Goal: Information Seeking & Learning: Learn about a topic

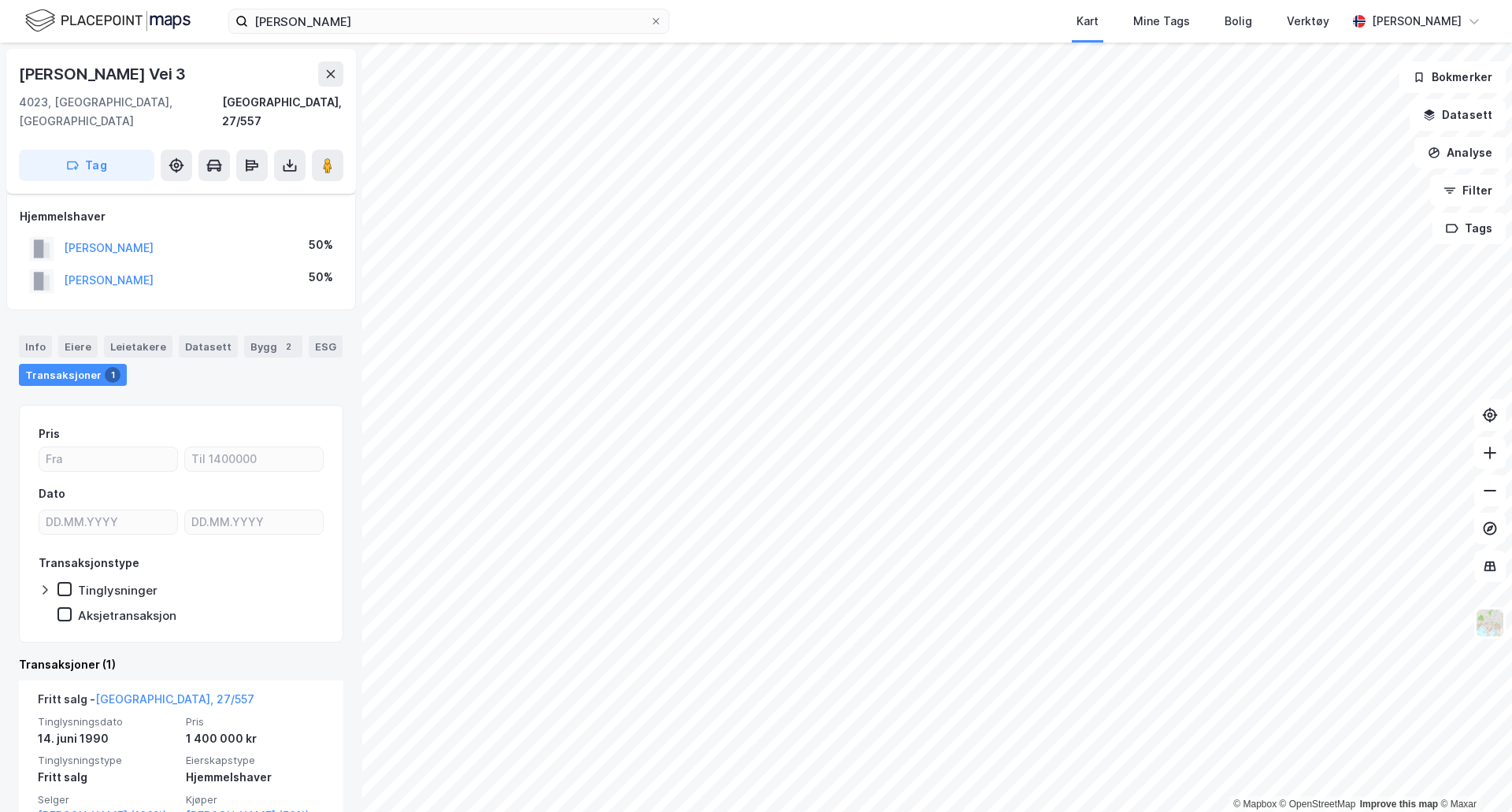
scroll to position [41, 0]
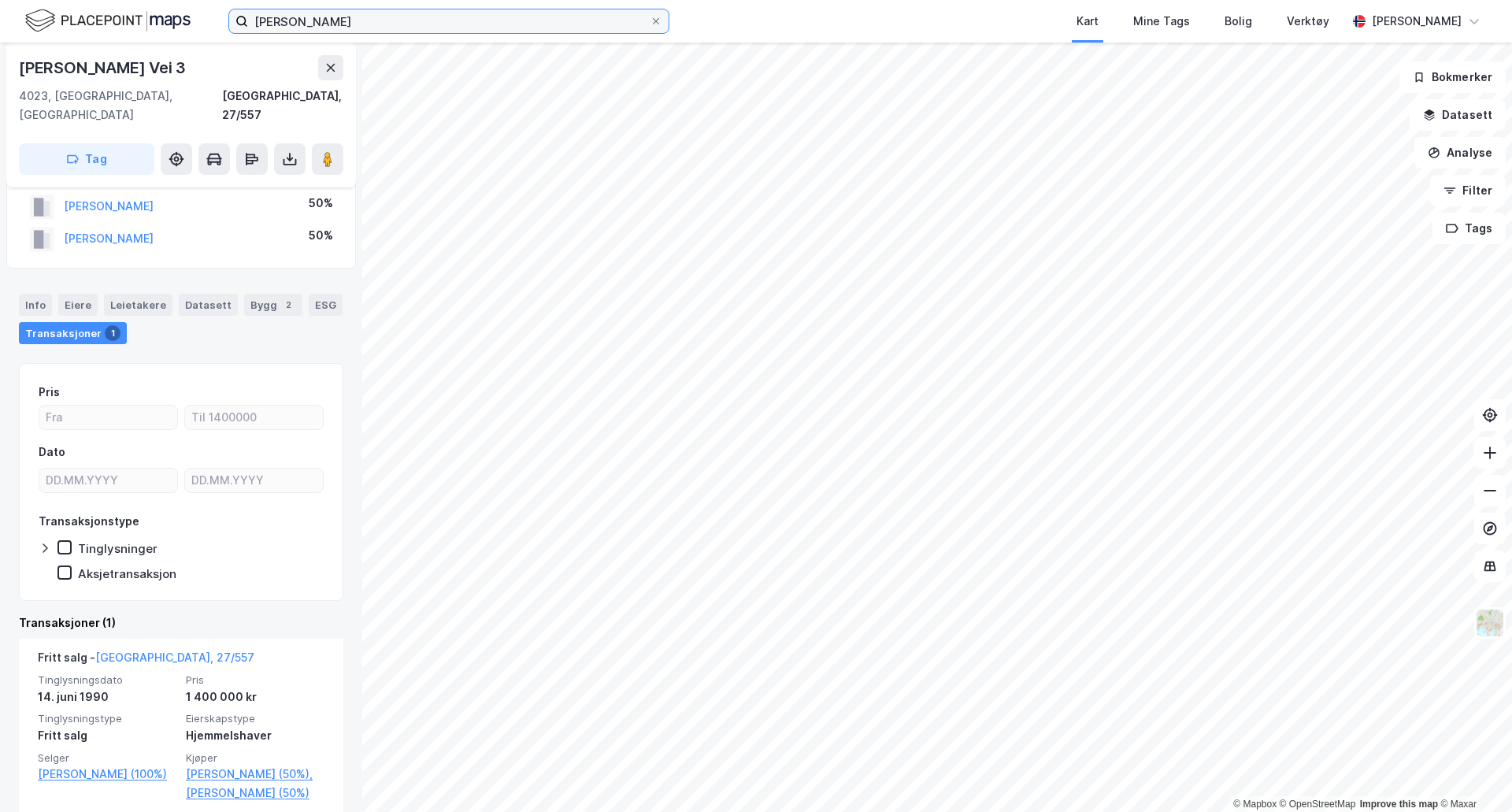
click at [386, 17] on input "[PERSON_NAME]" at bounding box center [449, 21] width 402 height 24
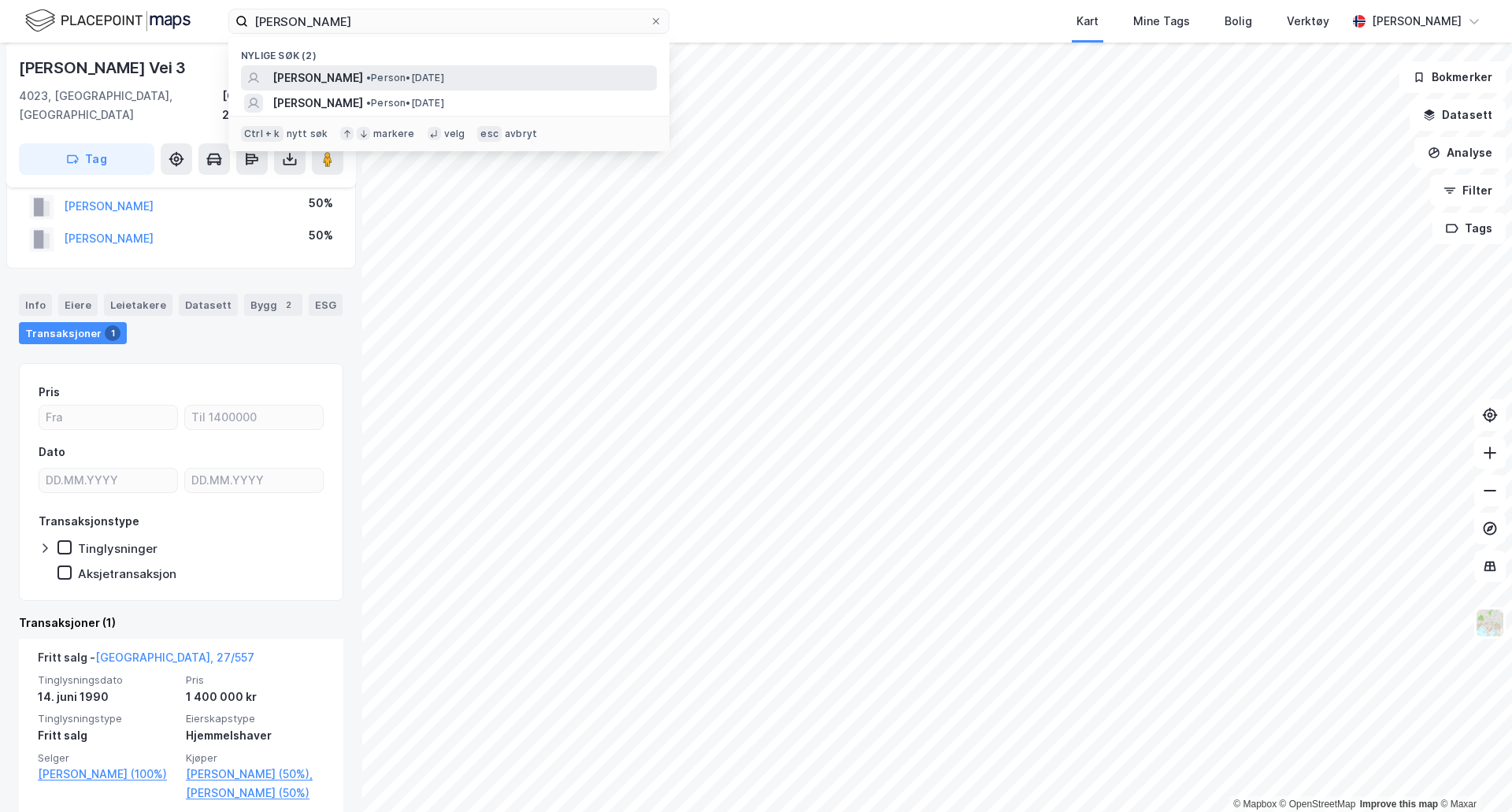
click at [290, 73] on span "[PERSON_NAME]" at bounding box center [318, 77] width 90 height 19
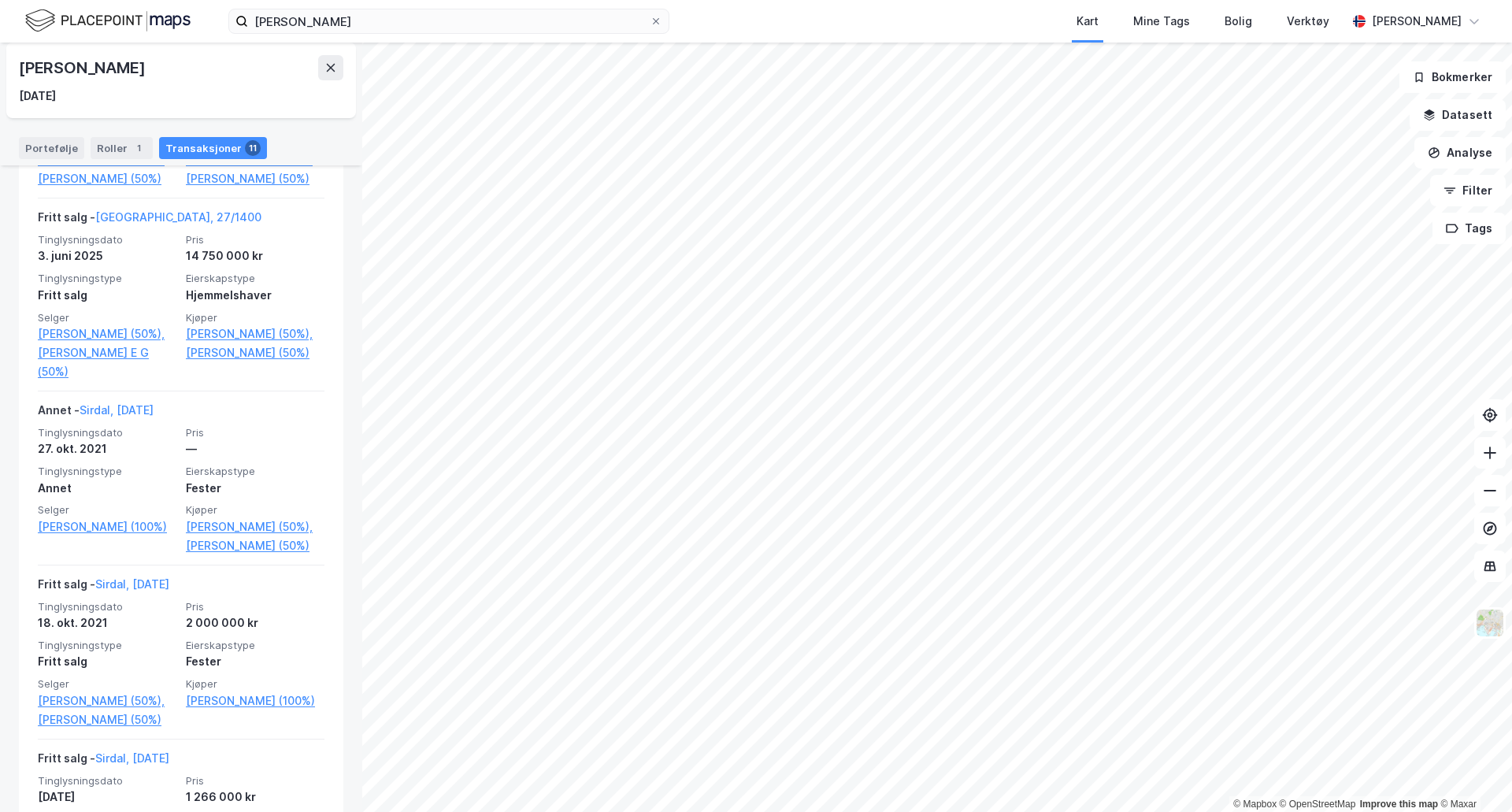
scroll to position [473, 0]
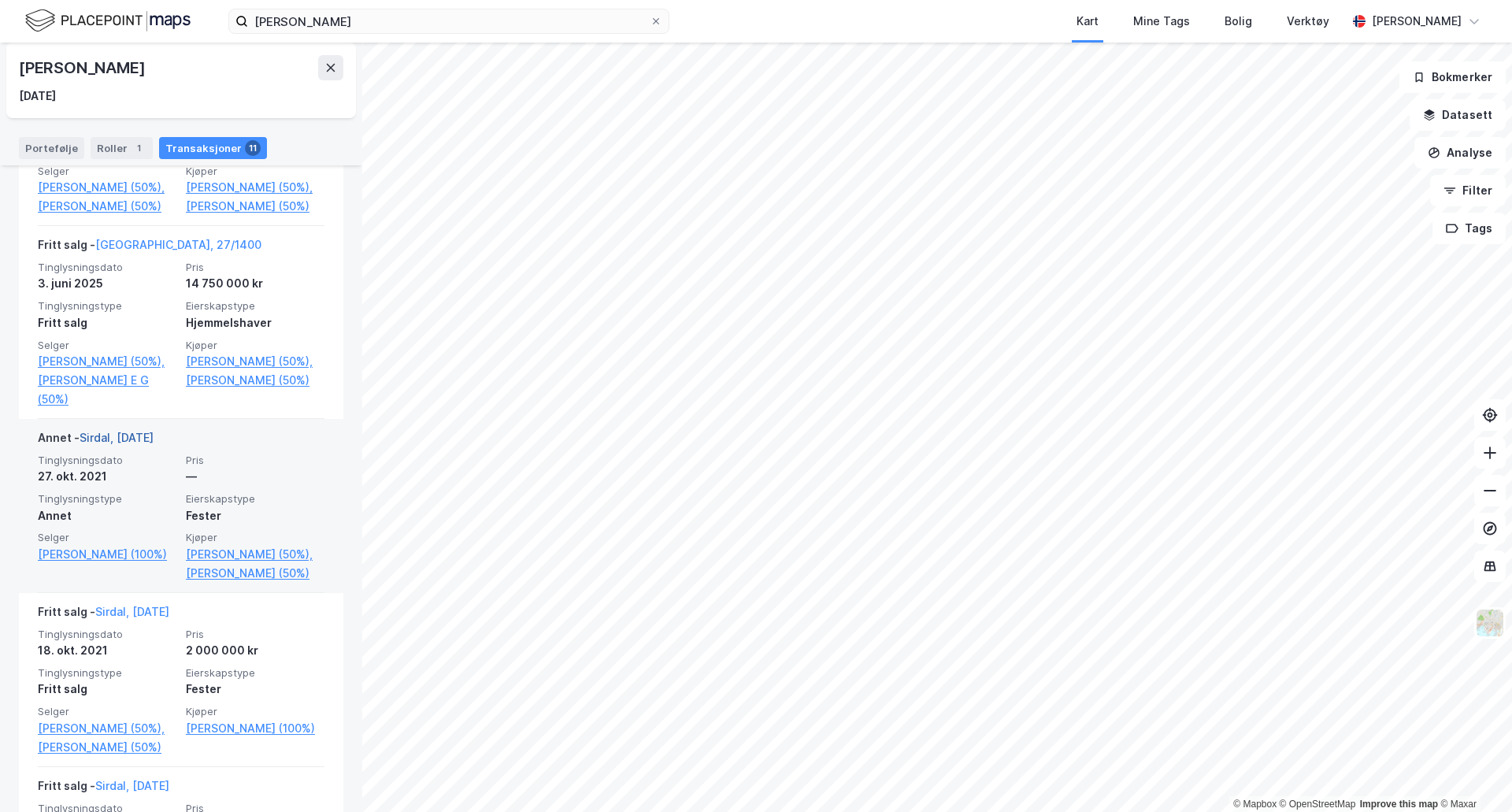
click at [142, 444] on link "Sirdal, [DATE]" at bounding box center [116, 437] width 74 height 14
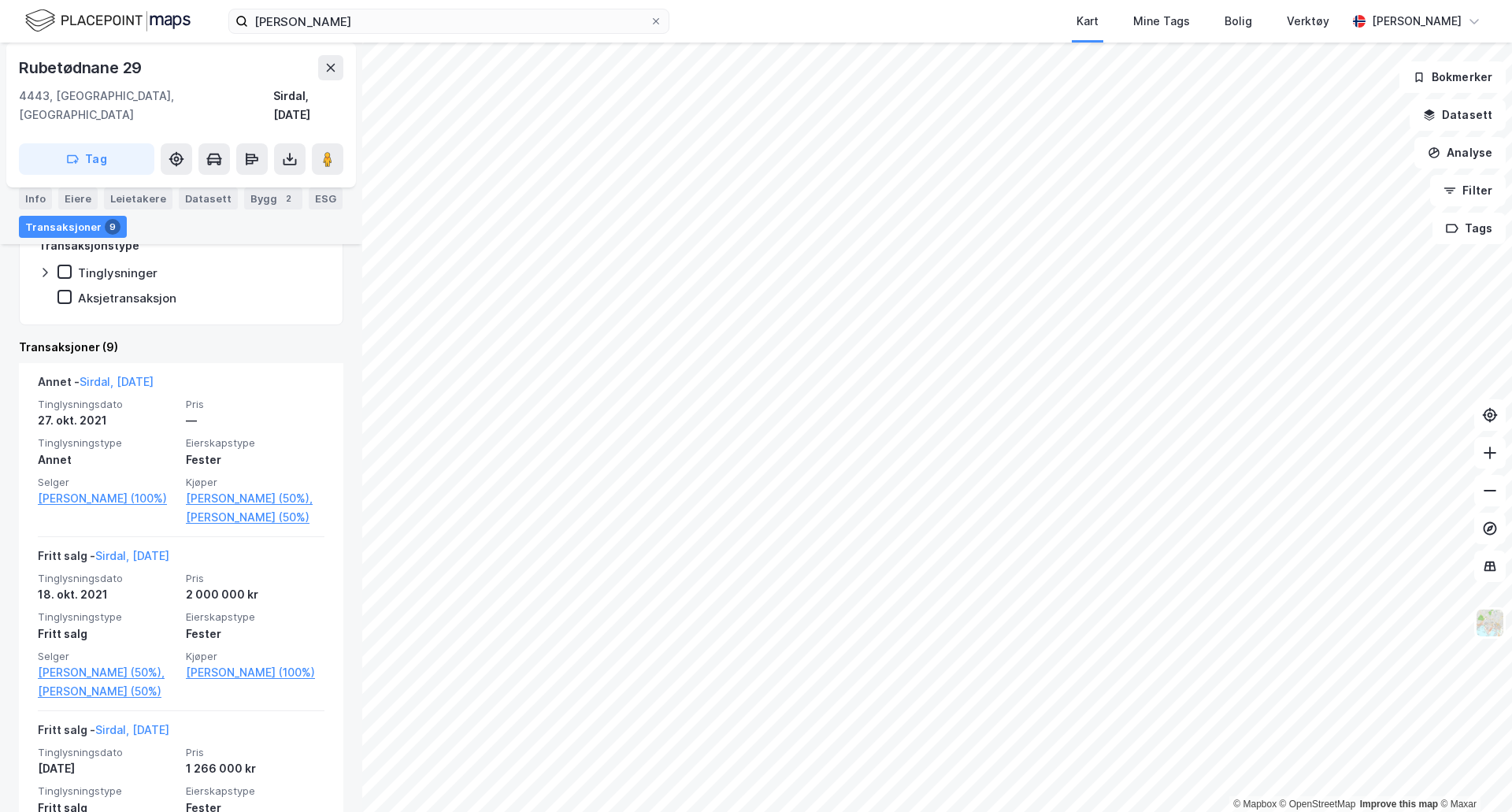
scroll to position [473, 0]
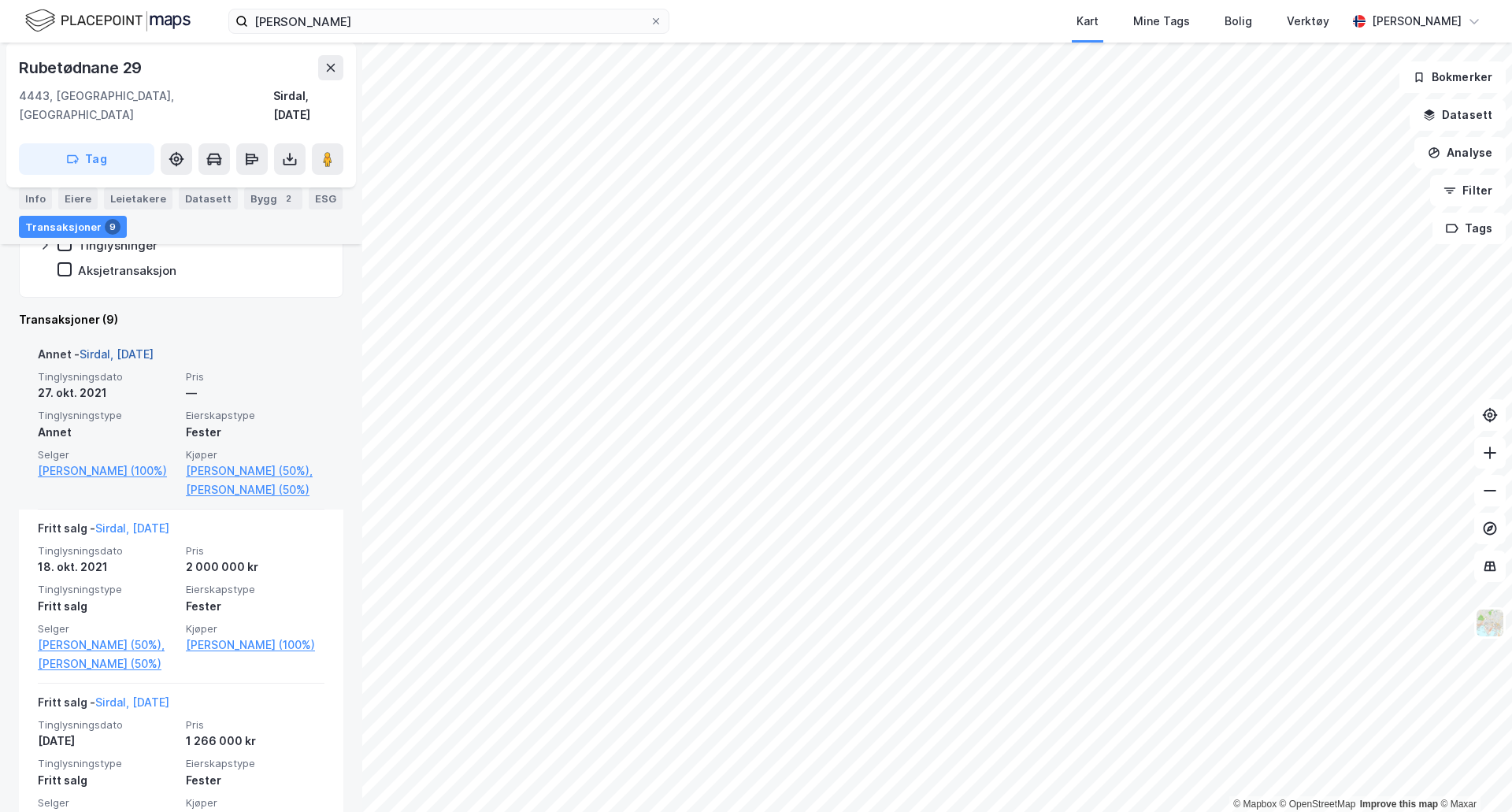
click at [137, 347] on link "Sirdal, [DATE]" at bounding box center [116, 354] width 74 height 14
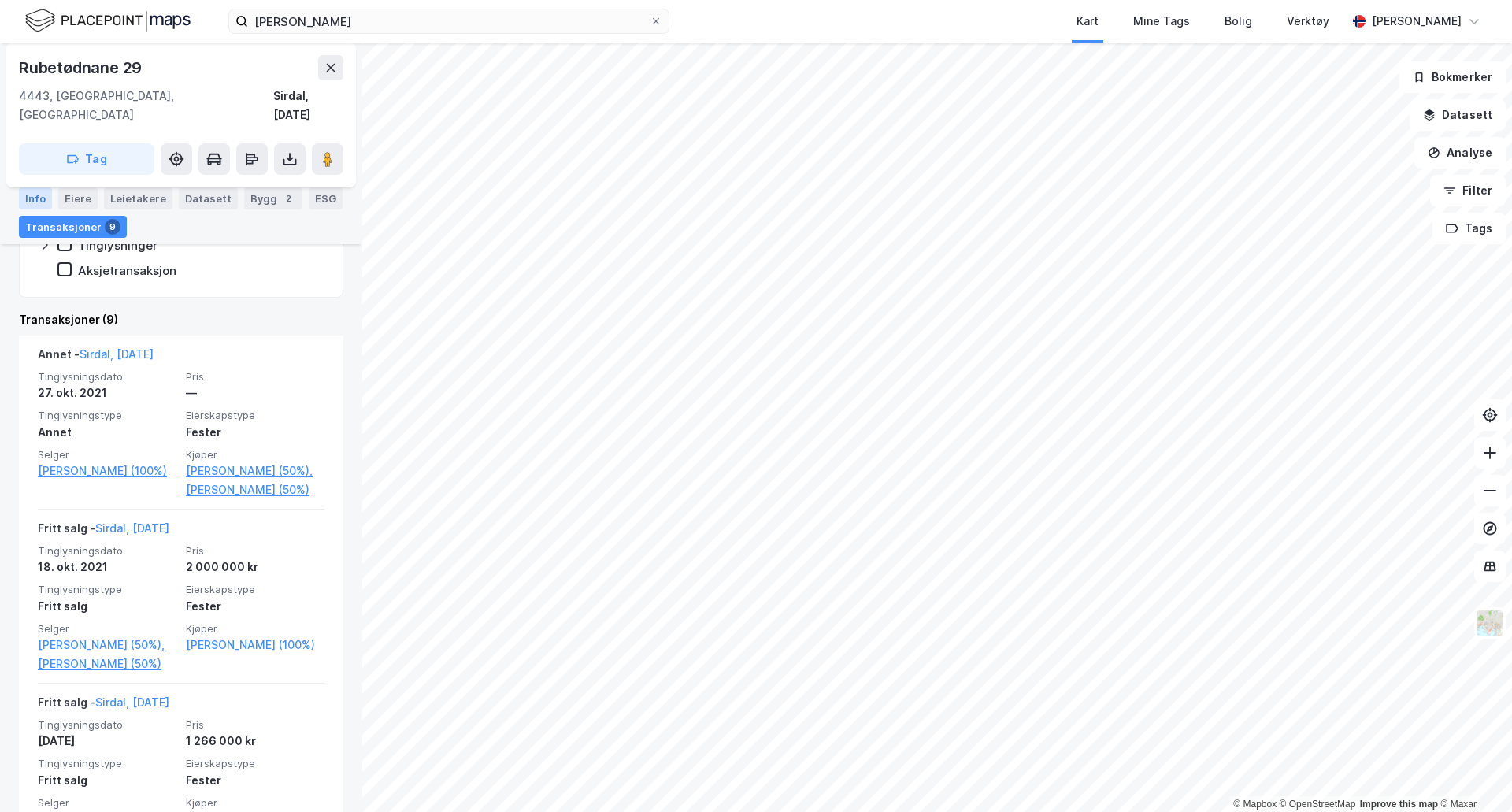
click at [33, 195] on div "Info" at bounding box center [36, 198] width 33 height 22
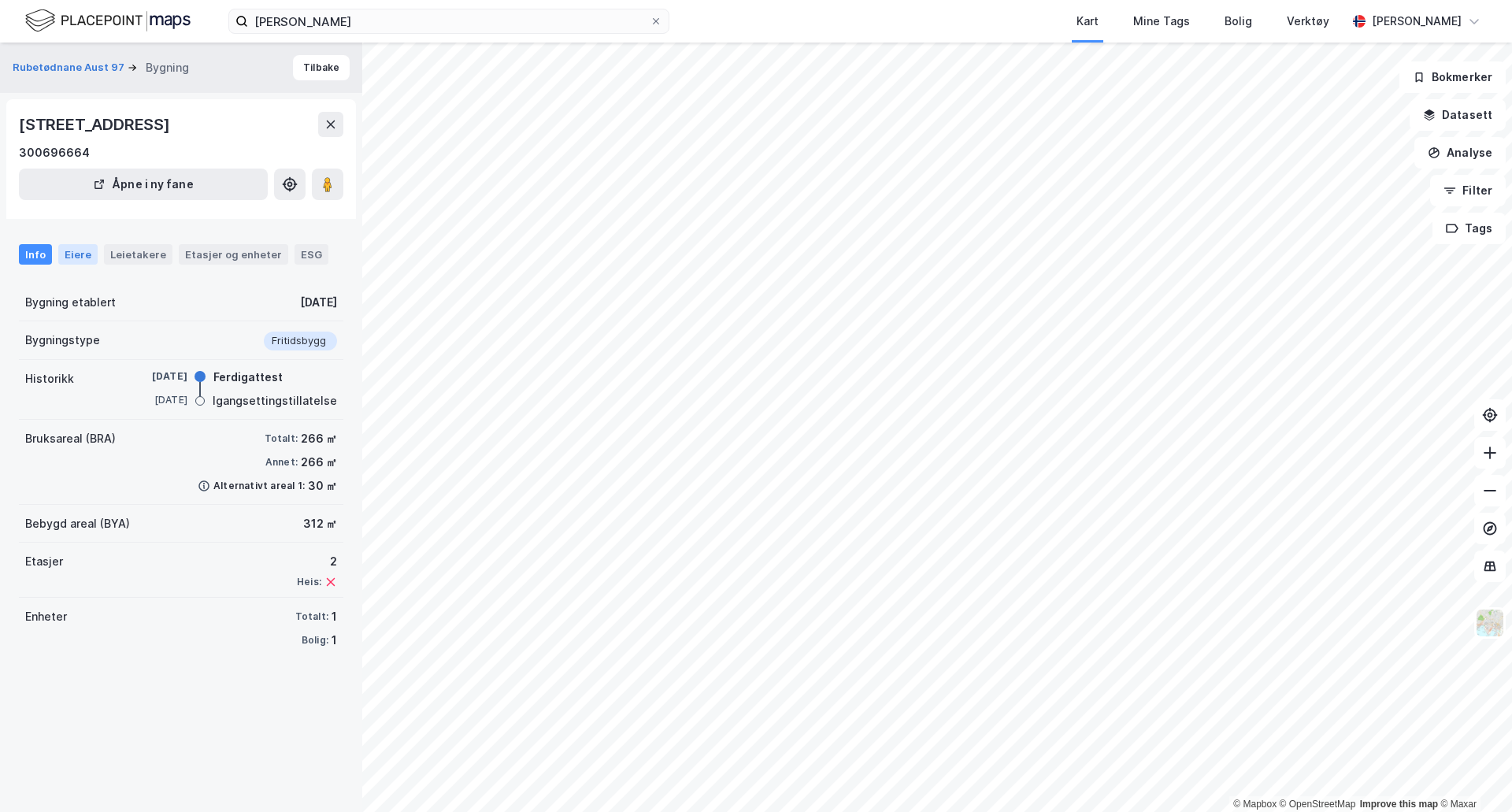
click at [76, 247] on div "Eiere" at bounding box center [77, 254] width 40 height 20
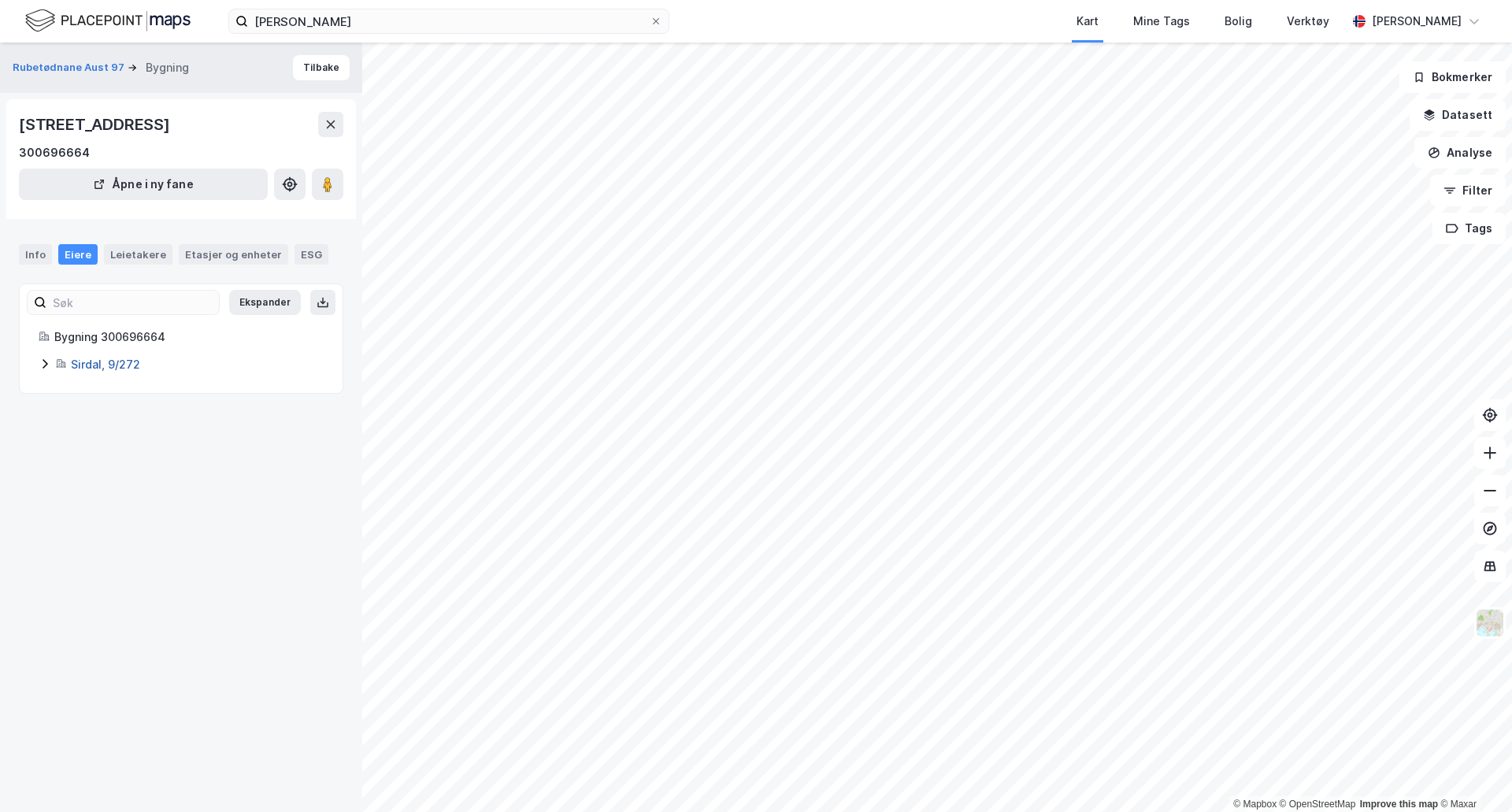
click at [95, 366] on link "Sirdal, 9/272" at bounding box center [105, 364] width 69 height 14
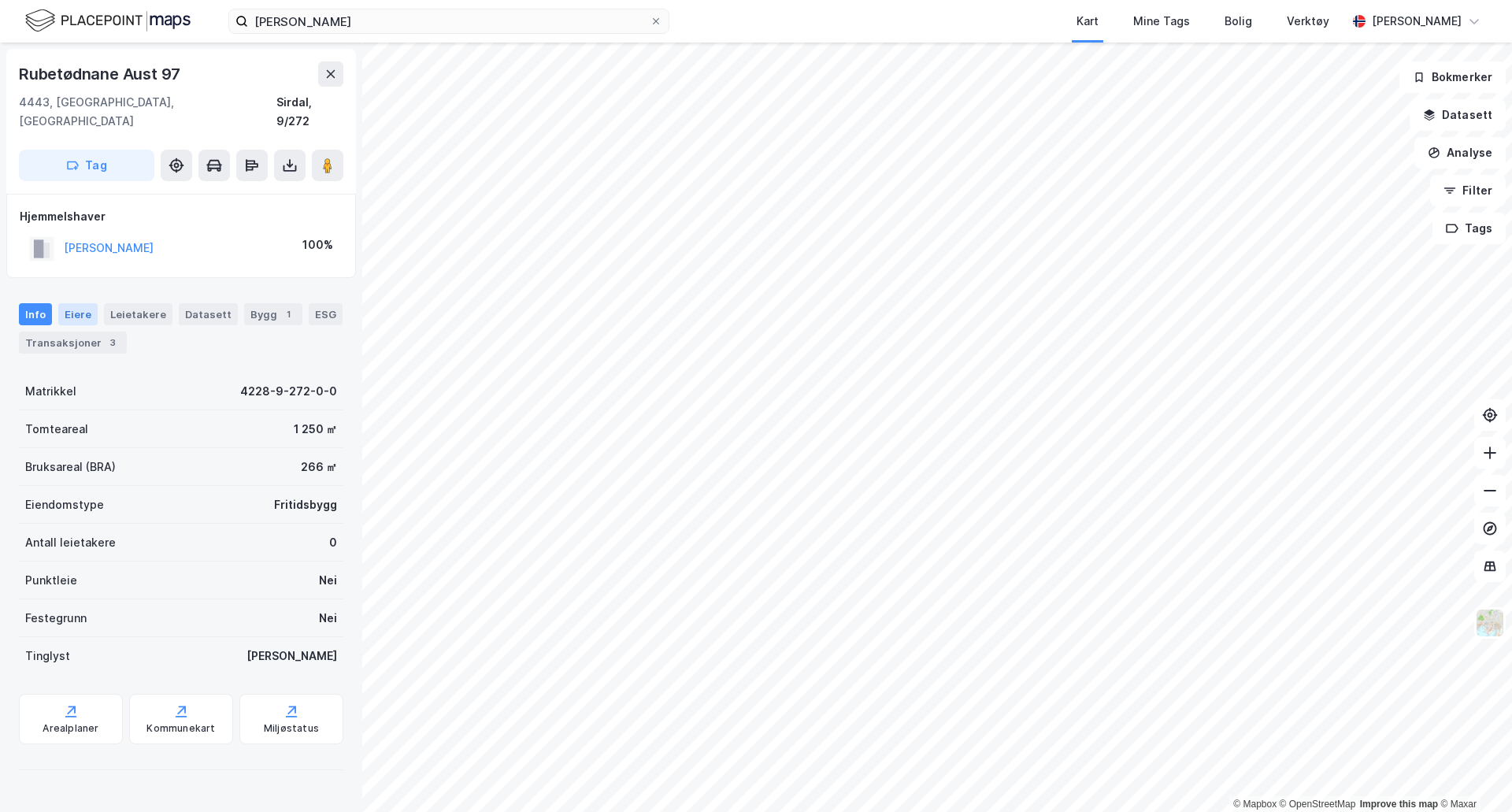
click at [80, 303] on div "Eiere" at bounding box center [77, 314] width 40 height 22
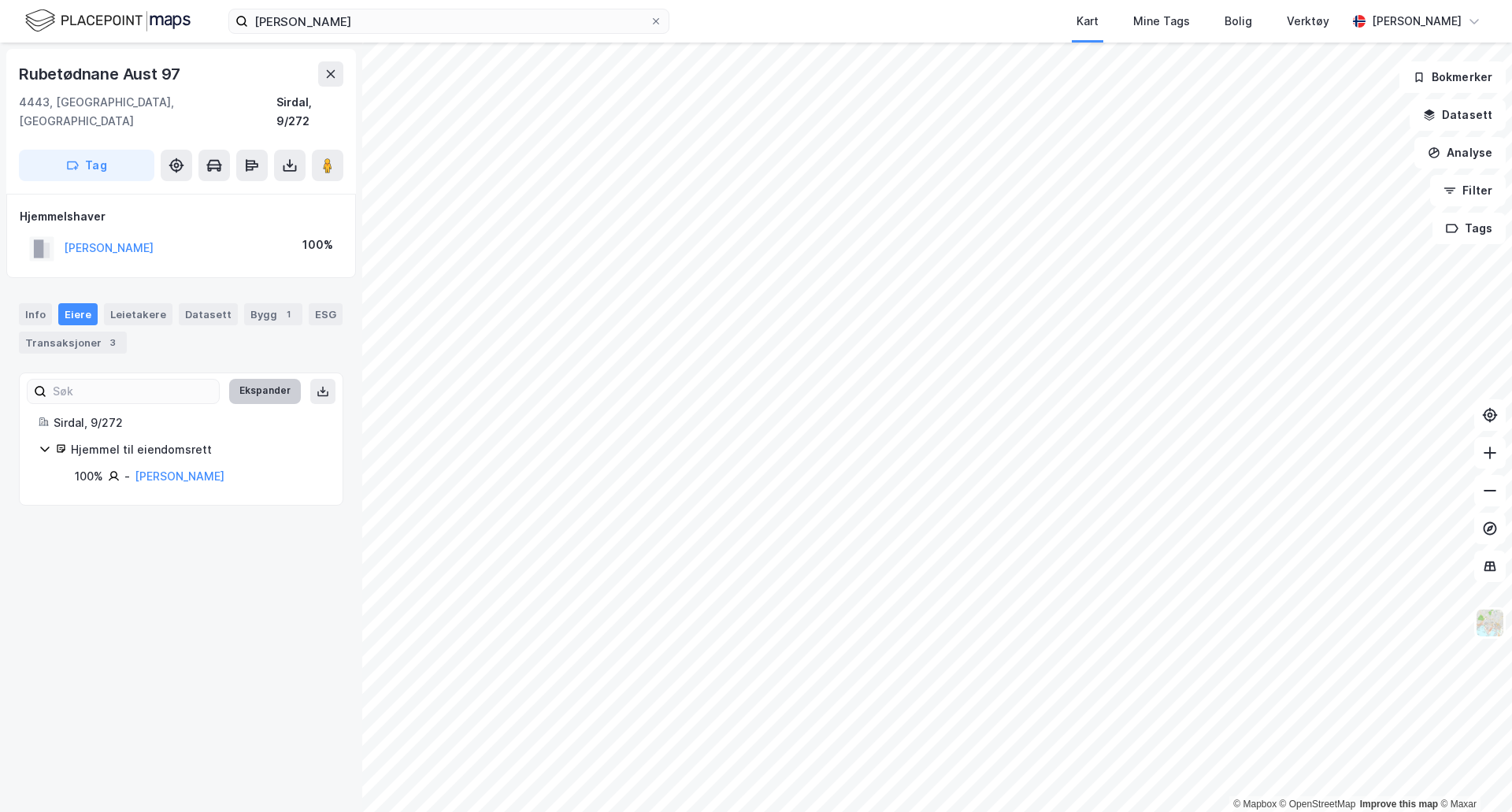
click at [248, 379] on button "Ekspander" at bounding box center [265, 391] width 72 height 25
click at [170, 469] on link "[PERSON_NAME]" at bounding box center [179, 476] width 89 height 14
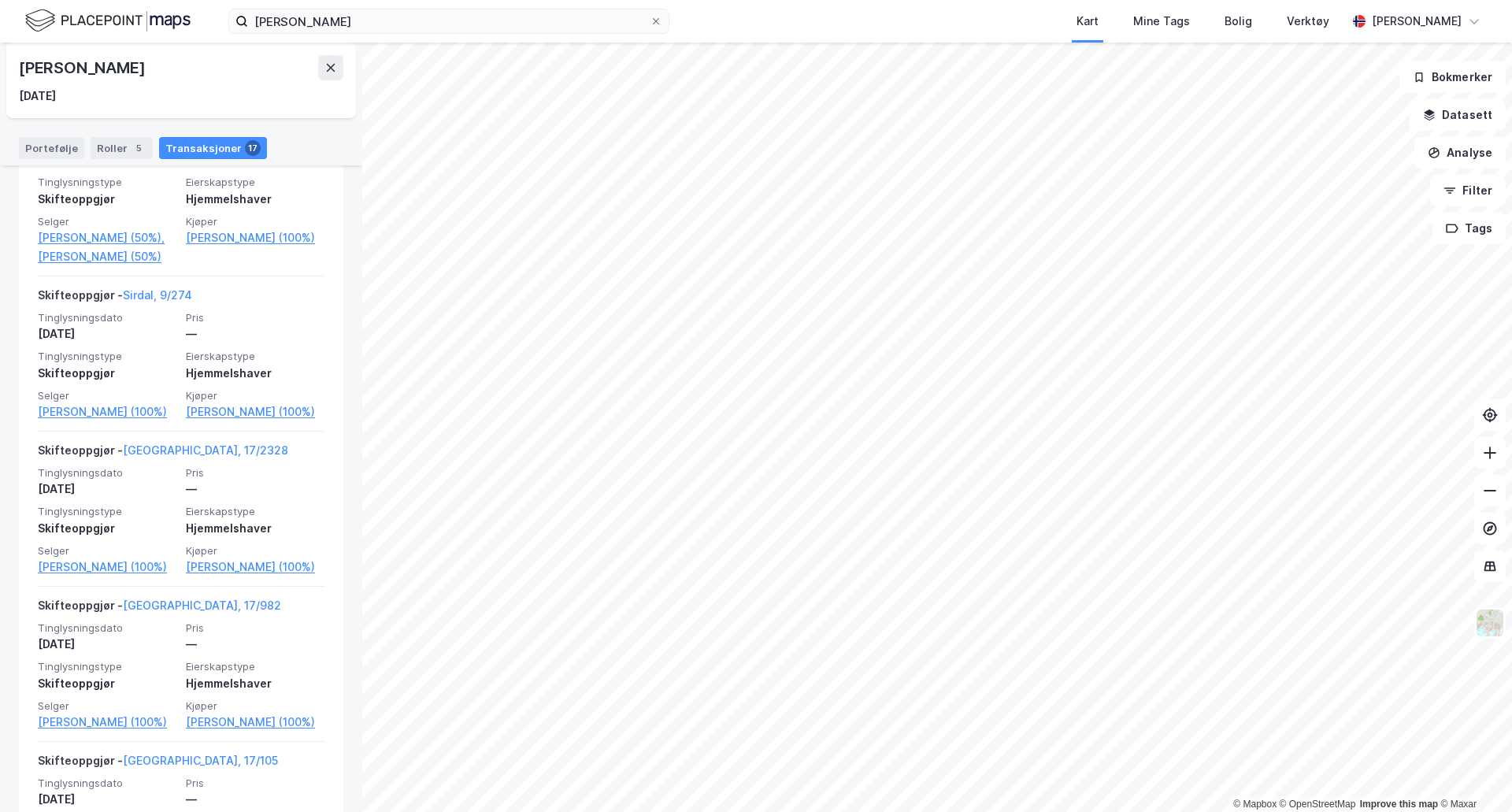
scroll to position [551, 0]
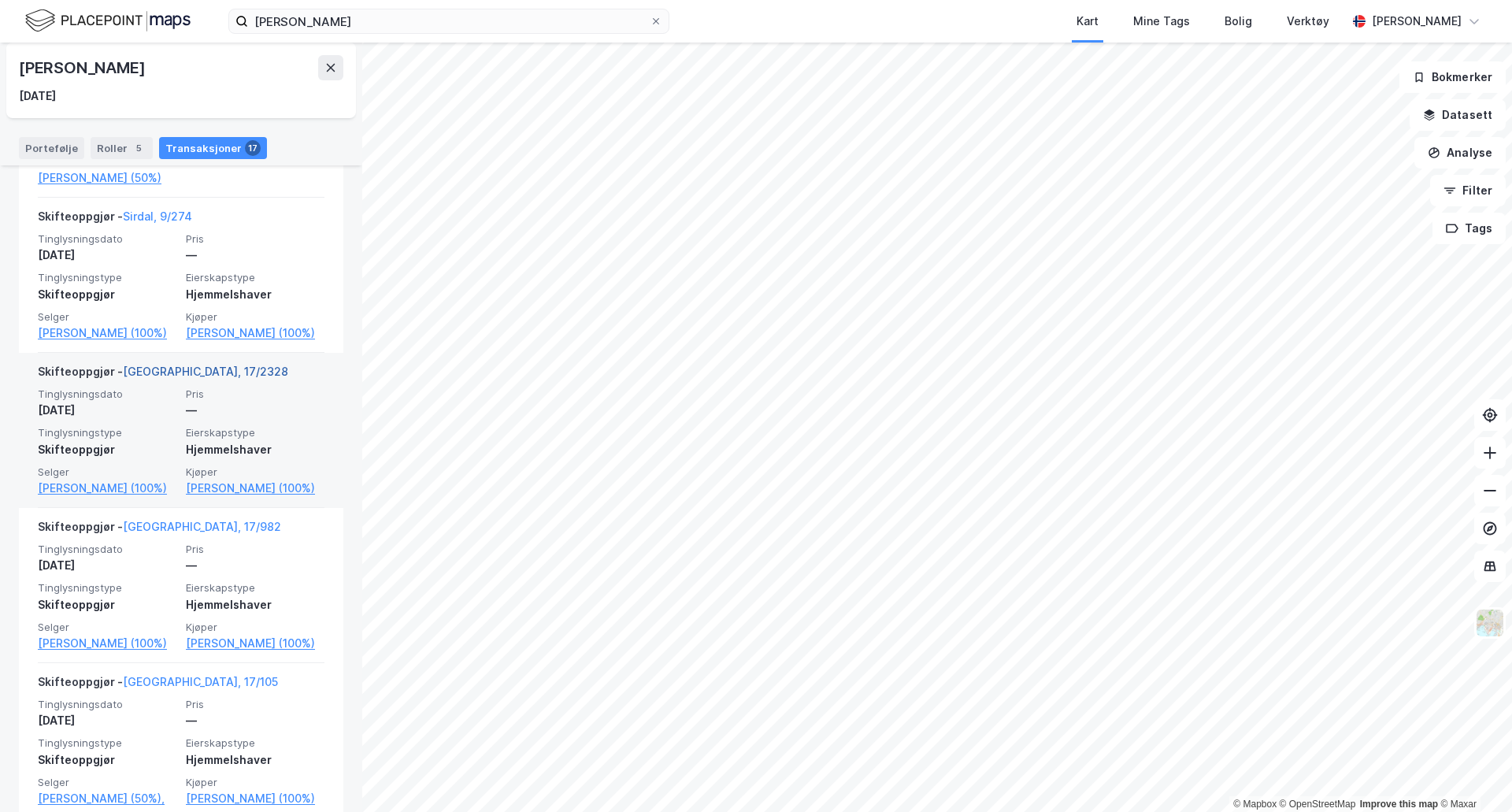
click at [188, 378] on link "[GEOGRAPHIC_DATA], 17/2328" at bounding box center [205, 371] width 165 height 14
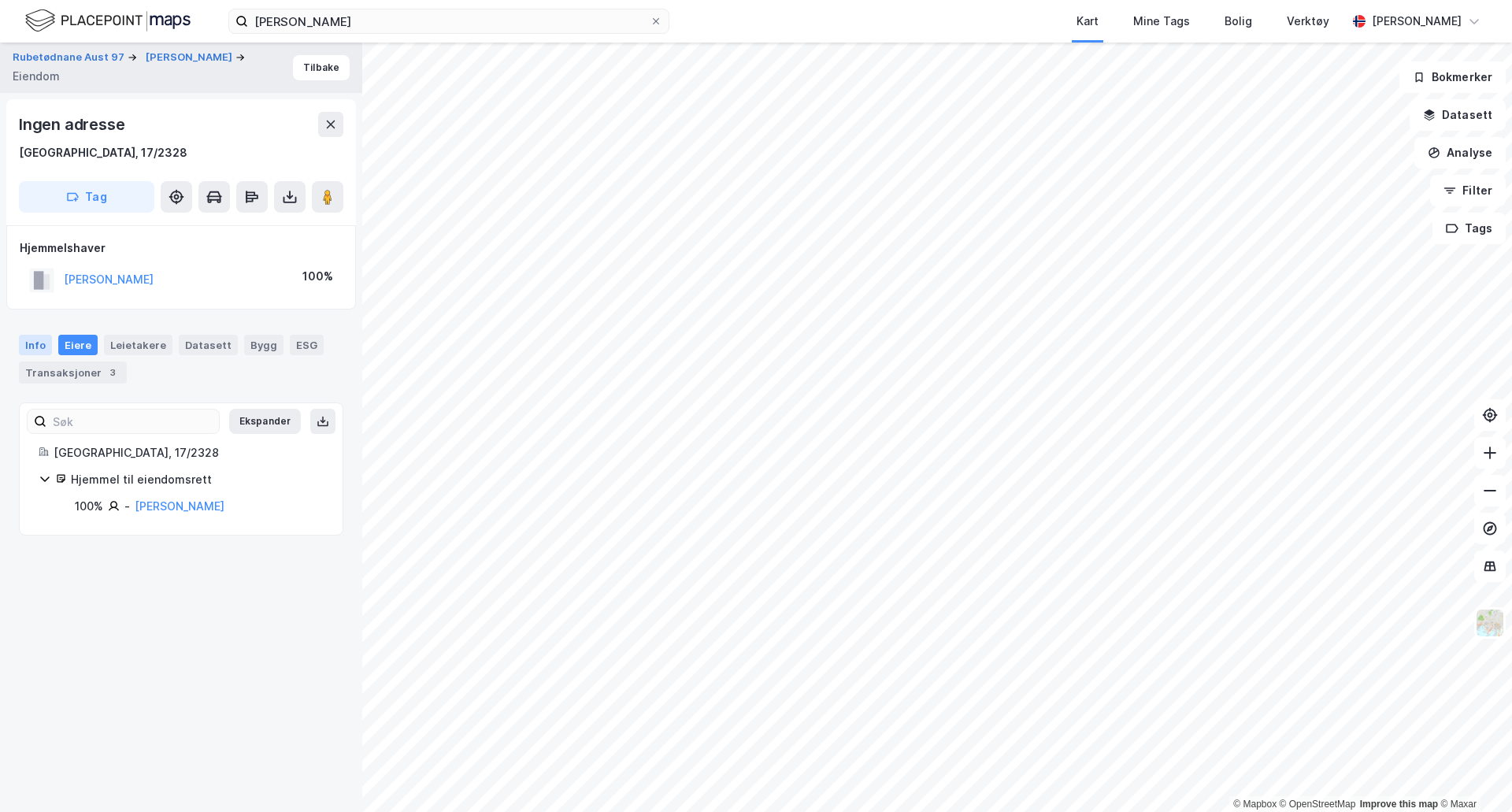
click at [30, 338] on div "Info" at bounding box center [36, 345] width 33 height 20
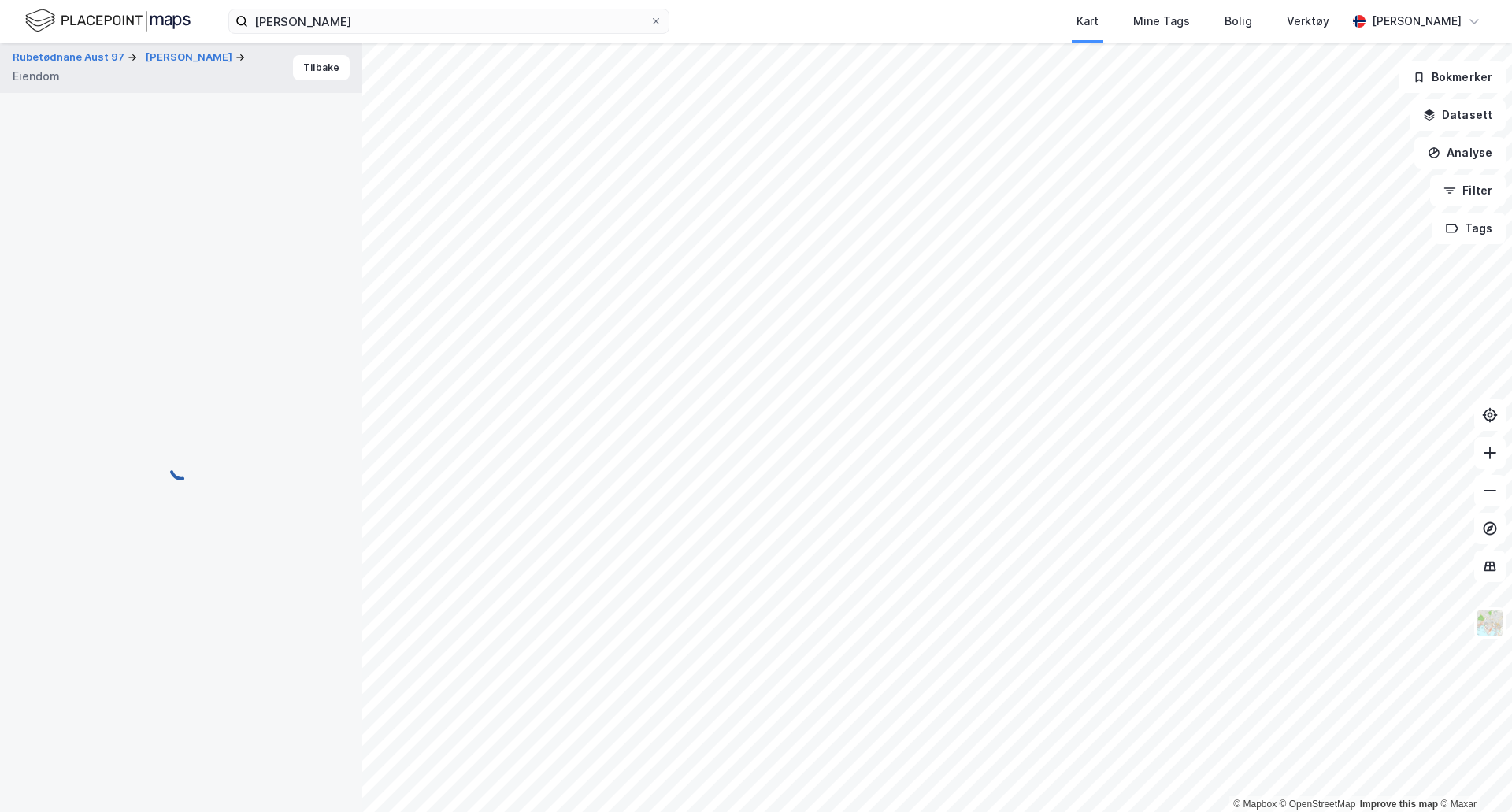
scroll to position [1, 0]
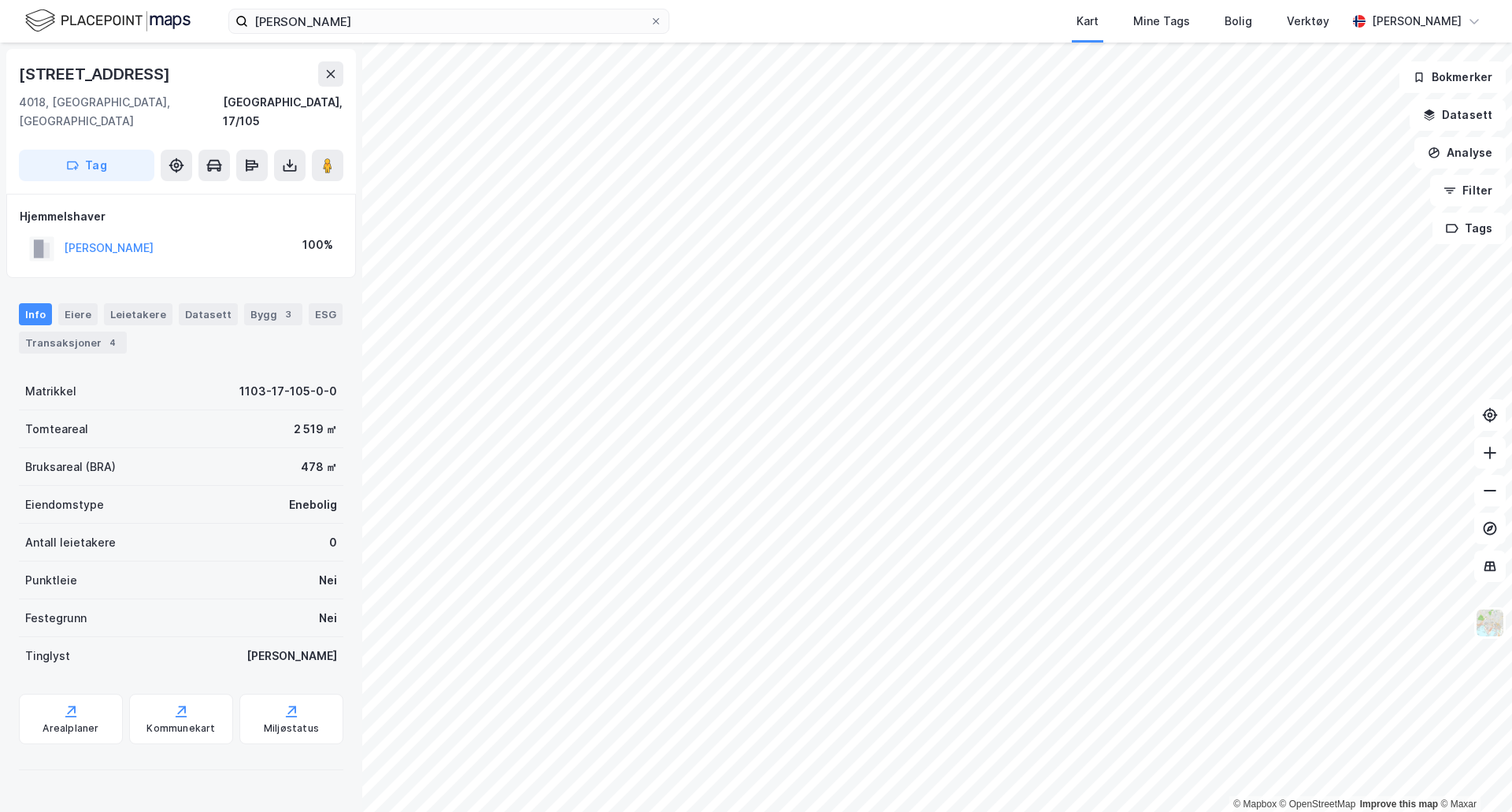
scroll to position [1, 0]
click at [0, 0] on button "[PERSON_NAME]" at bounding box center [0, 0] width 0 height 0
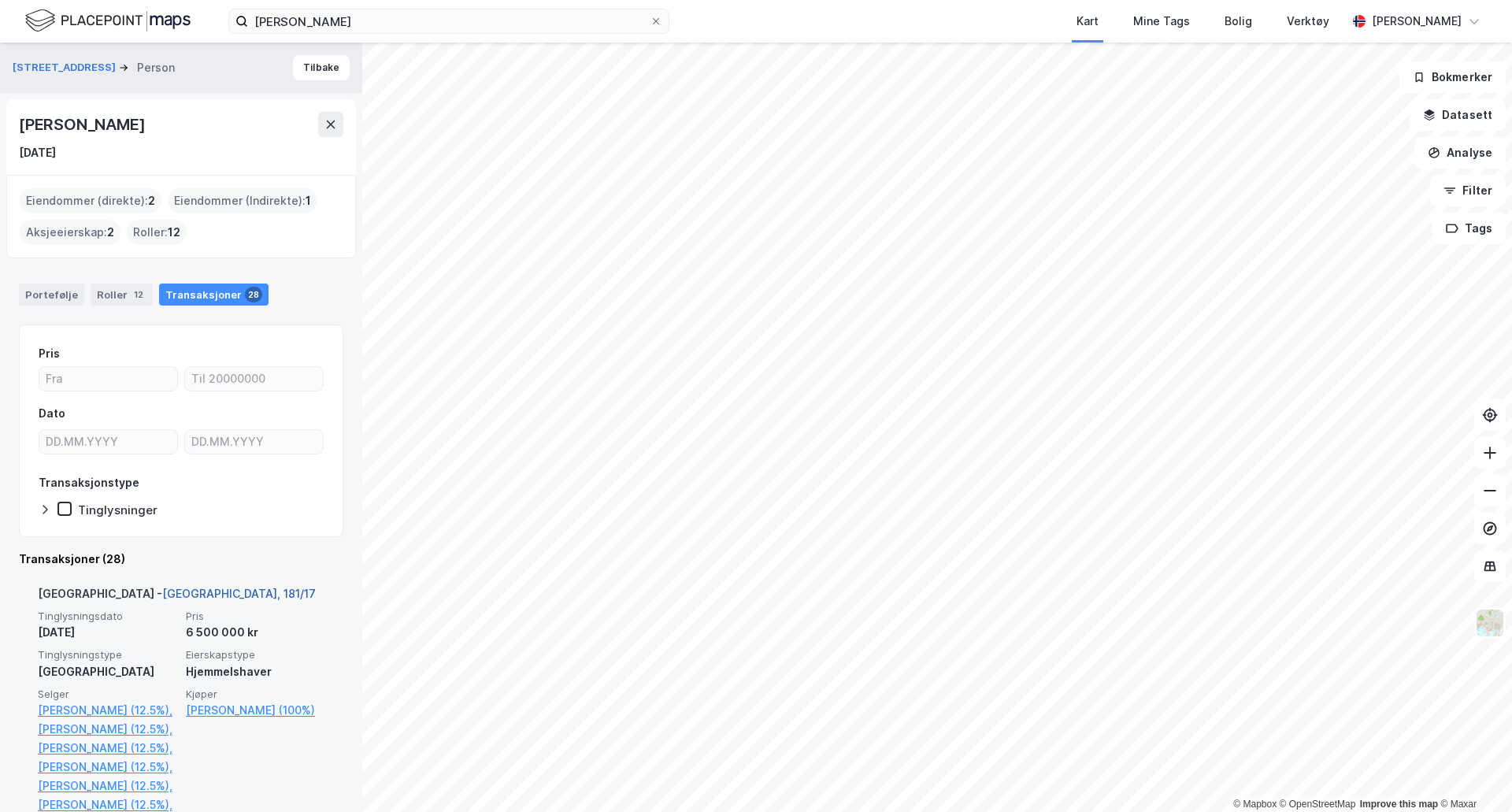
click at [164, 589] on link "[GEOGRAPHIC_DATA], 181/17" at bounding box center [239, 594] width 154 height 14
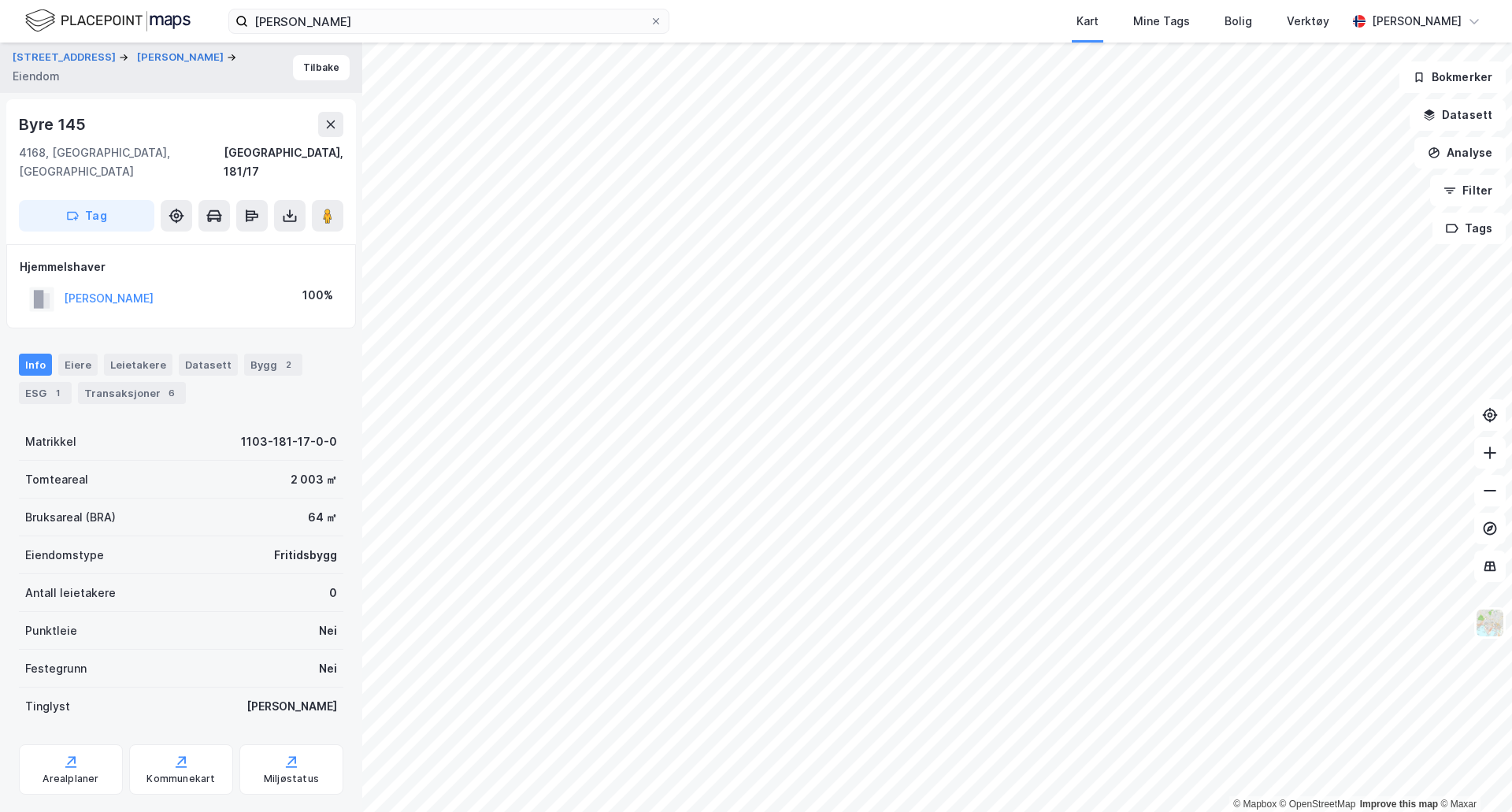
scroll to position [1, 0]
click at [0, 0] on button "[PERSON_NAME]" at bounding box center [0, 0] width 0 height 0
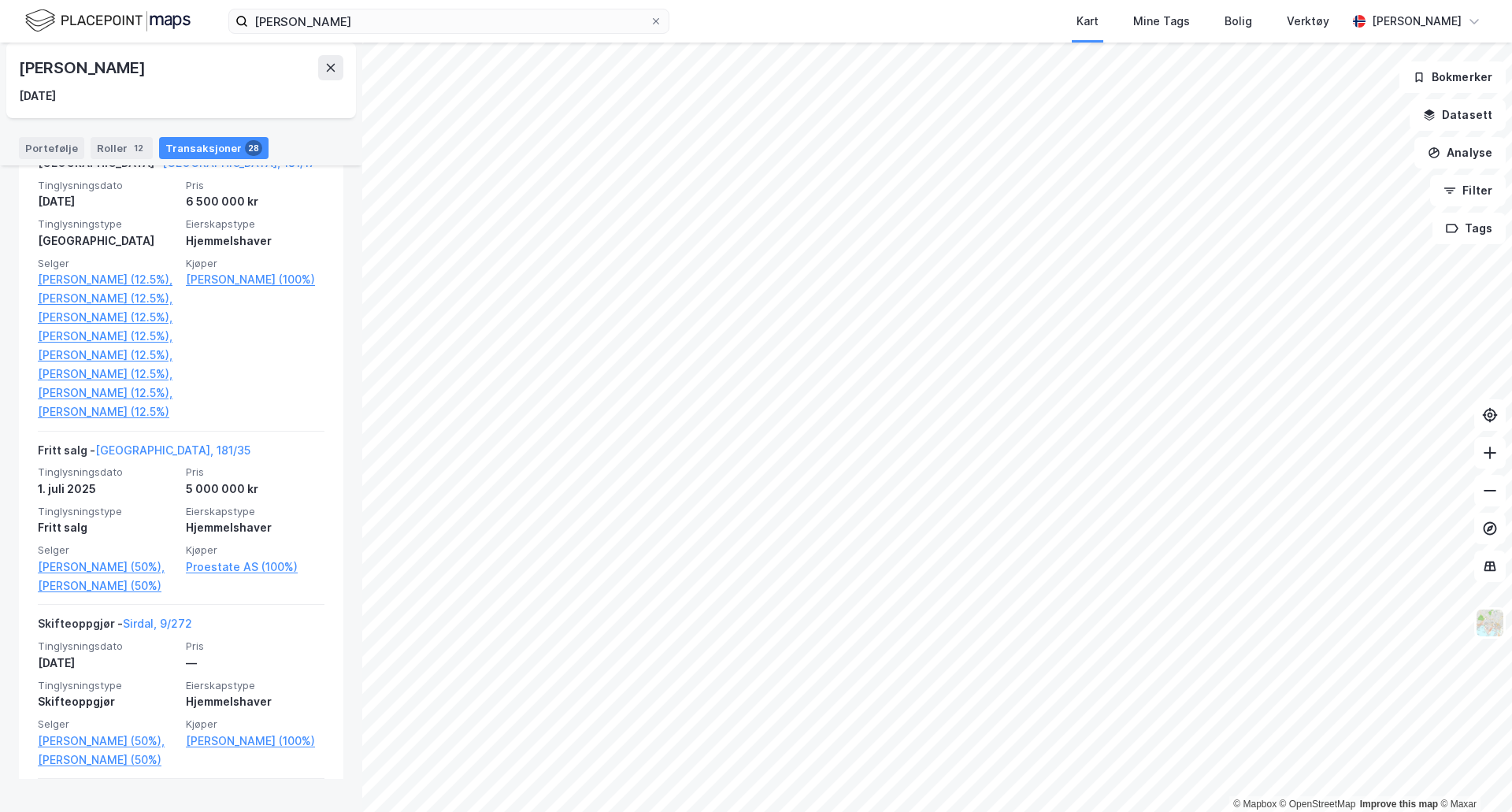
scroll to position [473, 0]
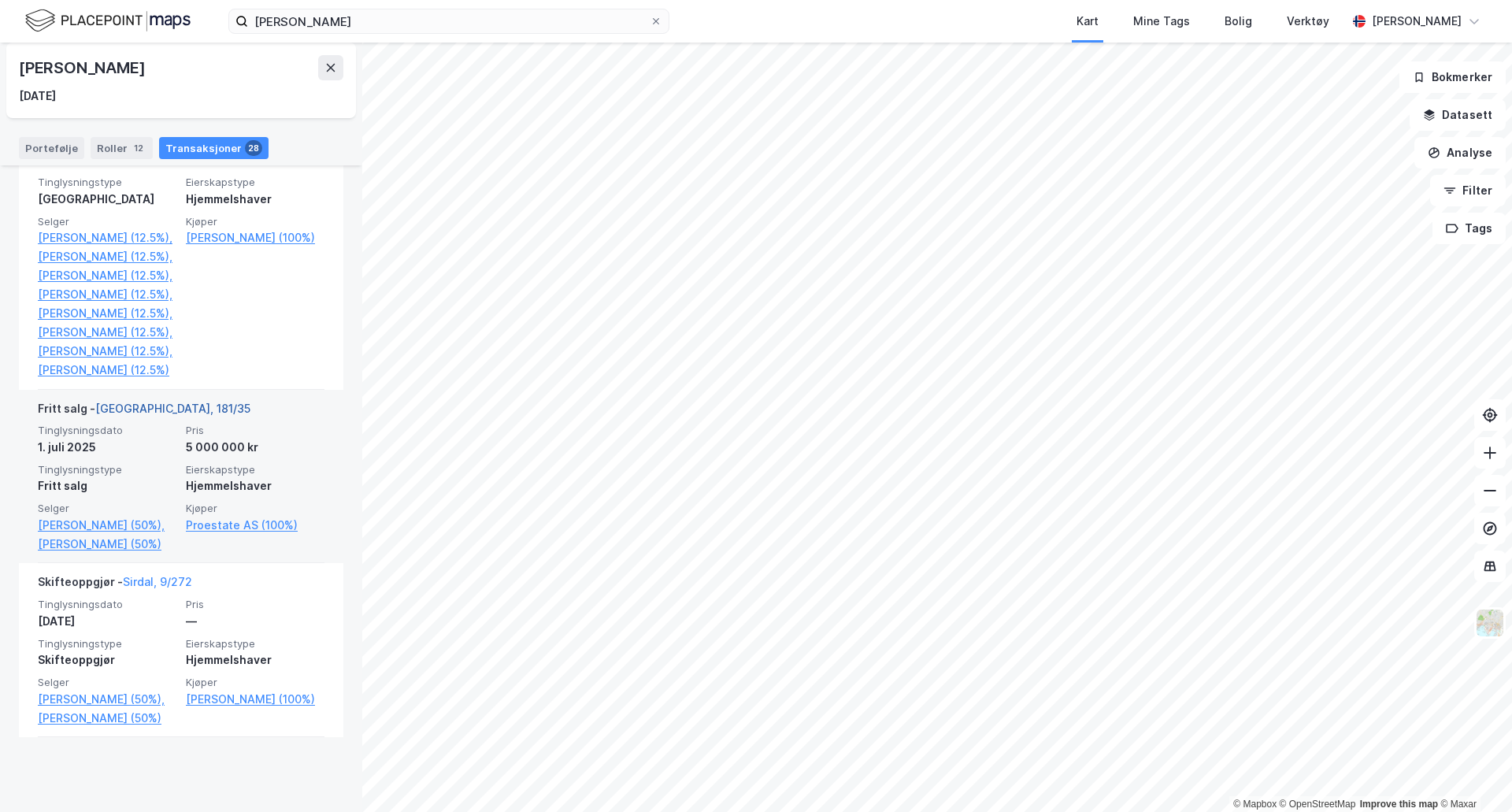
click at [156, 415] on link "[GEOGRAPHIC_DATA], 181/35" at bounding box center [172, 408] width 155 height 14
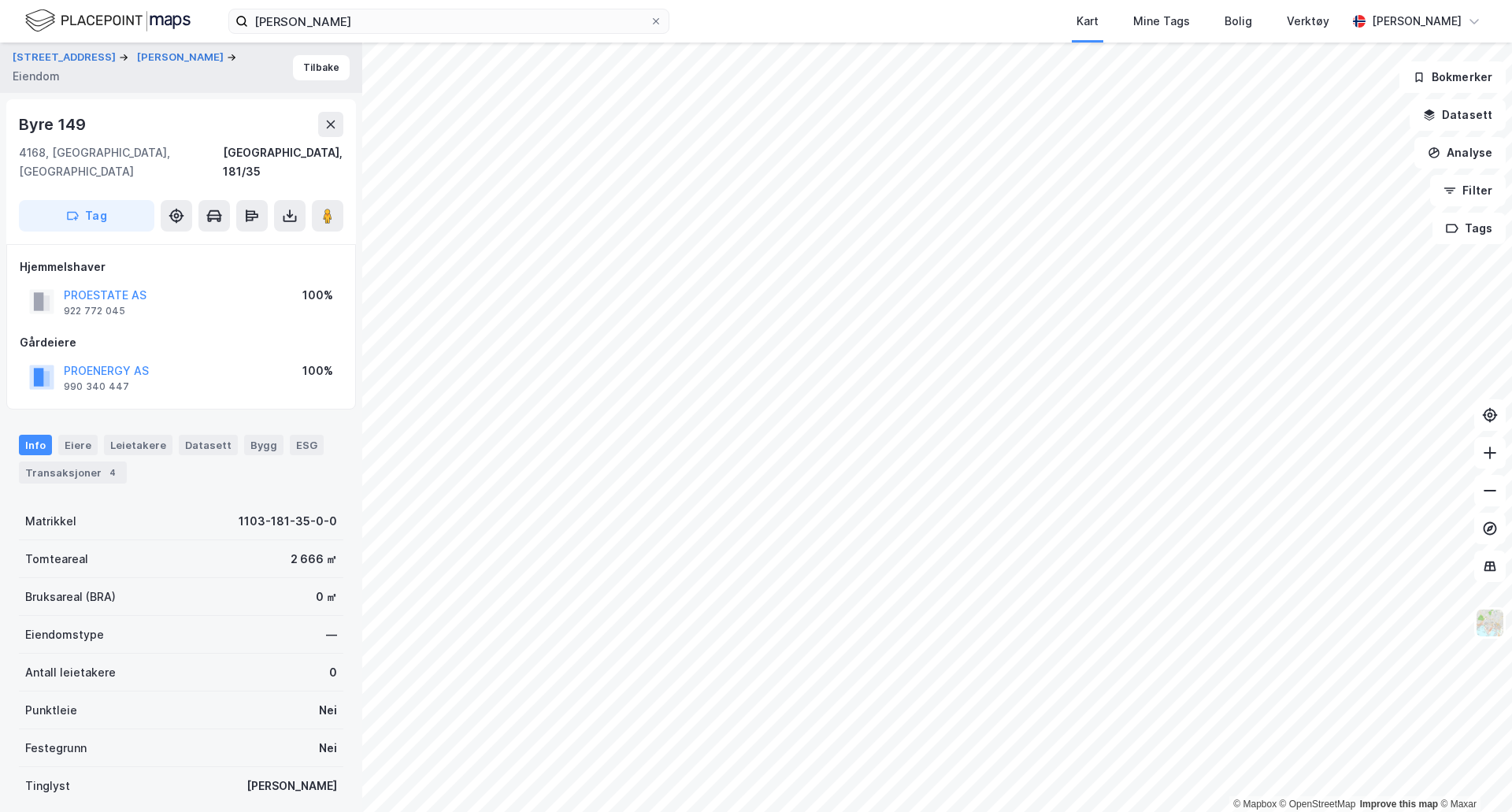
scroll to position [1, 0]
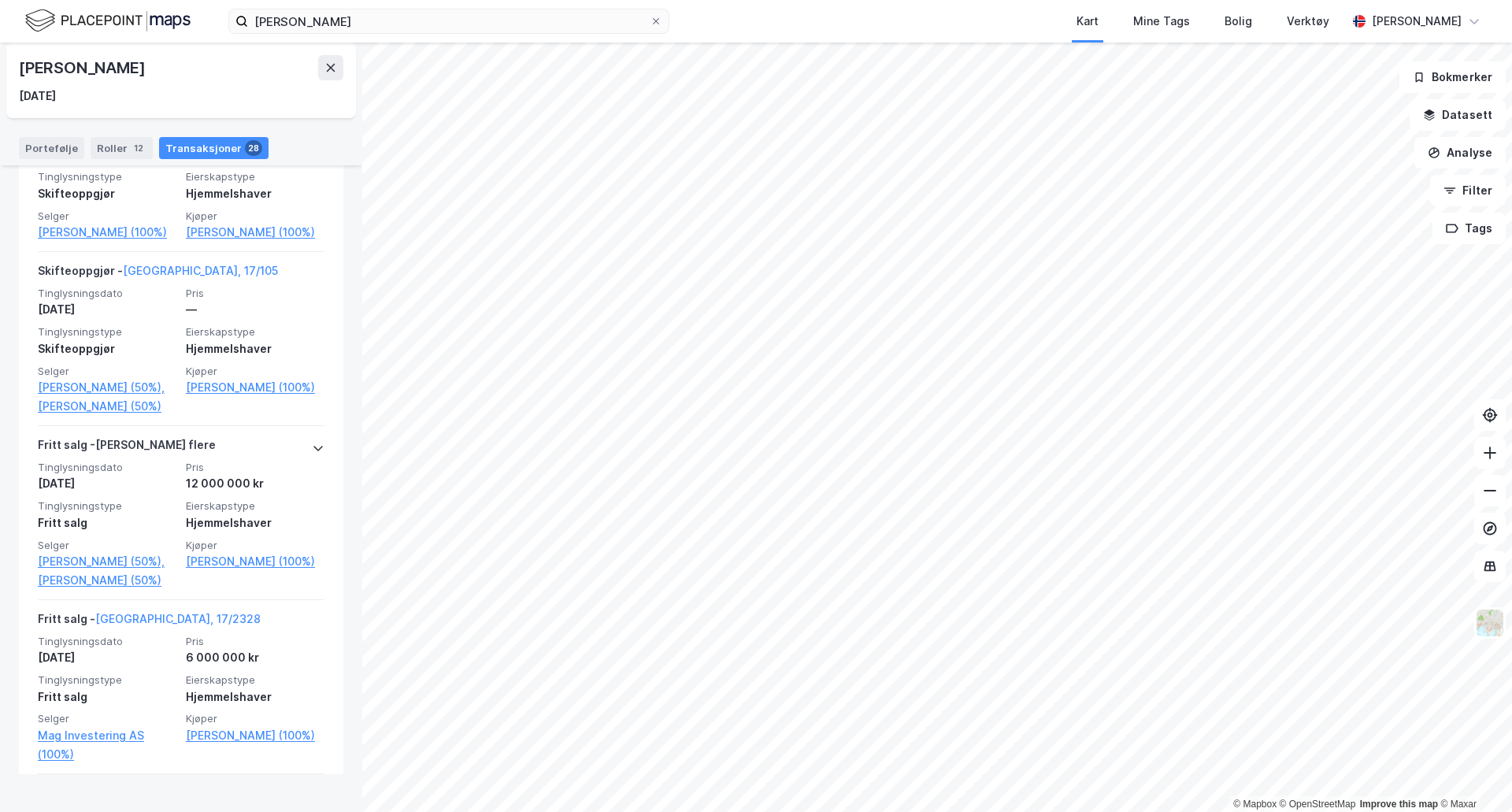
scroll to position [1575, 0]
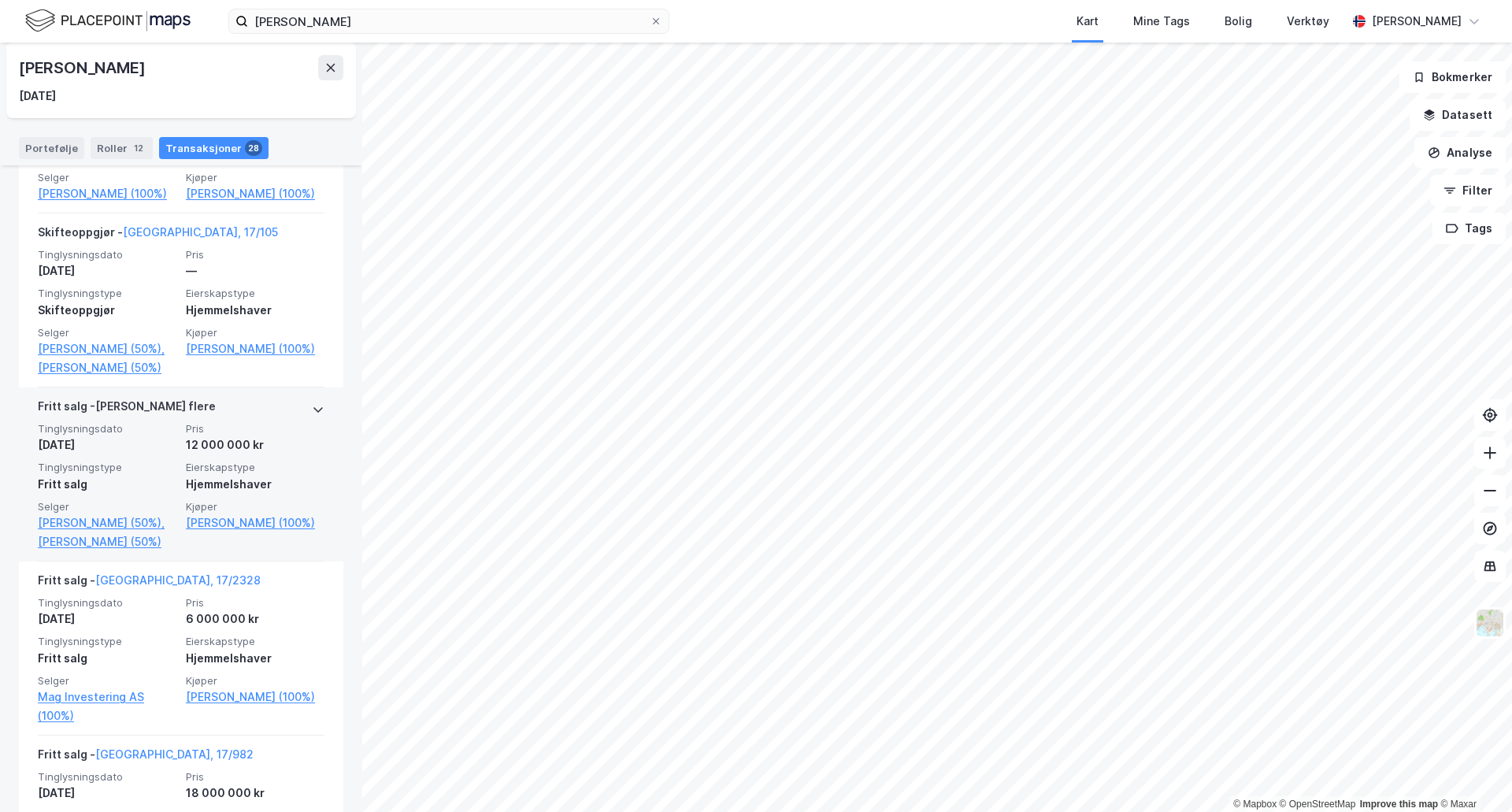
click at [311, 416] on icon at bounding box center [318, 410] width 13 height 13
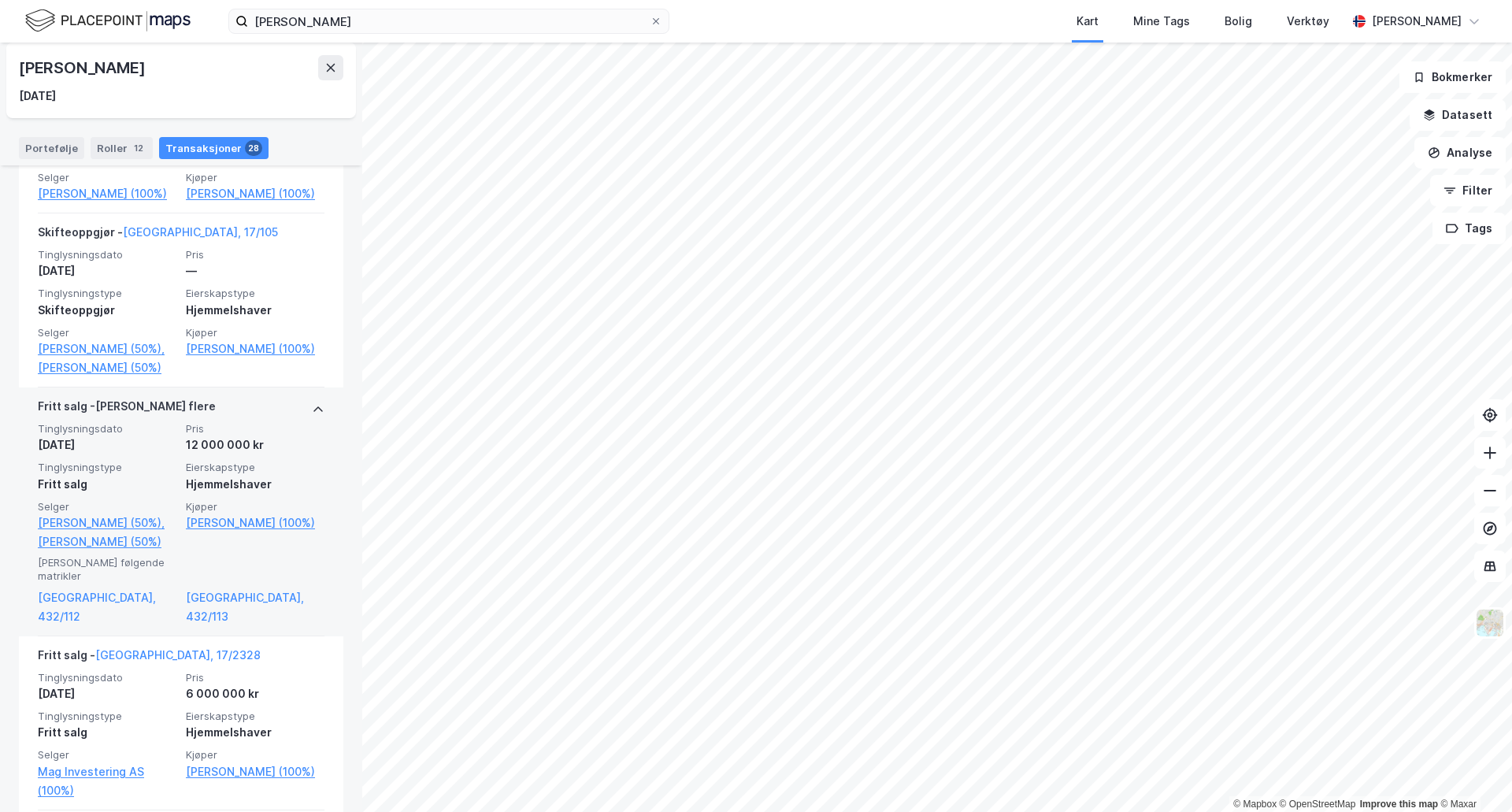
click at [135, 422] on div "[PERSON_NAME] flere" at bounding box center [126, 409] width 178 height 25
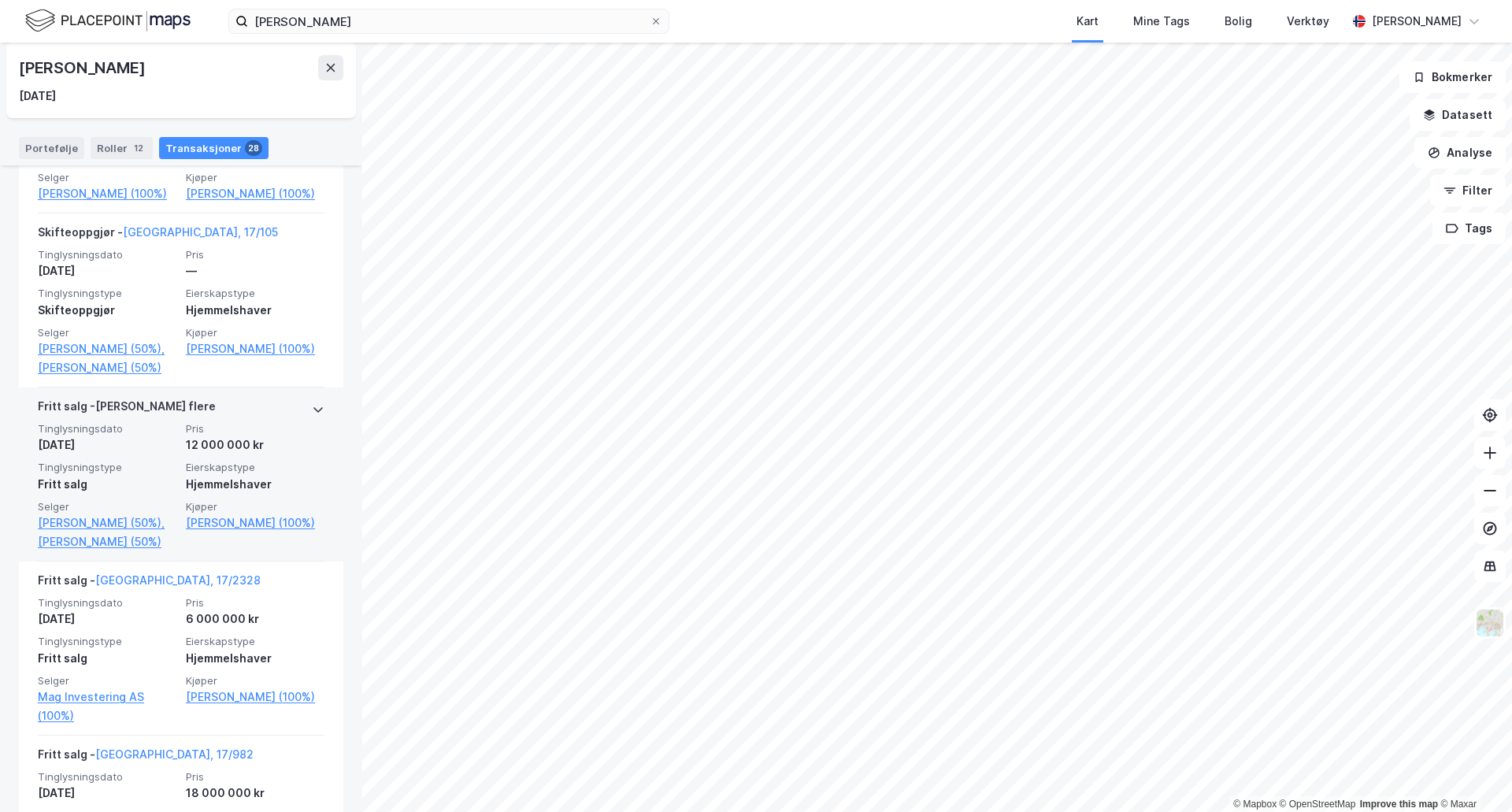
click at [135, 422] on div "[PERSON_NAME] flere" at bounding box center [126, 409] width 178 height 25
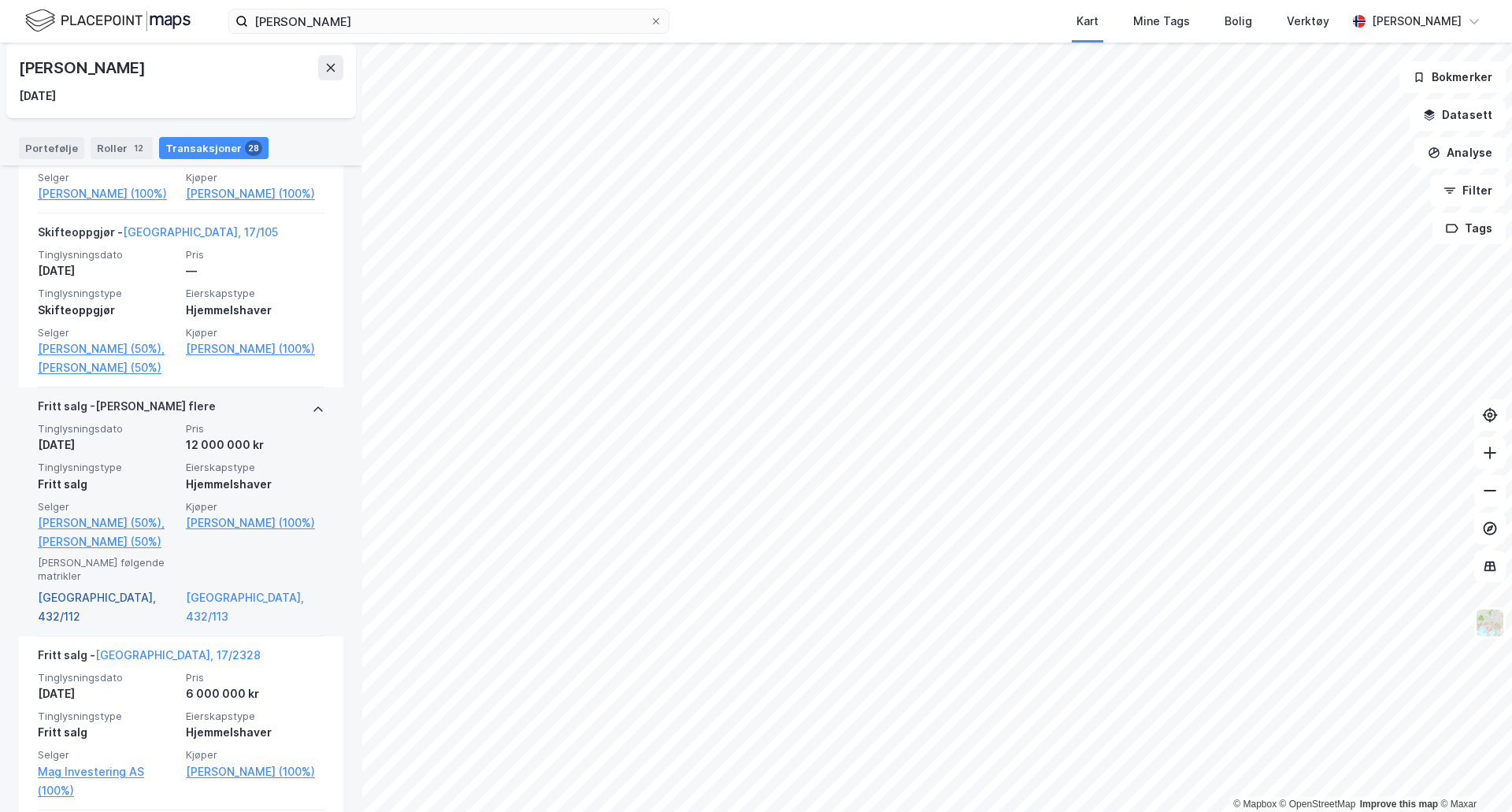
click at [76, 626] on link "[GEOGRAPHIC_DATA], 432/112" at bounding box center [107, 606] width 138 height 38
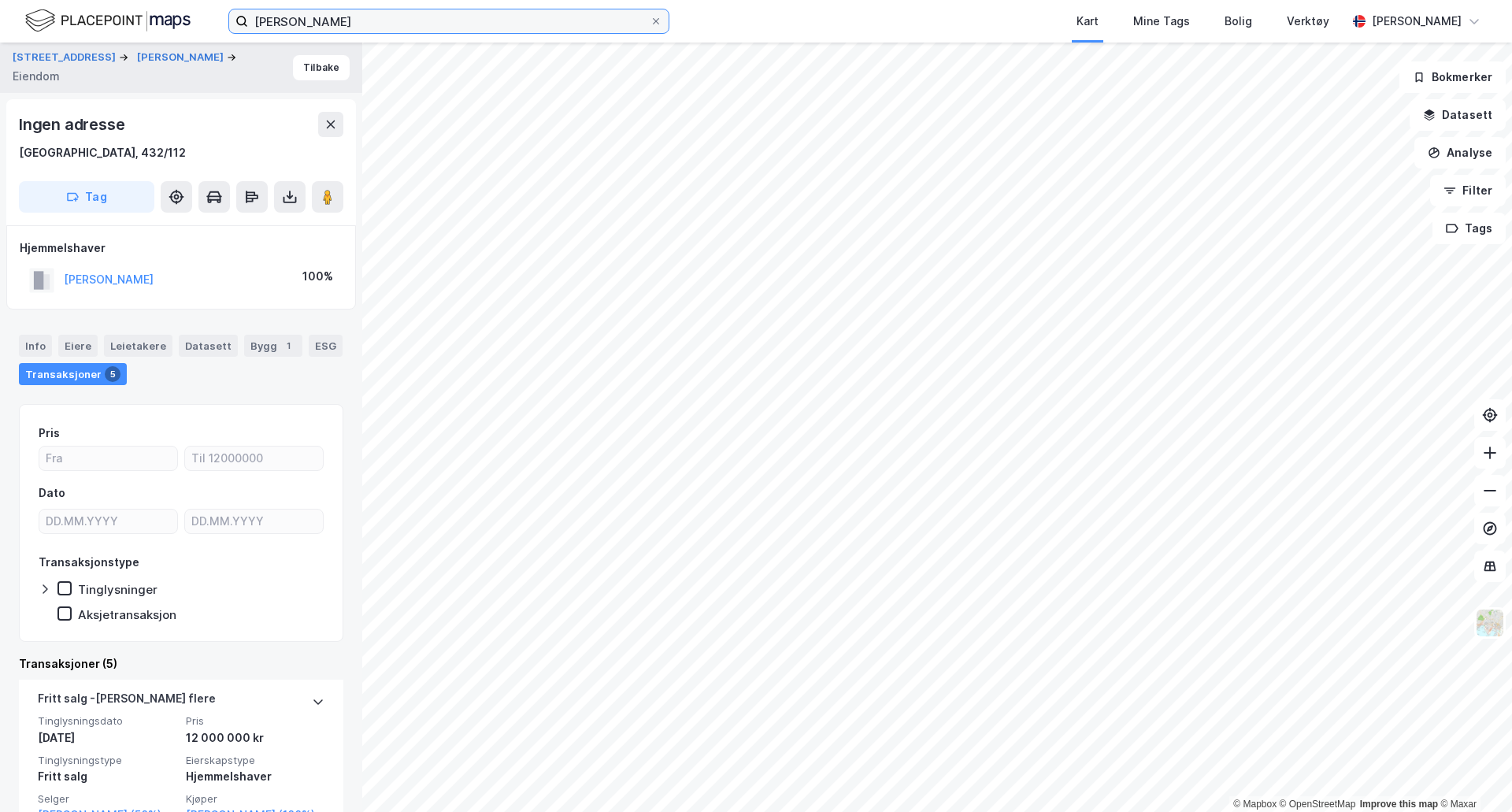
click at [357, 26] on input "[PERSON_NAME]" at bounding box center [449, 21] width 402 height 24
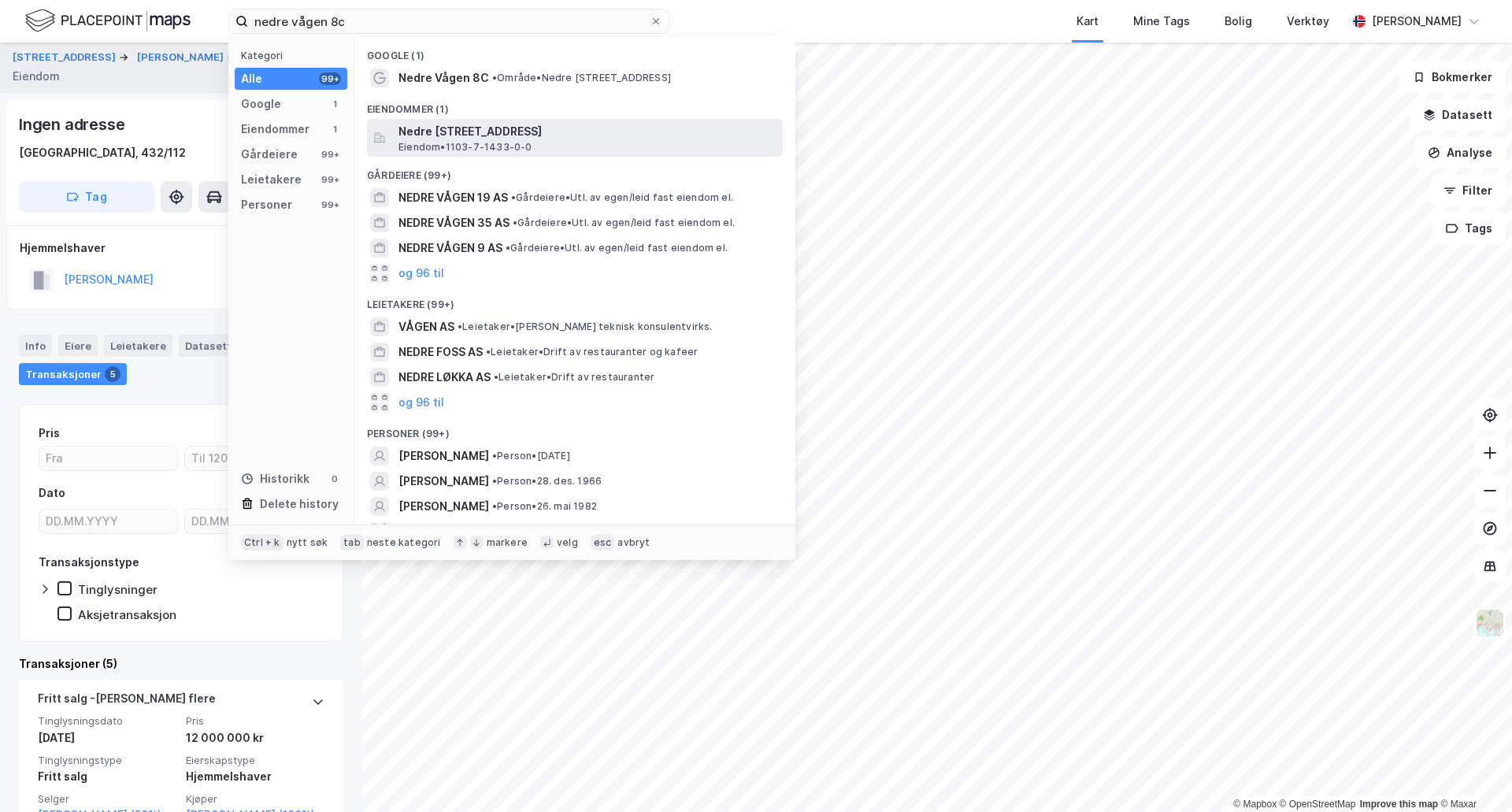
click at [421, 136] on span "Nedre [STREET_ADDRESS]" at bounding box center [587, 131] width 378 height 19
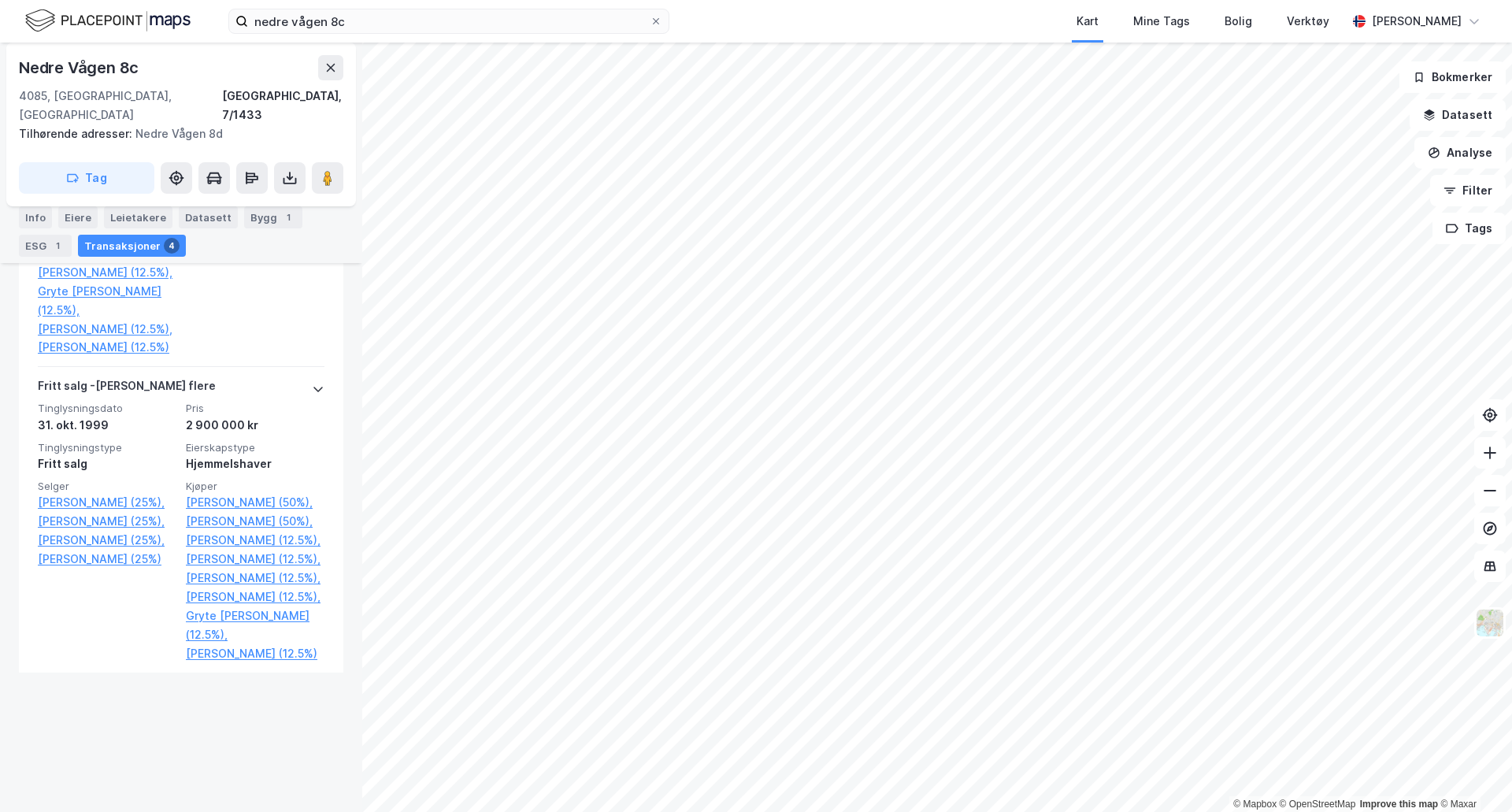
scroll to position [1073, 0]
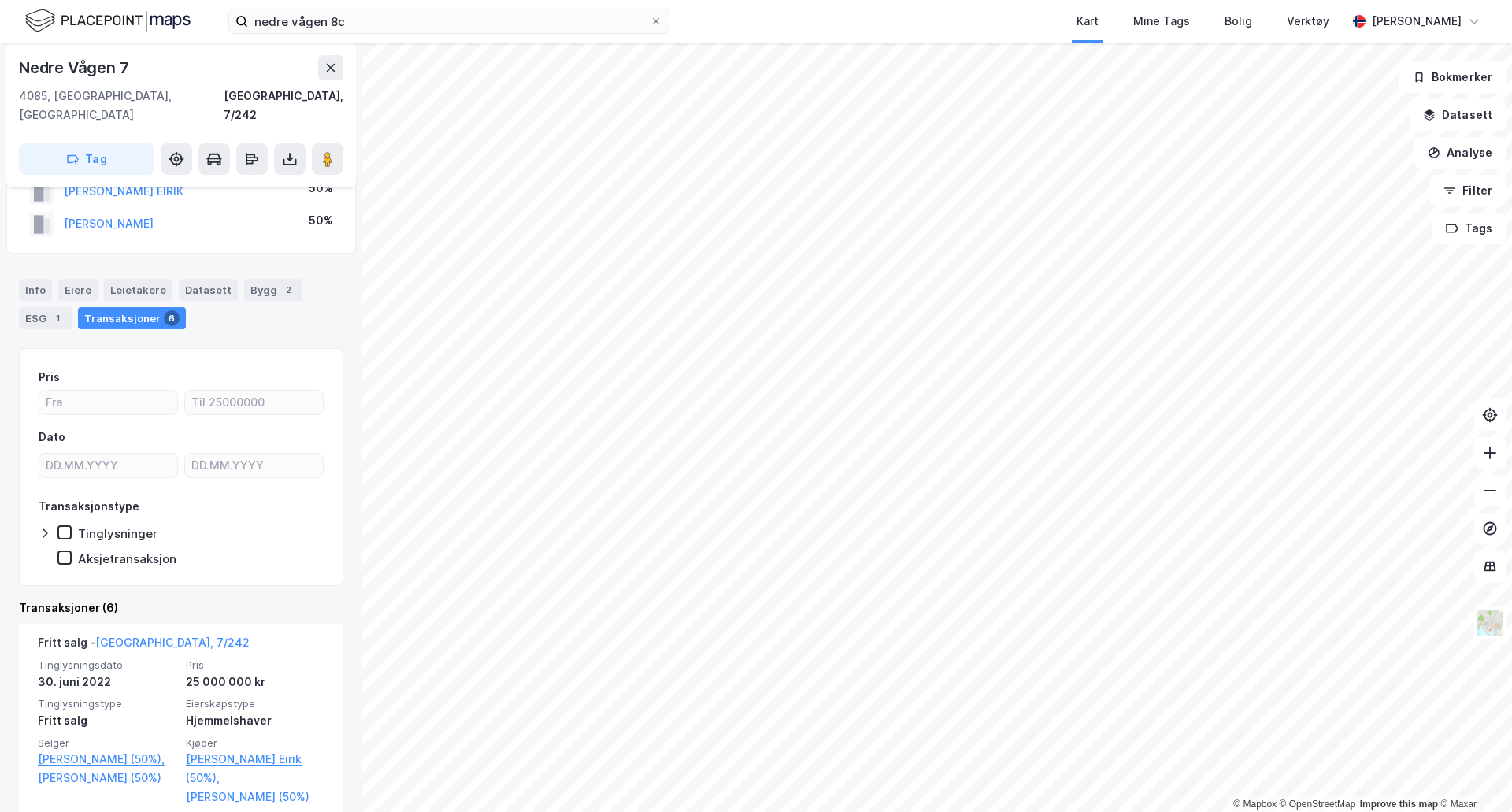
scroll to position [78, 0]
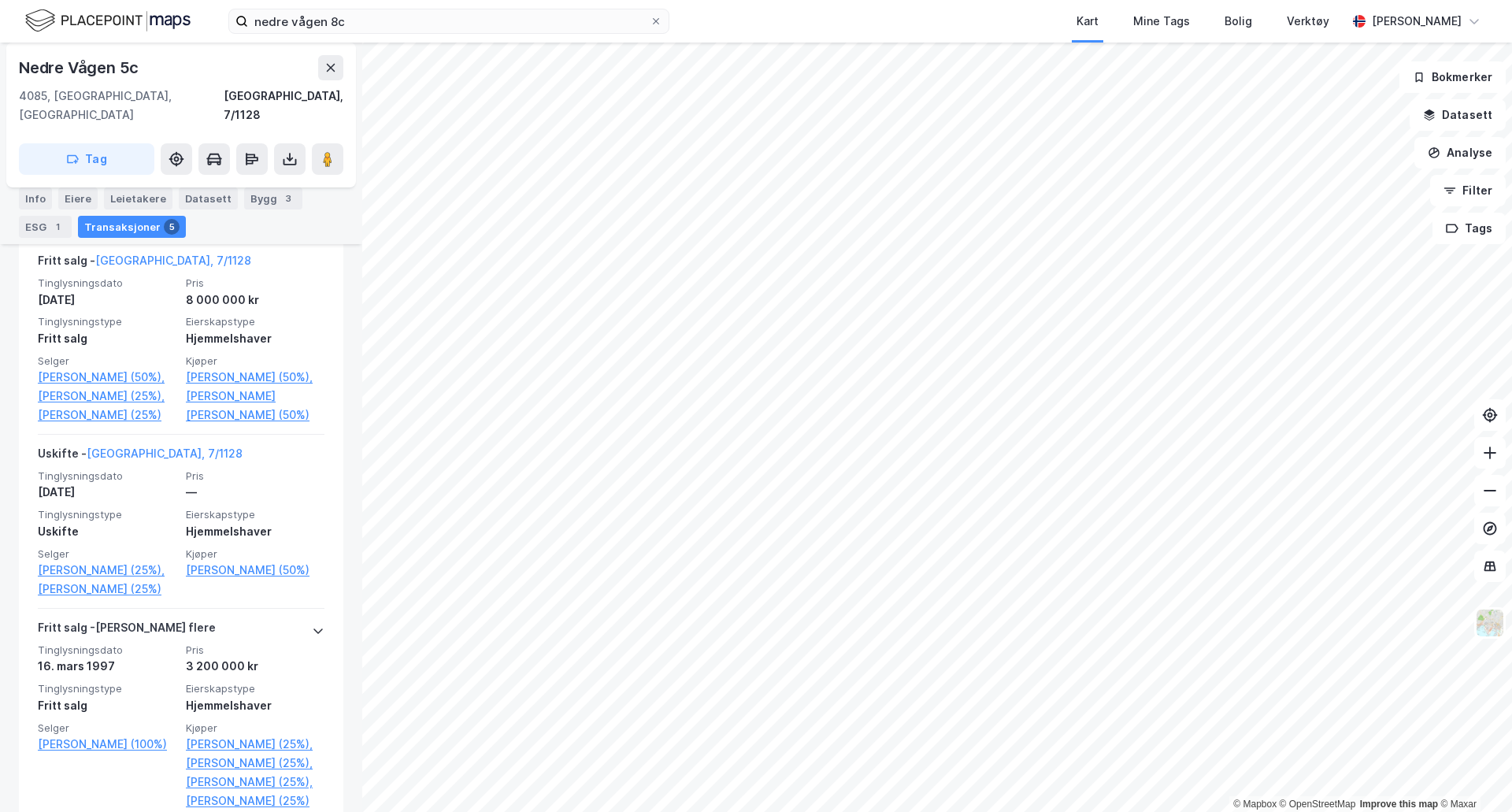
scroll to position [473, 0]
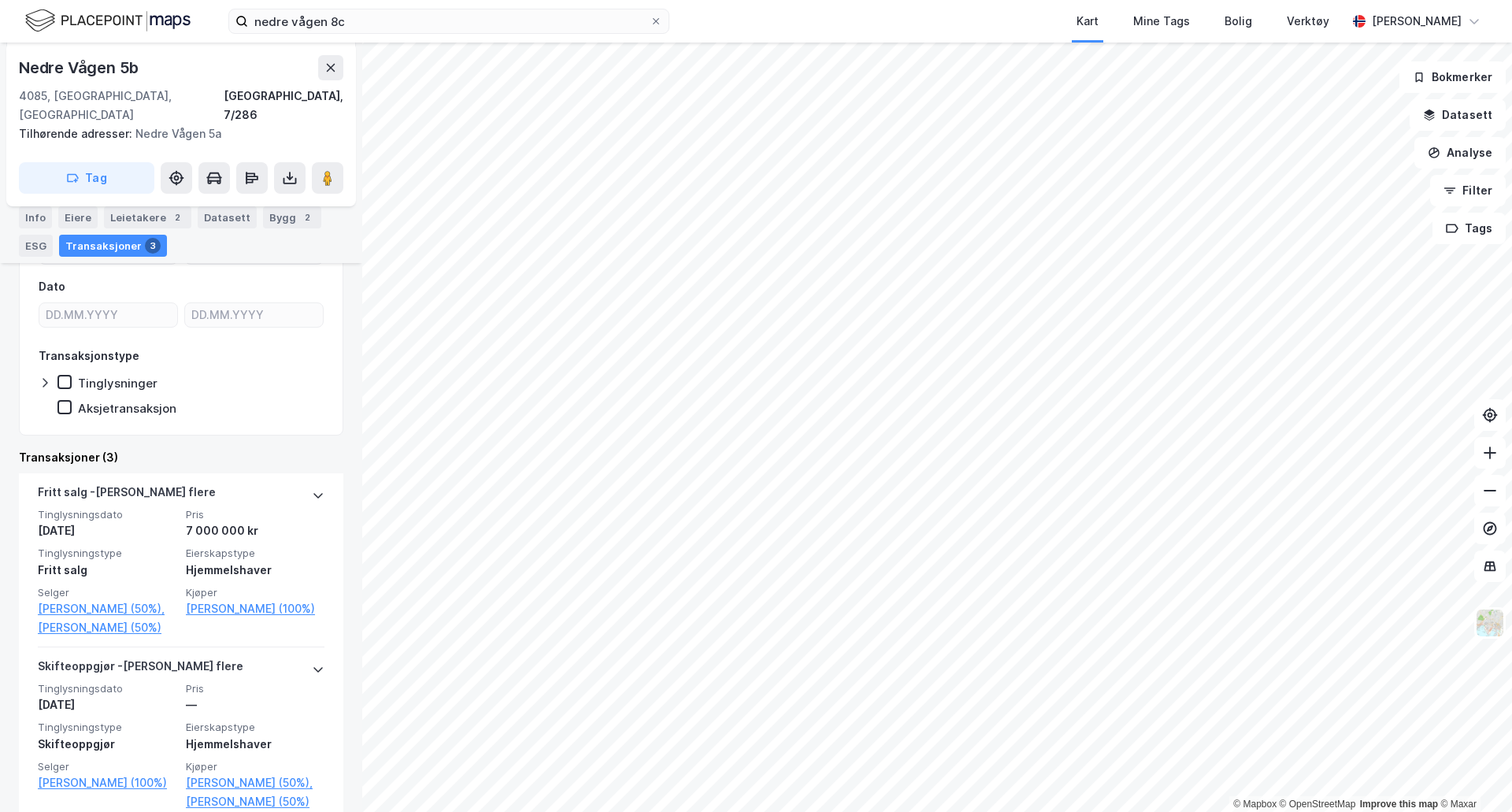
scroll to position [236, 0]
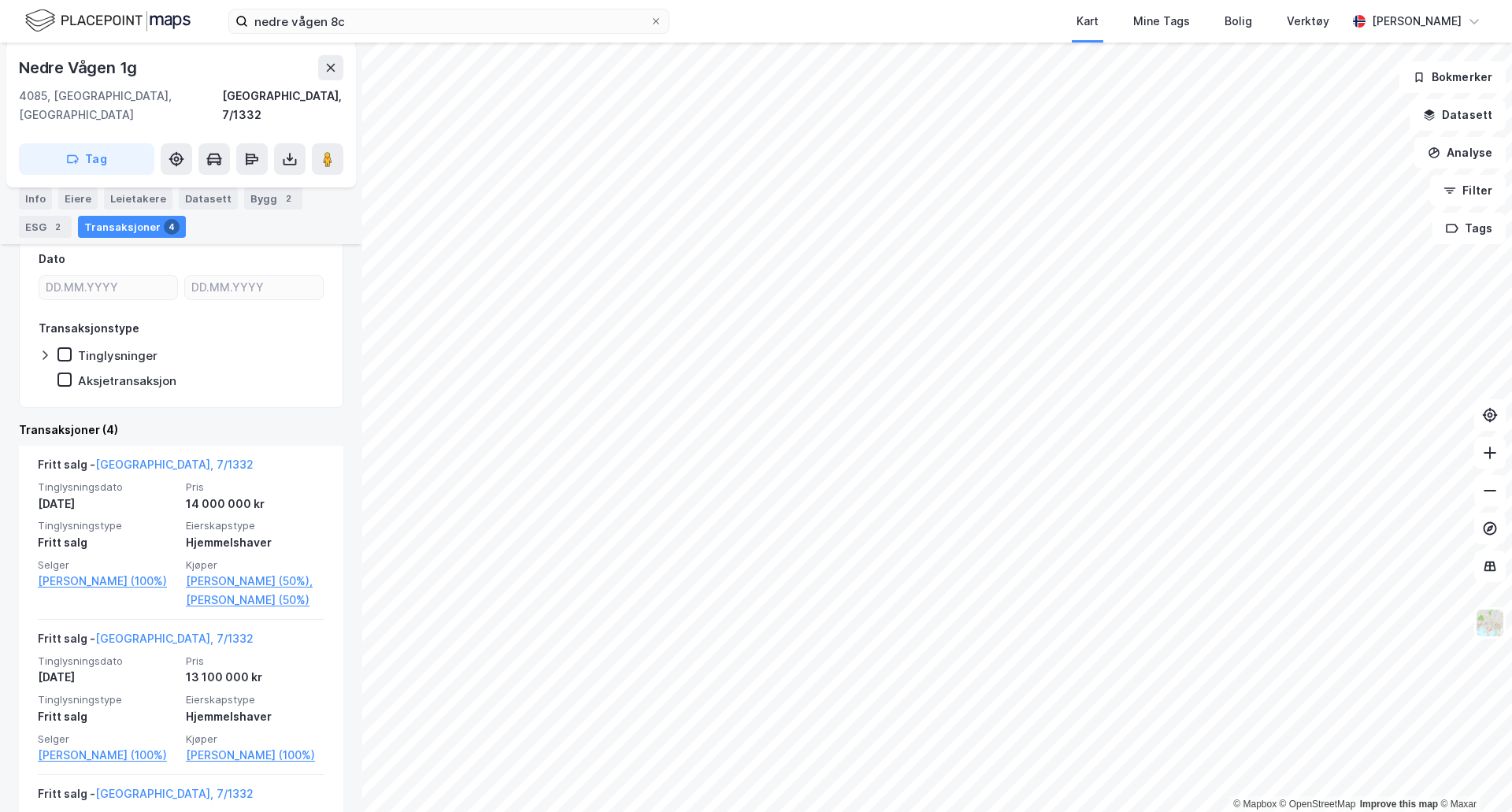
scroll to position [236, 0]
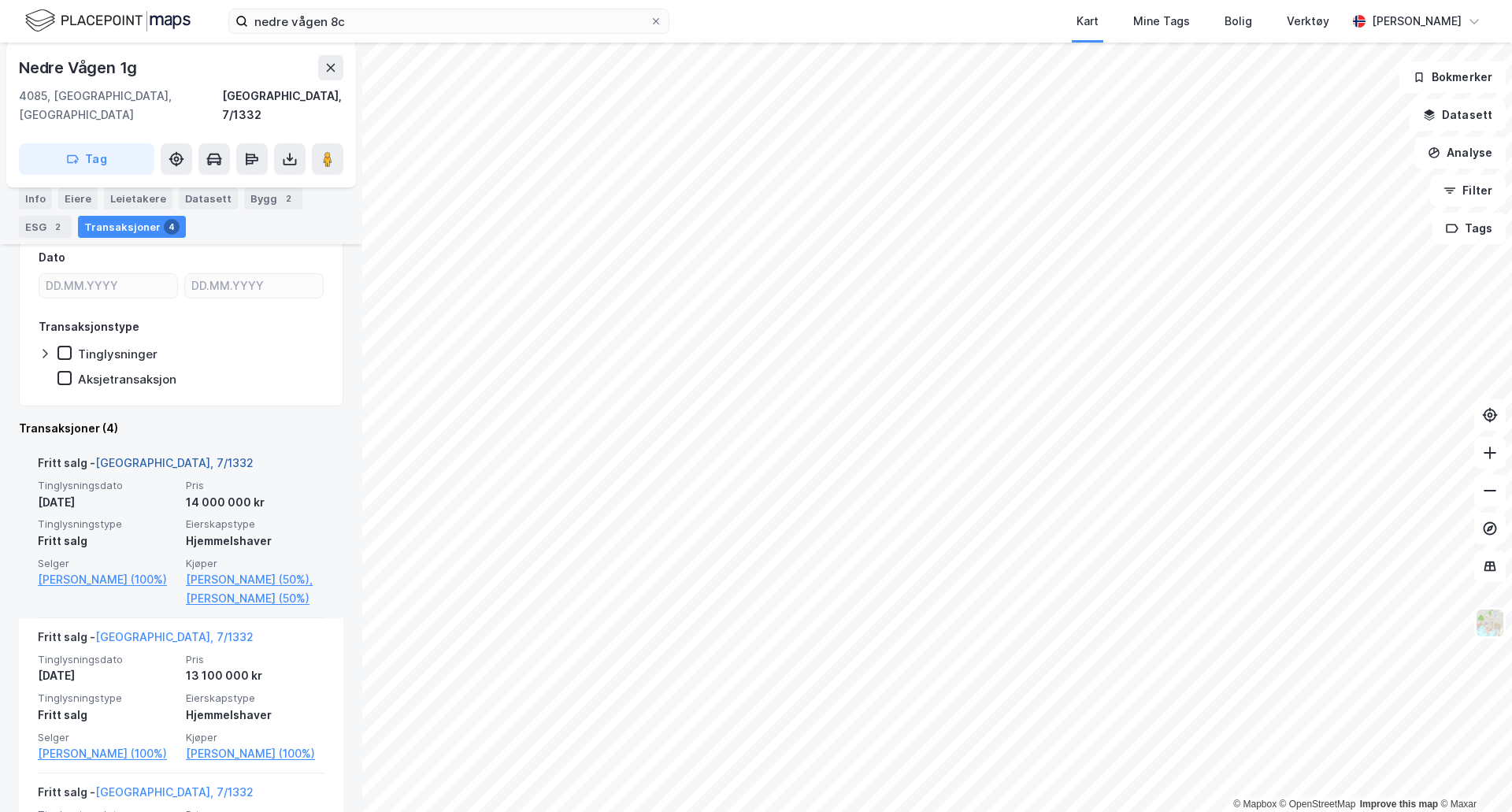
click at [133, 456] on link "[GEOGRAPHIC_DATA], 7/1332" at bounding box center [174, 463] width 158 height 14
click at [170, 456] on link "[GEOGRAPHIC_DATA], 7/1332" at bounding box center [174, 463] width 158 height 14
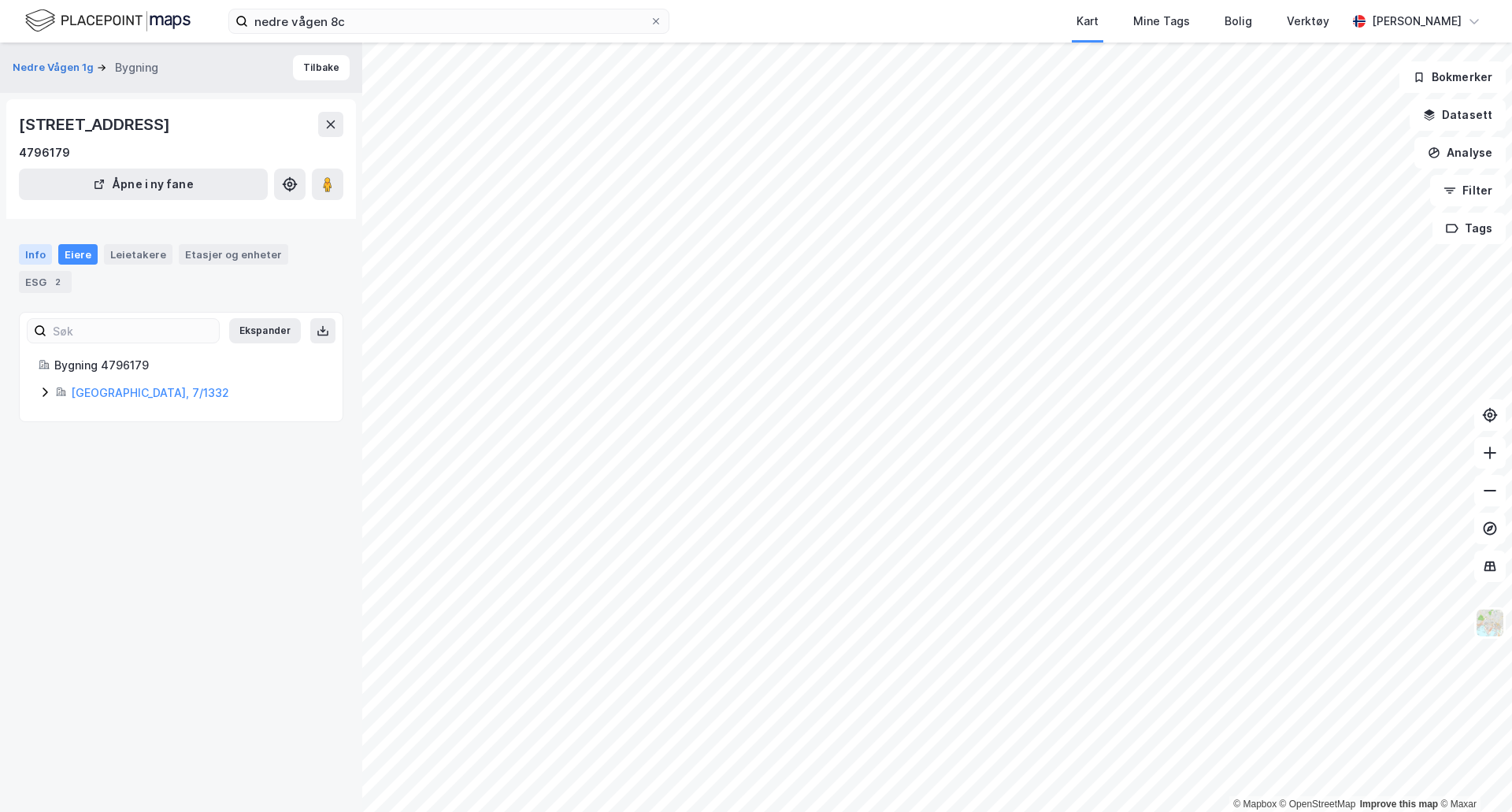
click at [35, 251] on div "Info" at bounding box center [36, 254] width 33 height 20
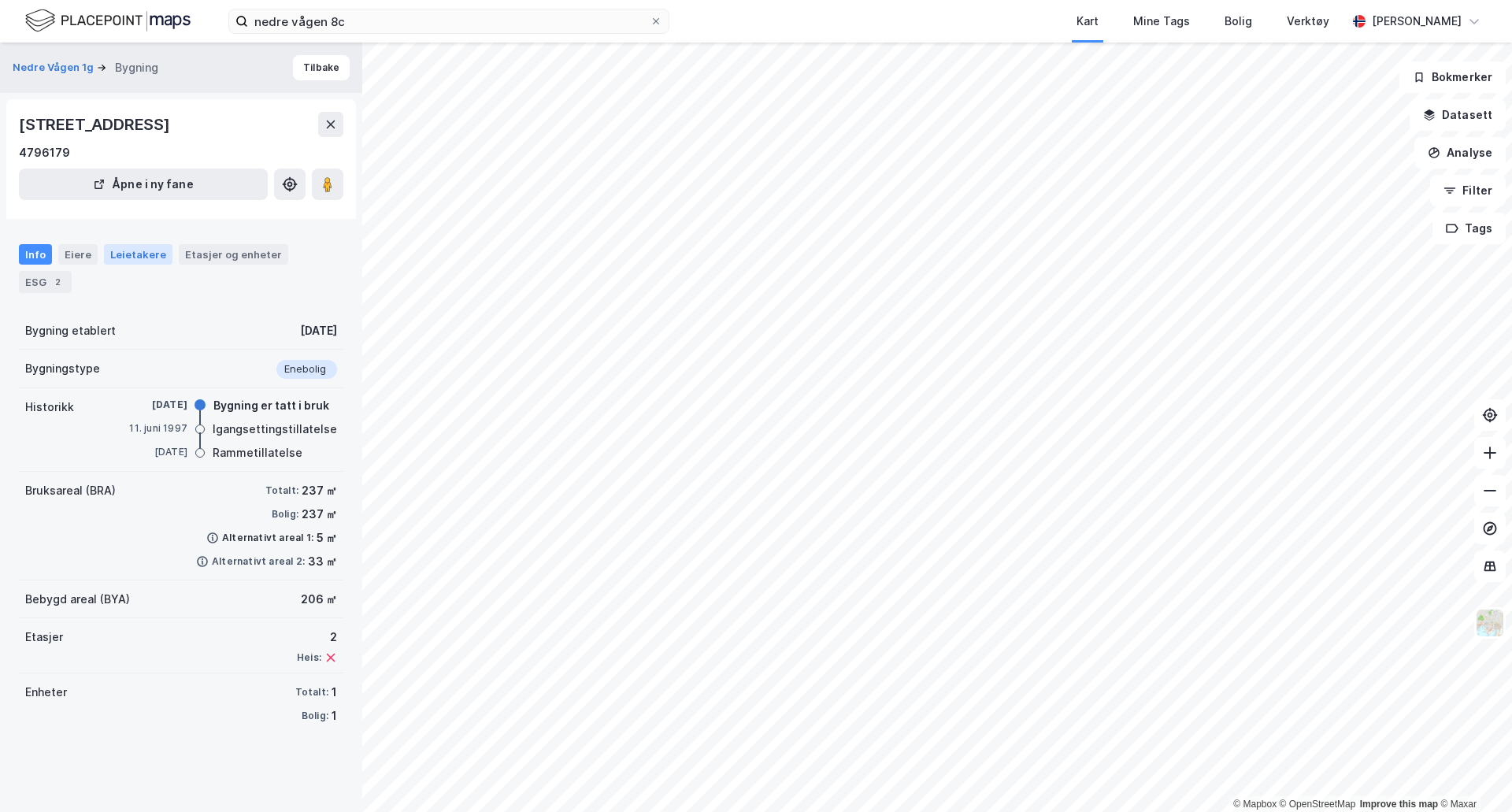
click at [129, 249] on div "Leietakere" at bounding box center [138, 254] width 68 height 20
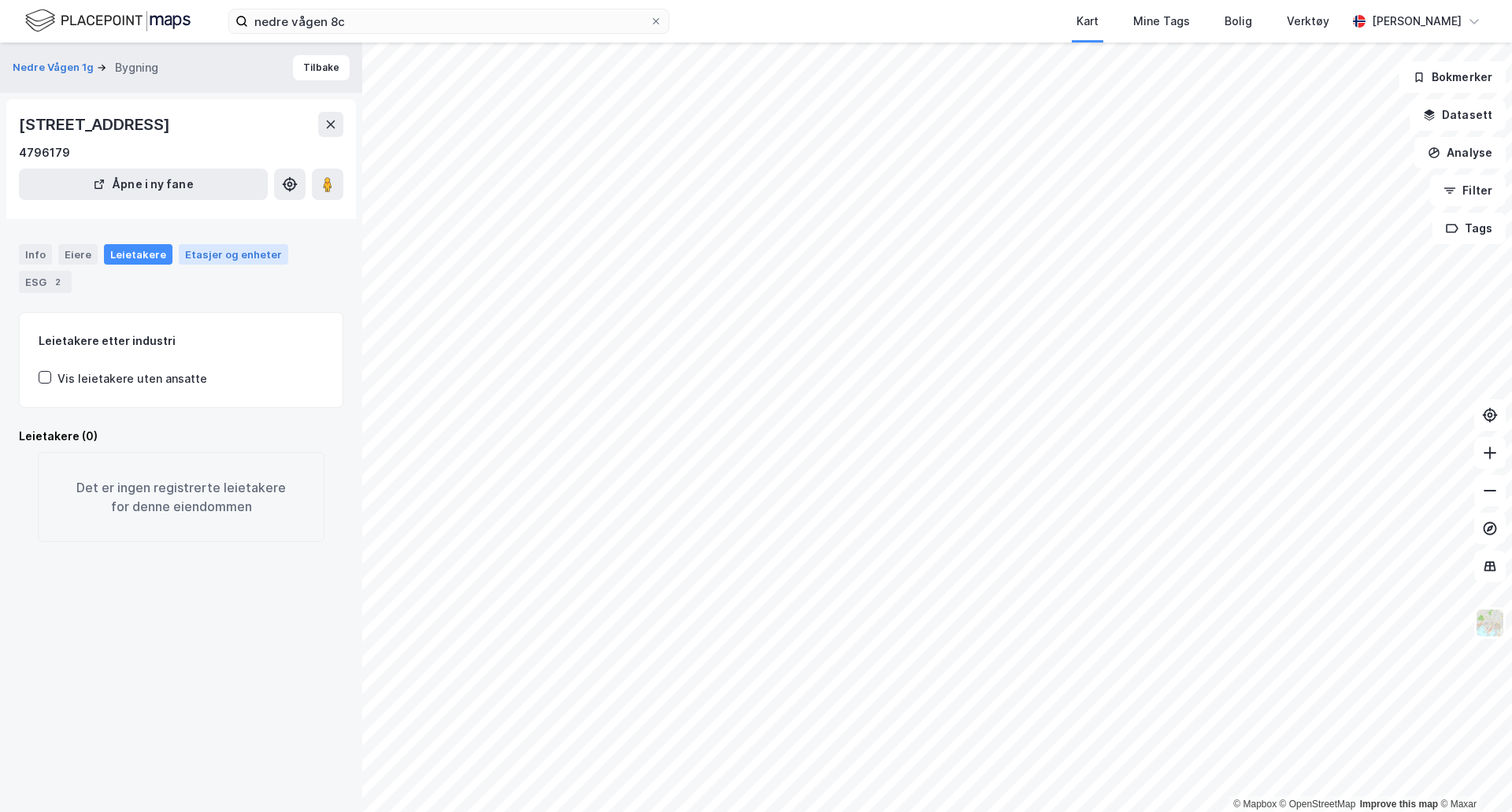
click at [234, 259] on div "Etasjer og enheter" at bounding box center [233, 253] width 97 height 14
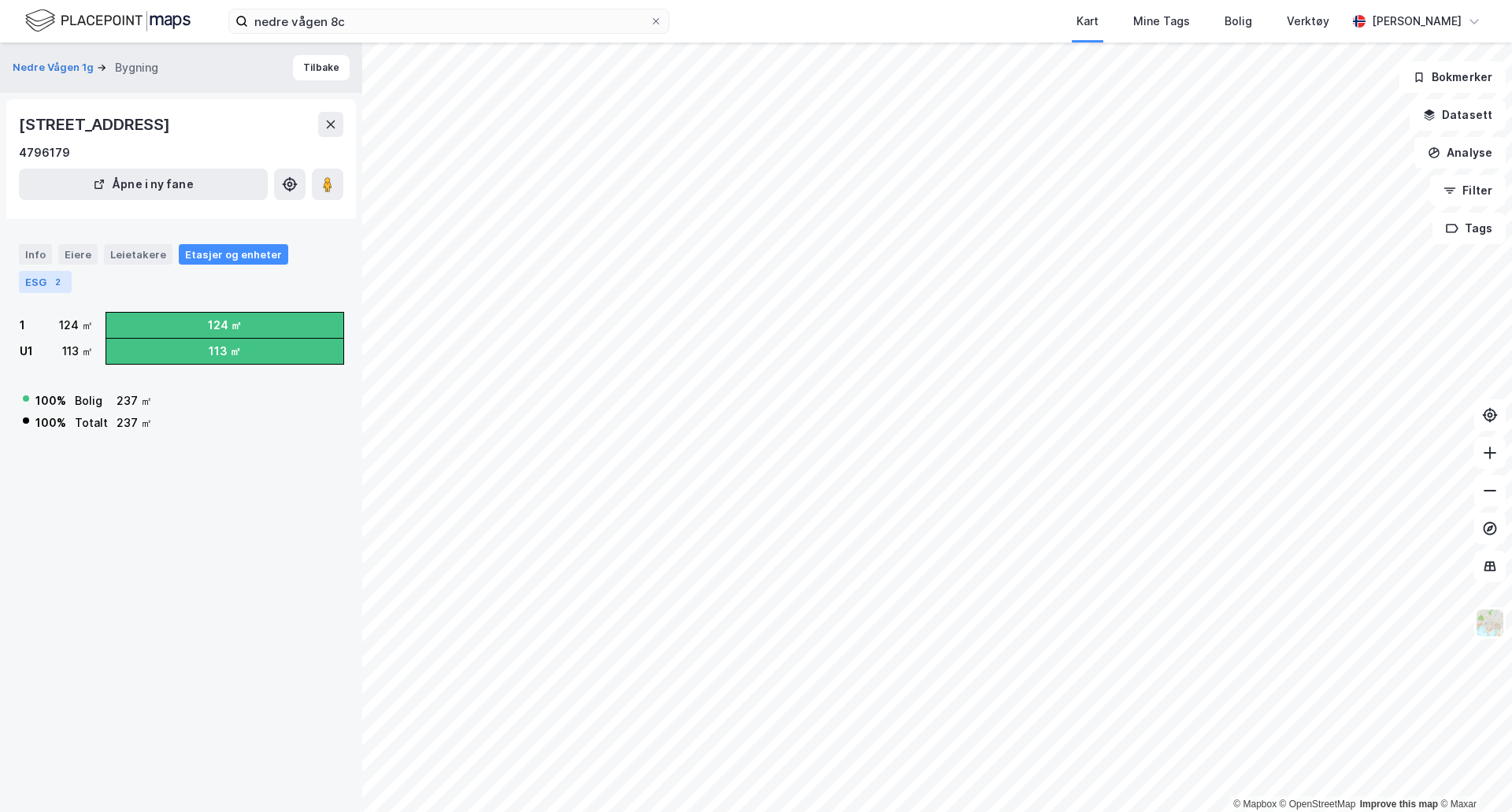
click at [44, 279] on div "ESG 2" at bounding box center [45, 282] width 53 height 22
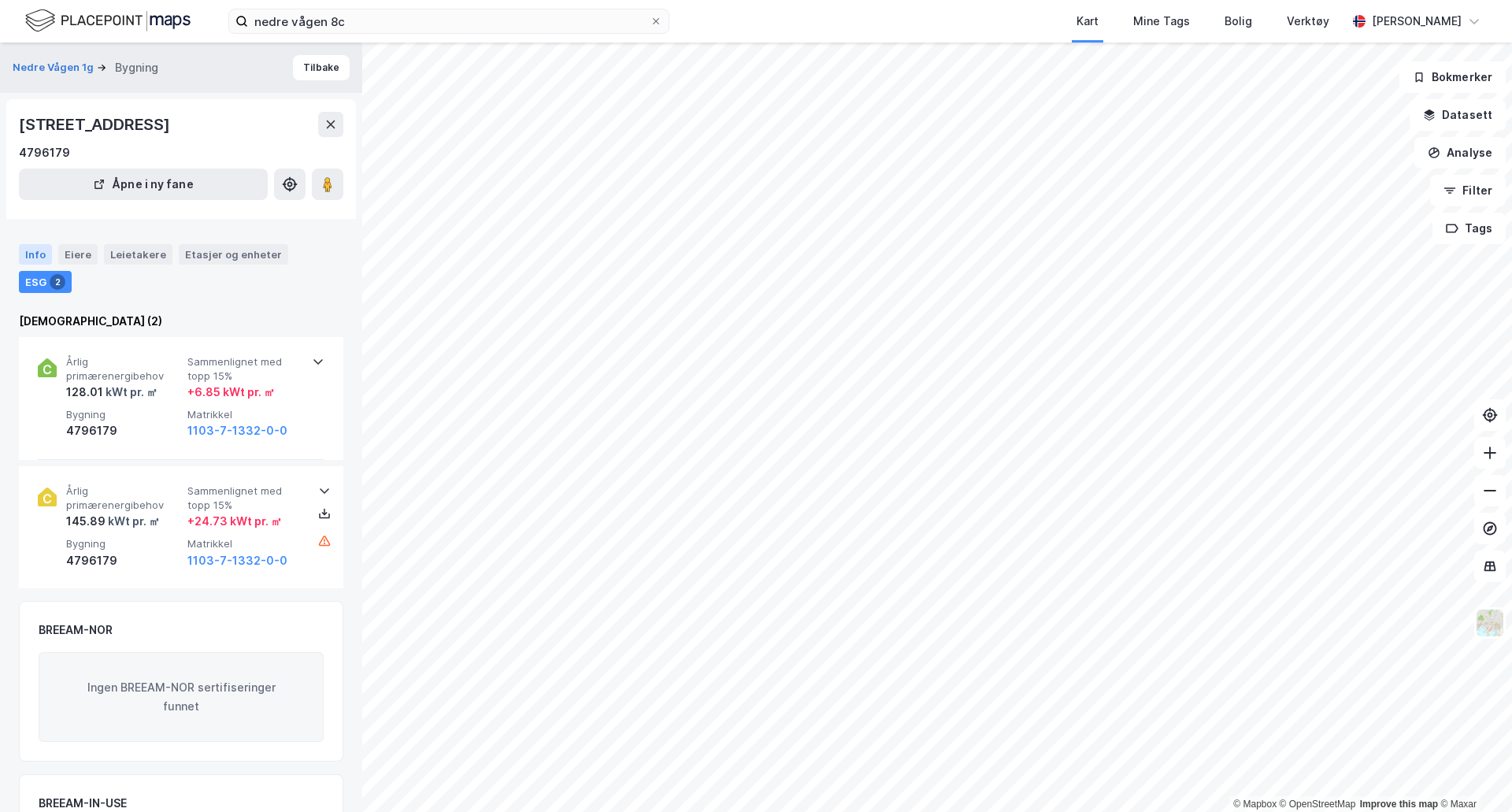
click at [32, 257] on div "Info" at bounding box center [36, 254] width 33 height 20
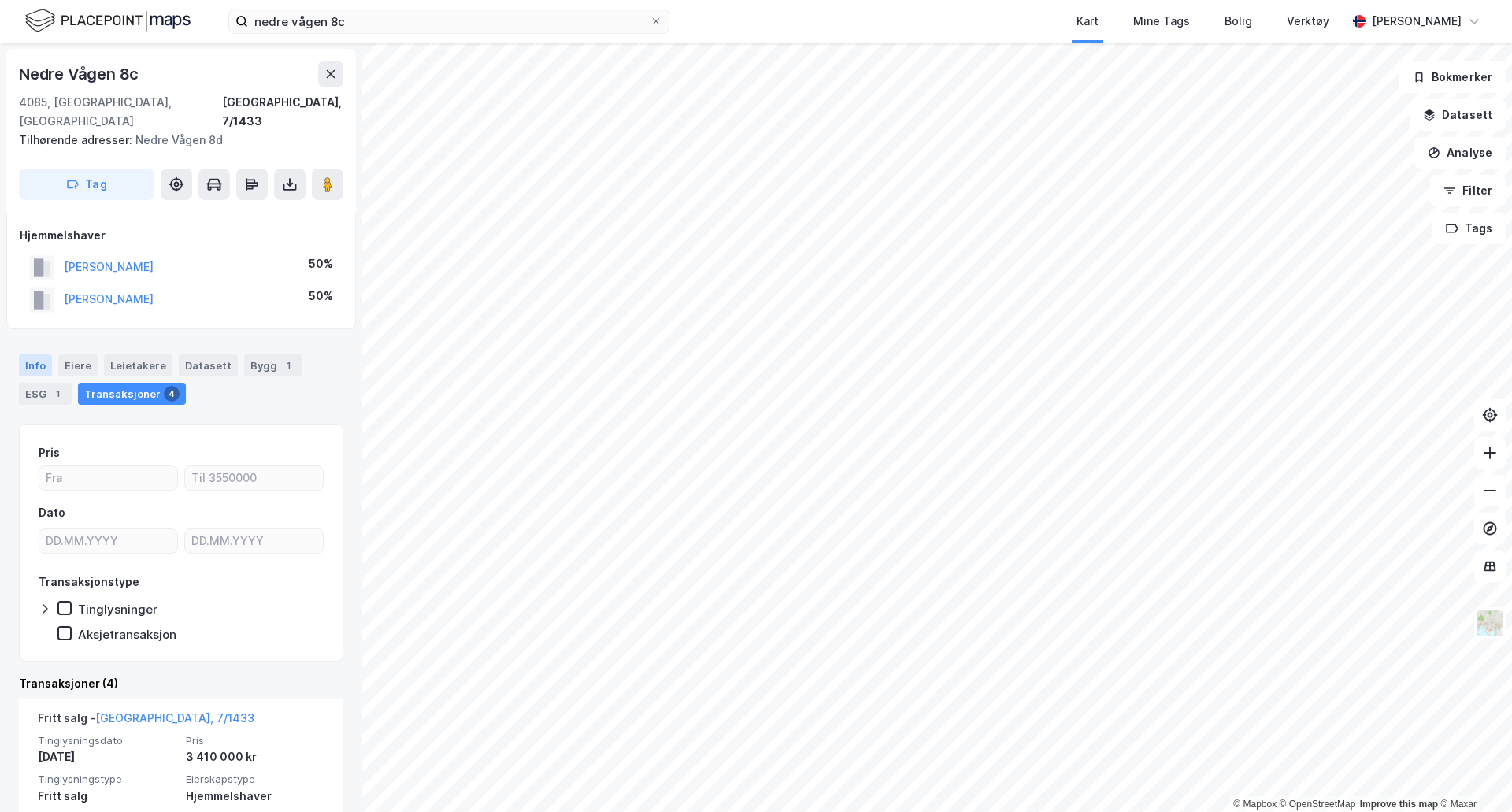
click at [37, 355] on div "Info" at bounding box center [36, 366] width 33 height 22
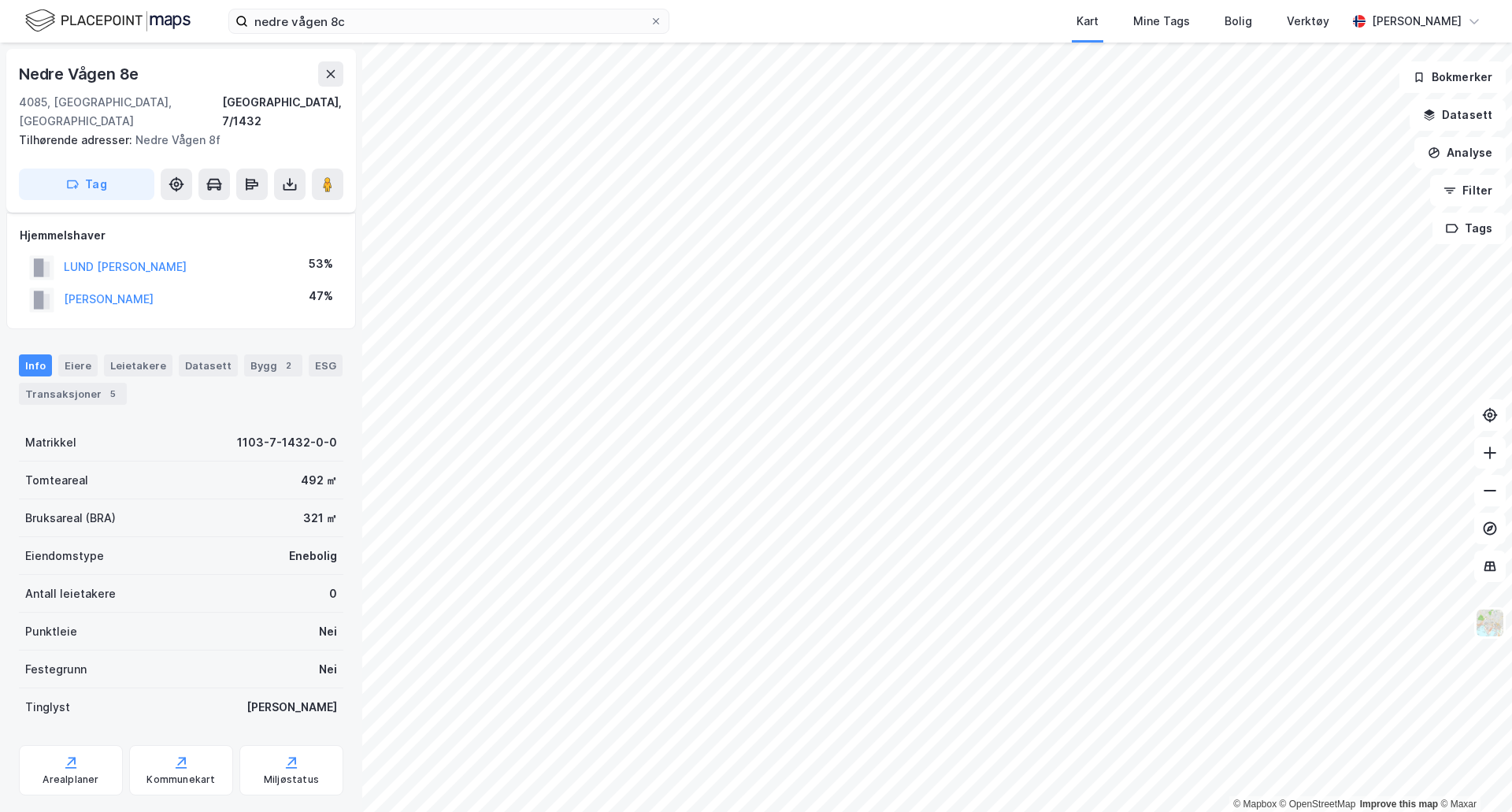
scroll to position [79, 0]
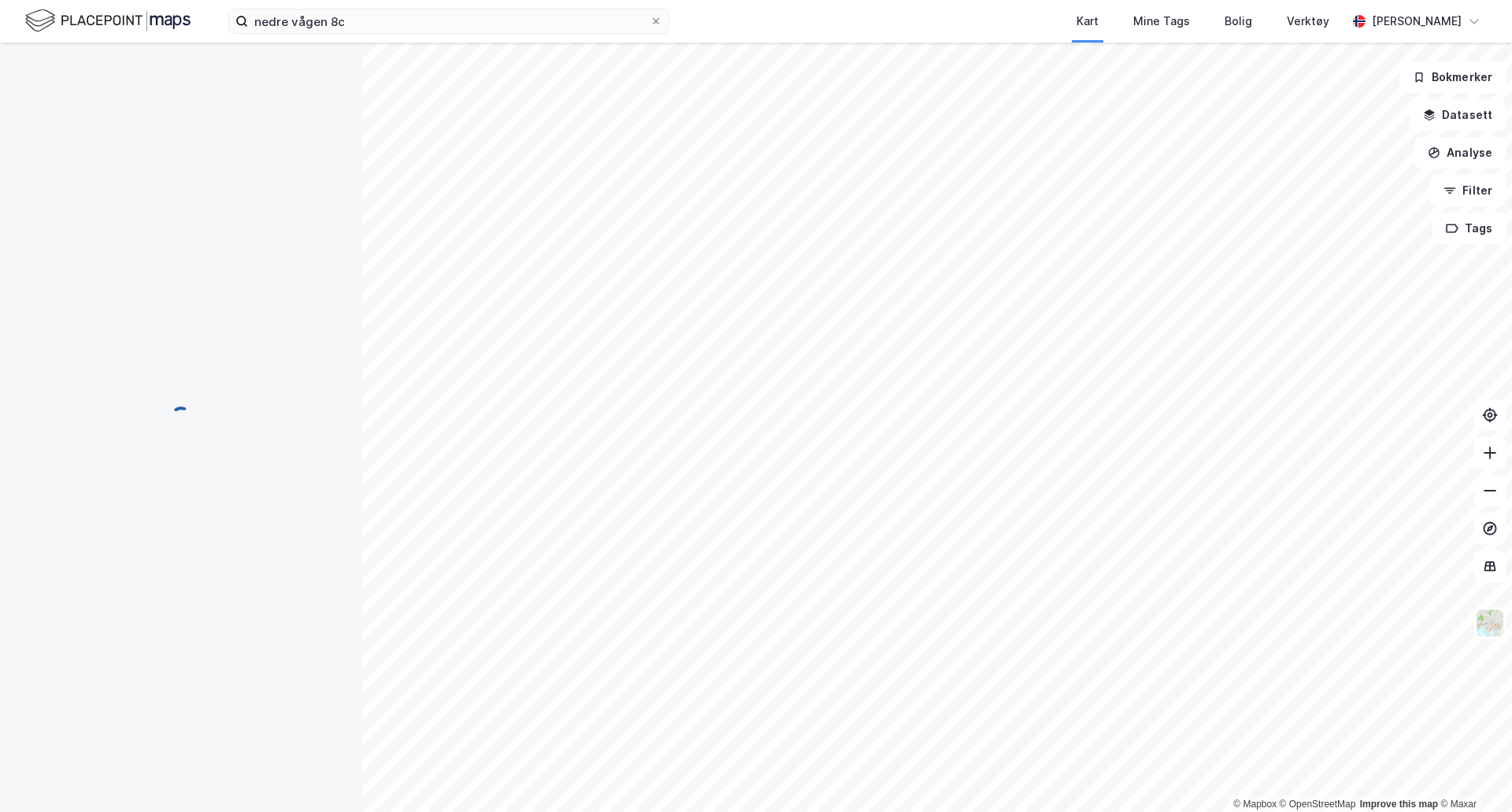
scroll to position [79, 0]
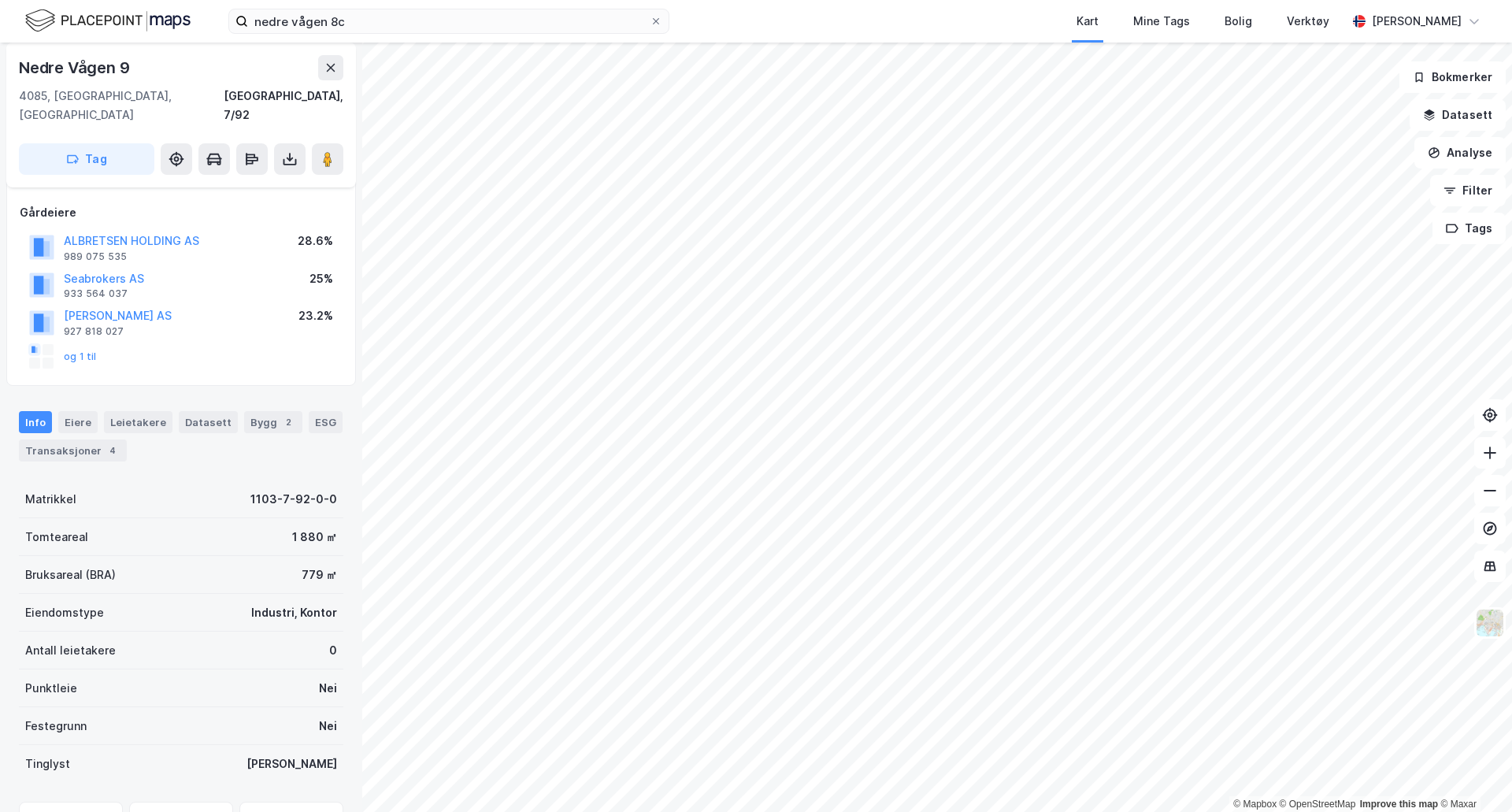
scroll to position [46, 0]
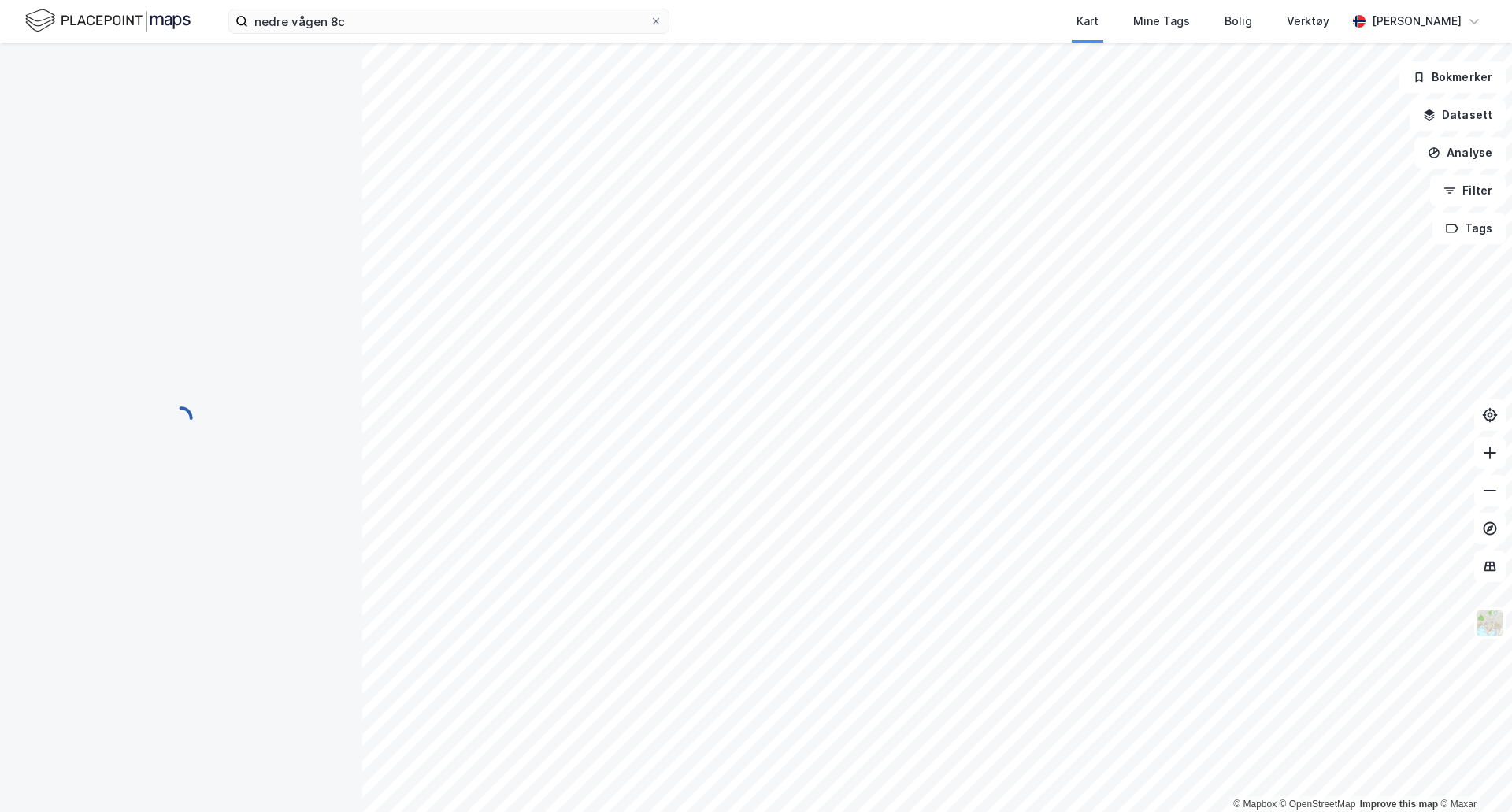
scroll to position [2, 0]
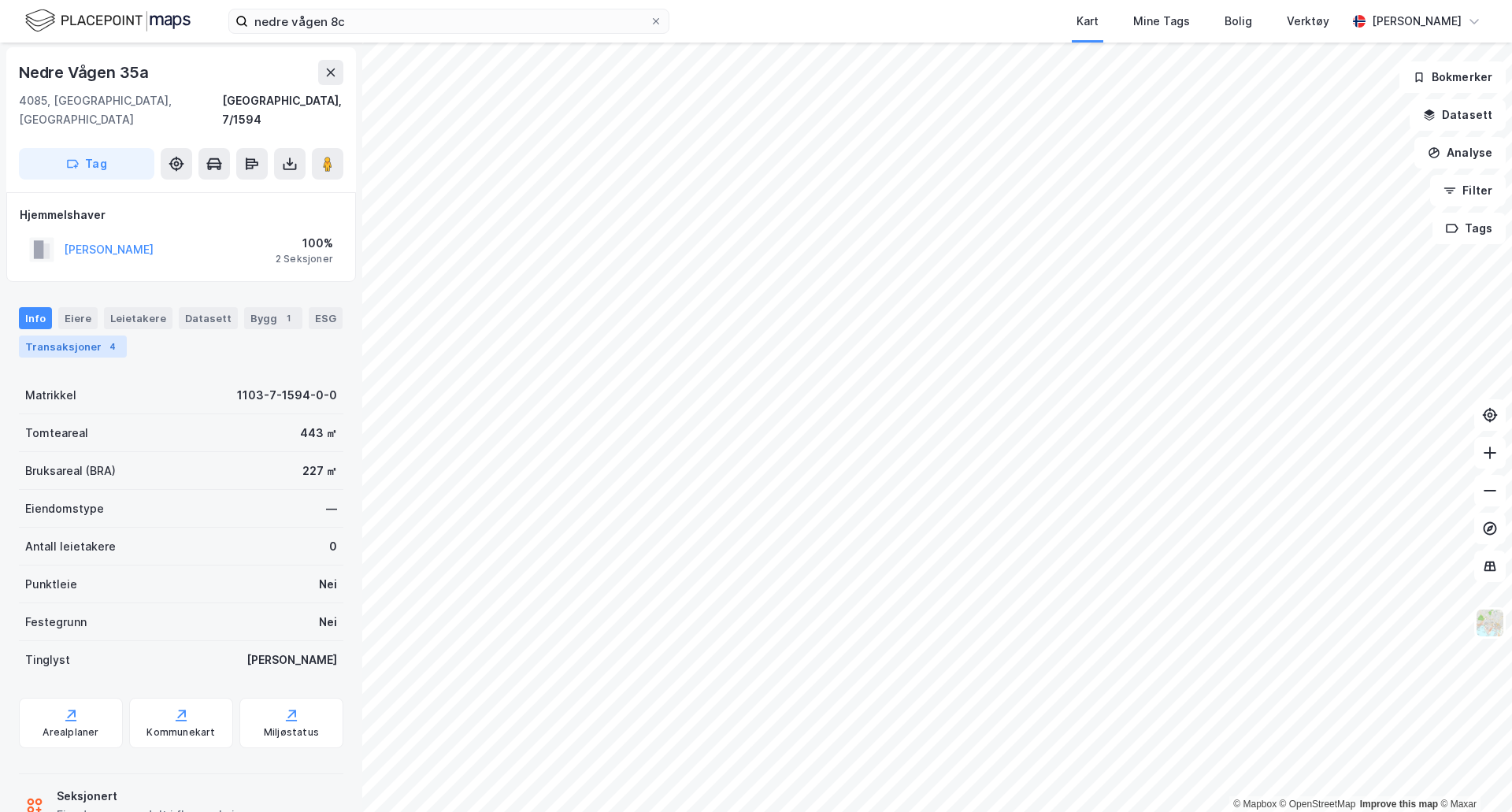
click at [69, 335] on div "Transaksjoner 4" at bounding box center [73, 347] width 108 height 22
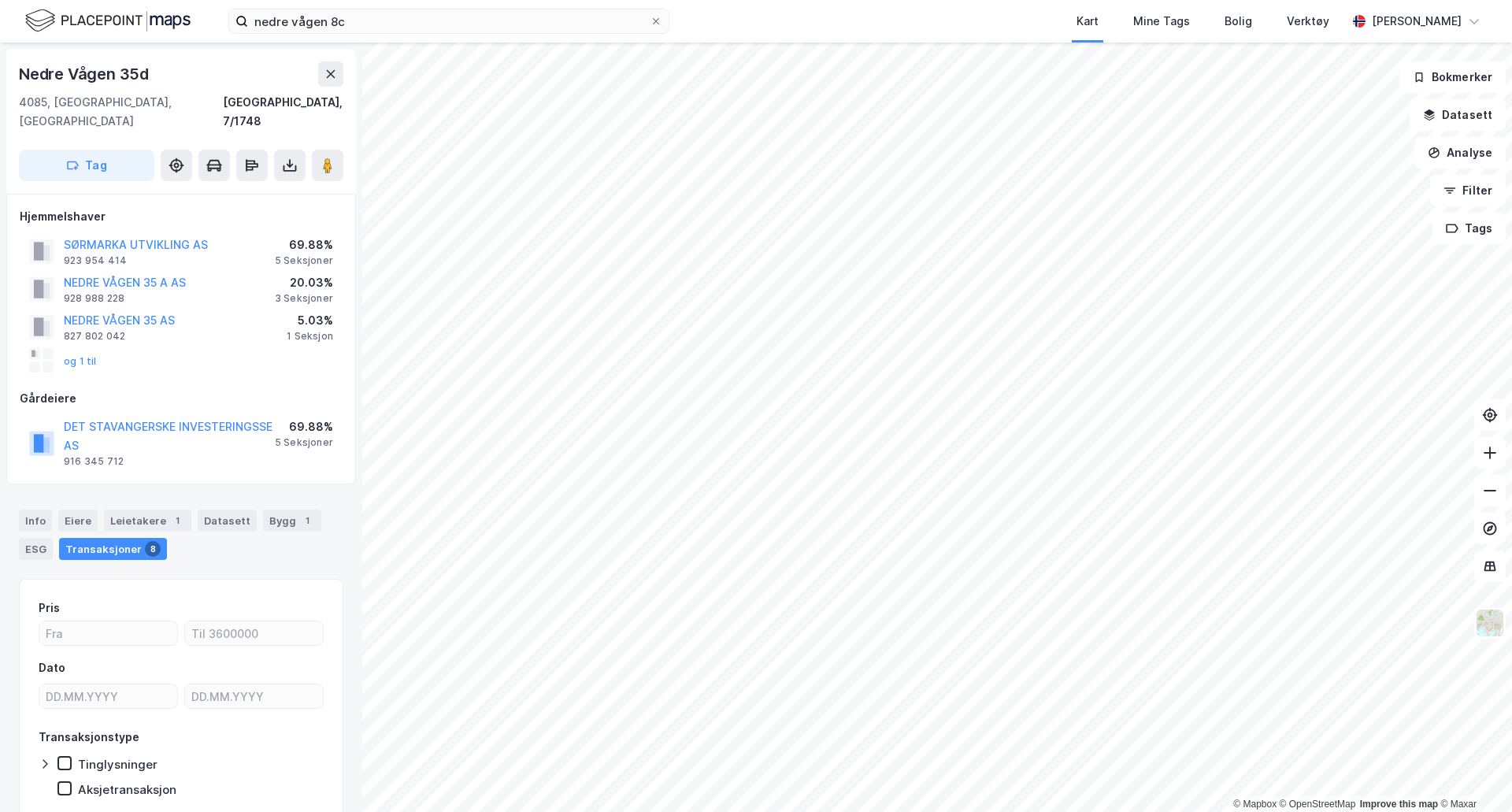
scroll to position [2, 0]
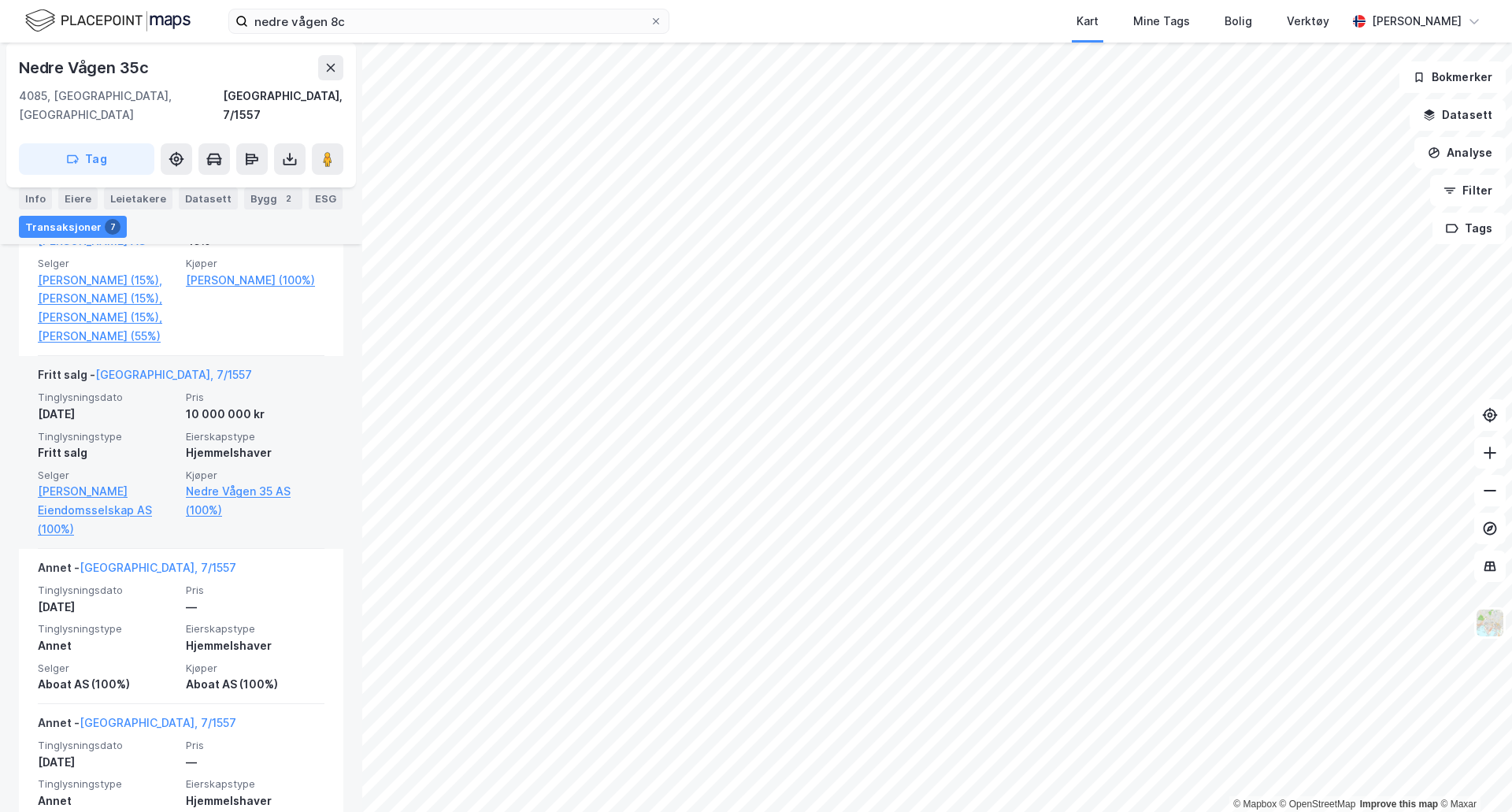
scroll to position [970, 0]
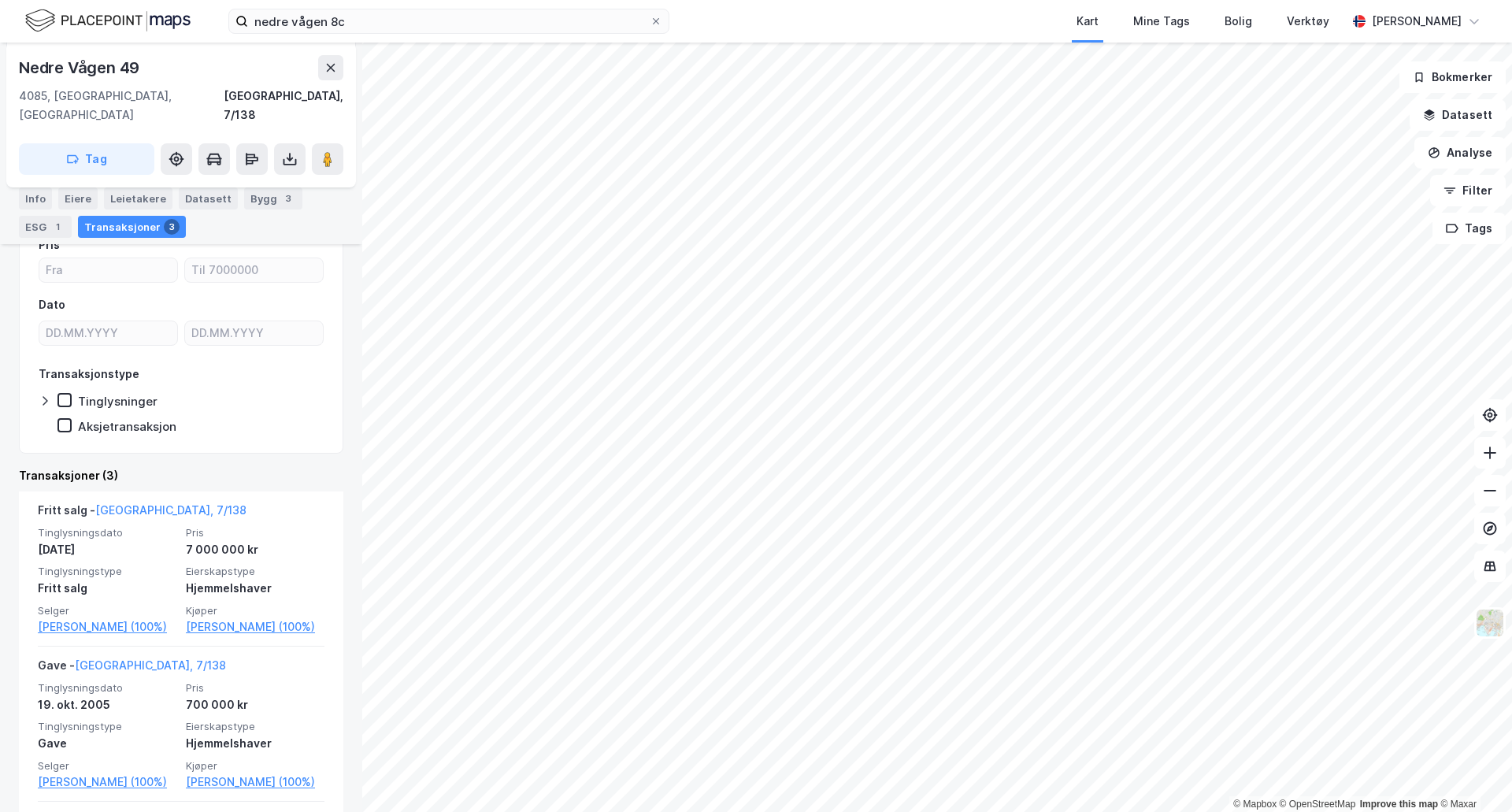
scroll to position [158, 0]
click at [535, 0] on html "nedre vågen 8c Kart Mine Tags Bolig Verktøy [PERSON_NAME] © Mapbox © OpenStreet…" at bounding box center [756, 406] width 1512 height 812
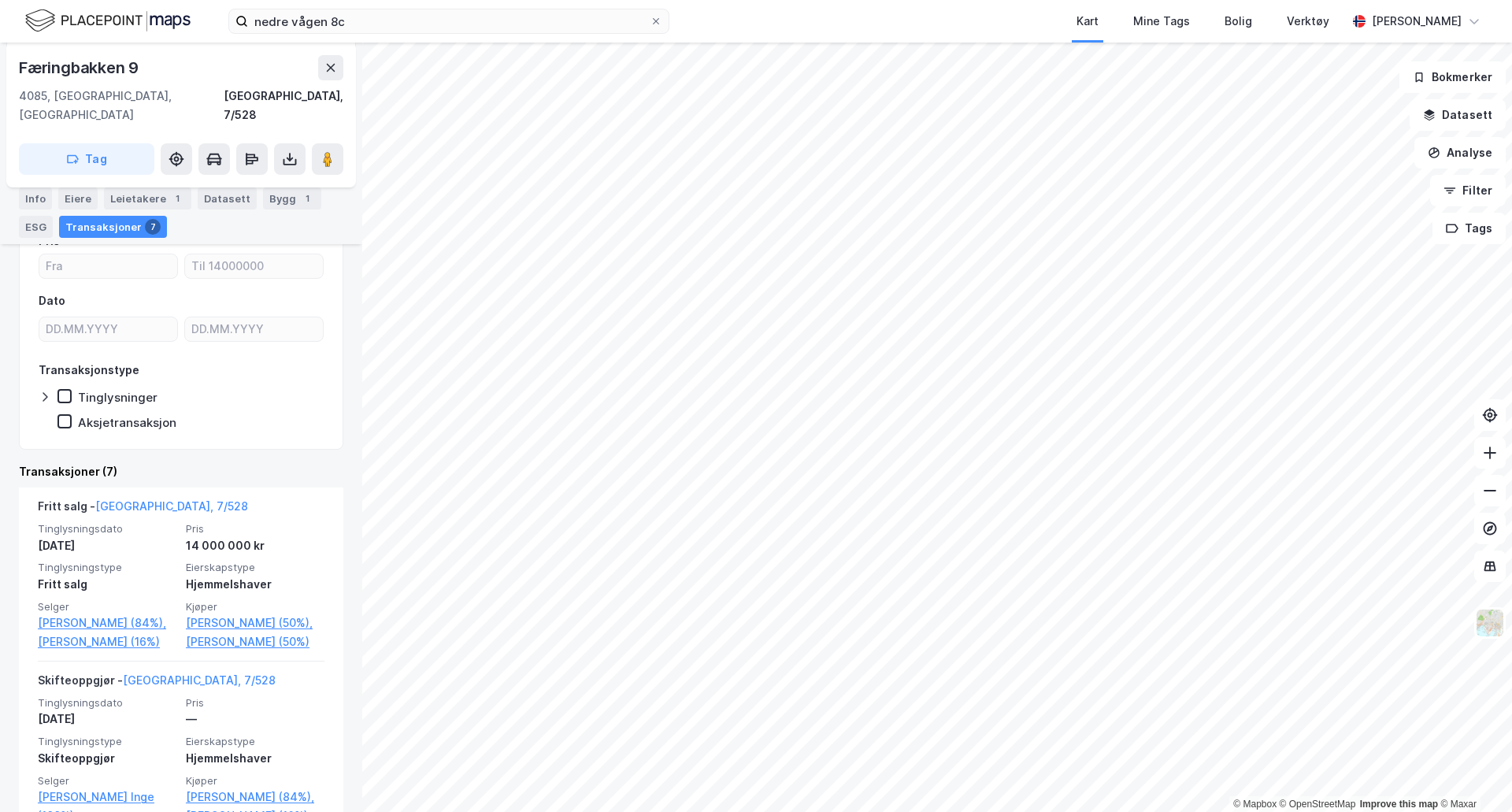
scroll to position [236, 0]
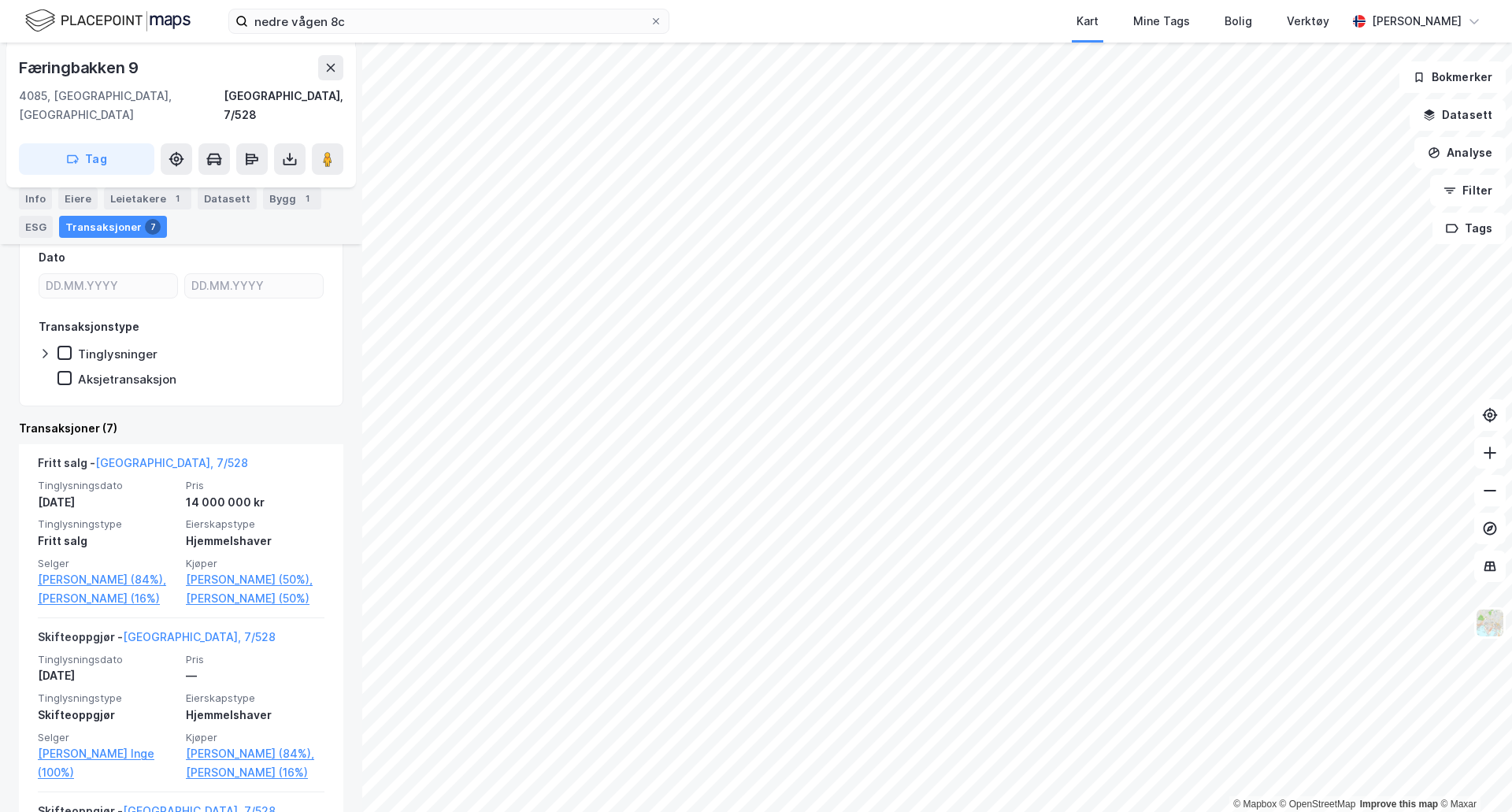
click at [929, 811] on html "nedre vågen 8c Kart Mine Tags Bolig Verktøy [PERSON_NAME] © Mapbox © OpenStreet…" at bounding box center [756, 406] width 1512 height 812
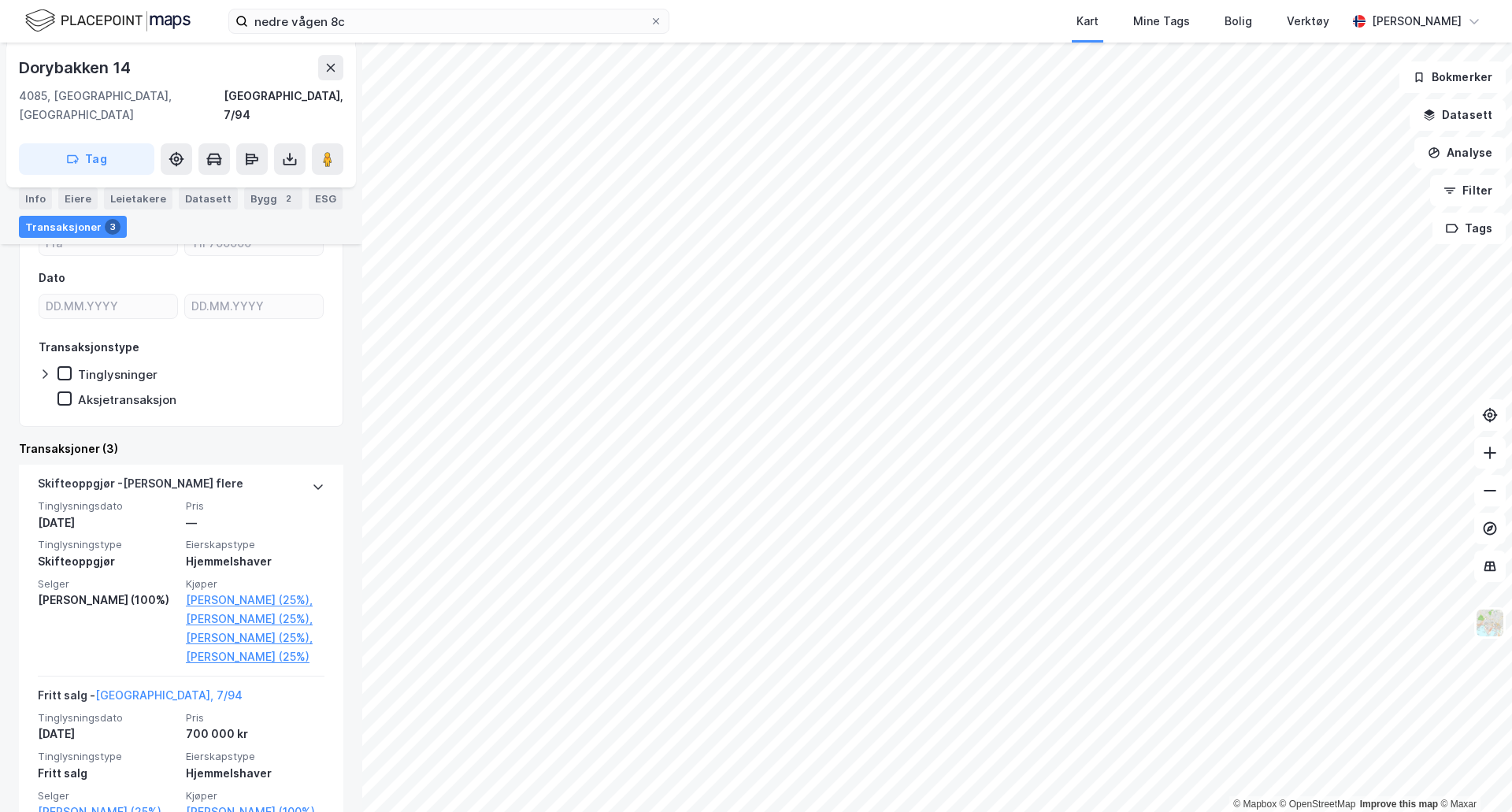
scroll to position [236, 0]
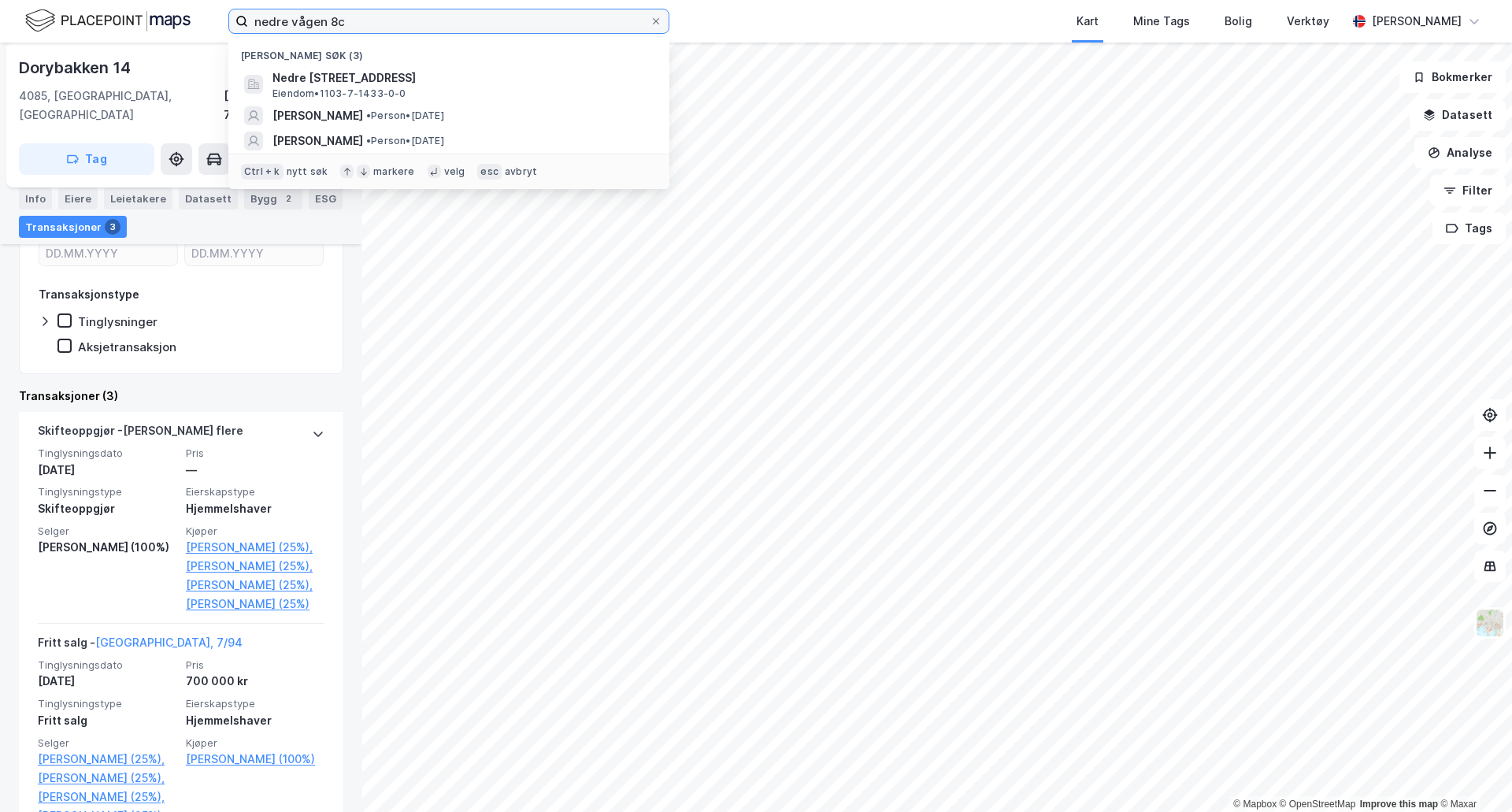
click at [388, 27] on input "nedre vågen 8c" at bounding box center [449, 21] width 402 height 24
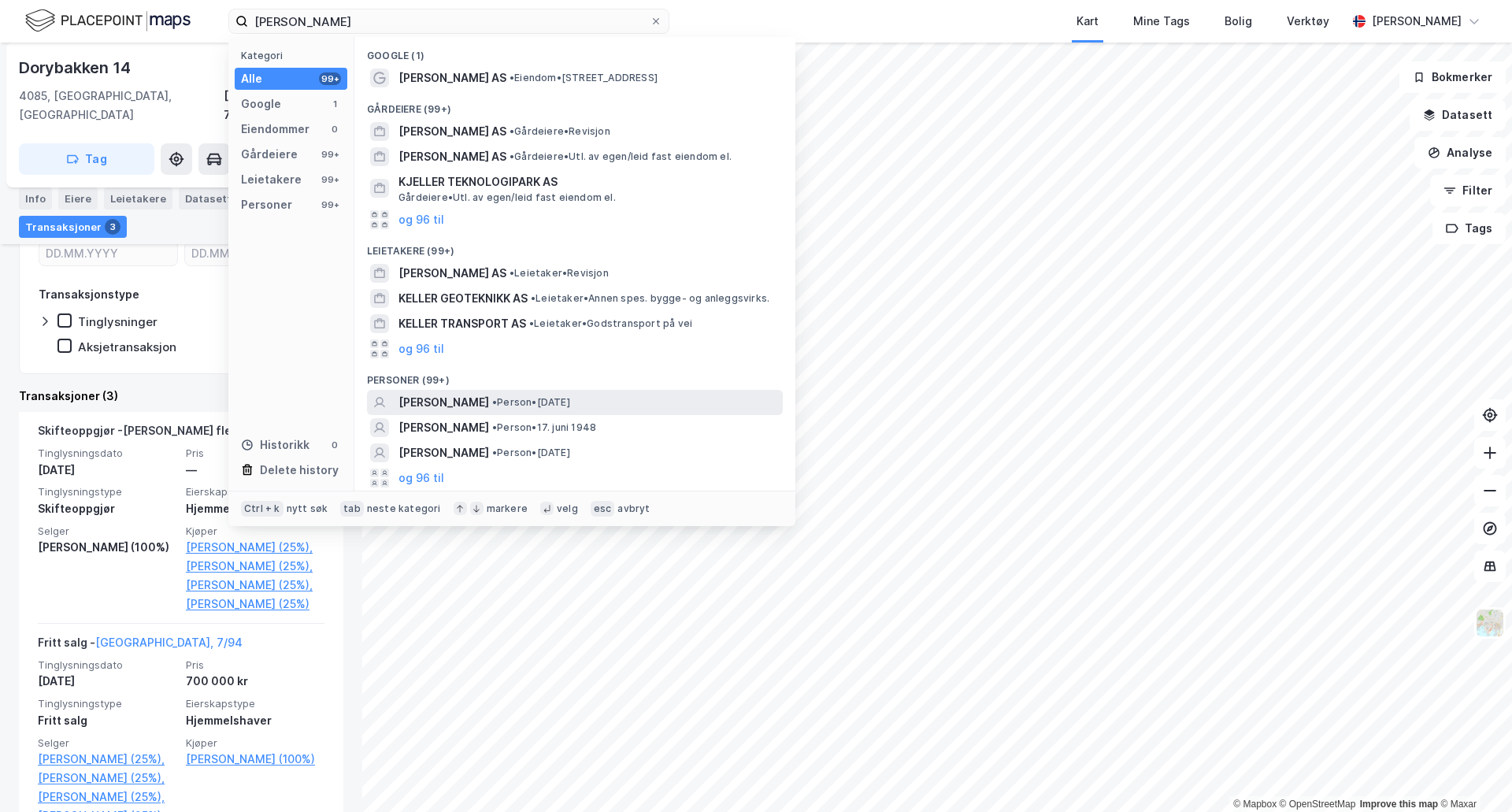
click at [439, 399] on span "[PERSON_NAME]" at bounding box center [443, 402] width 90 height 19
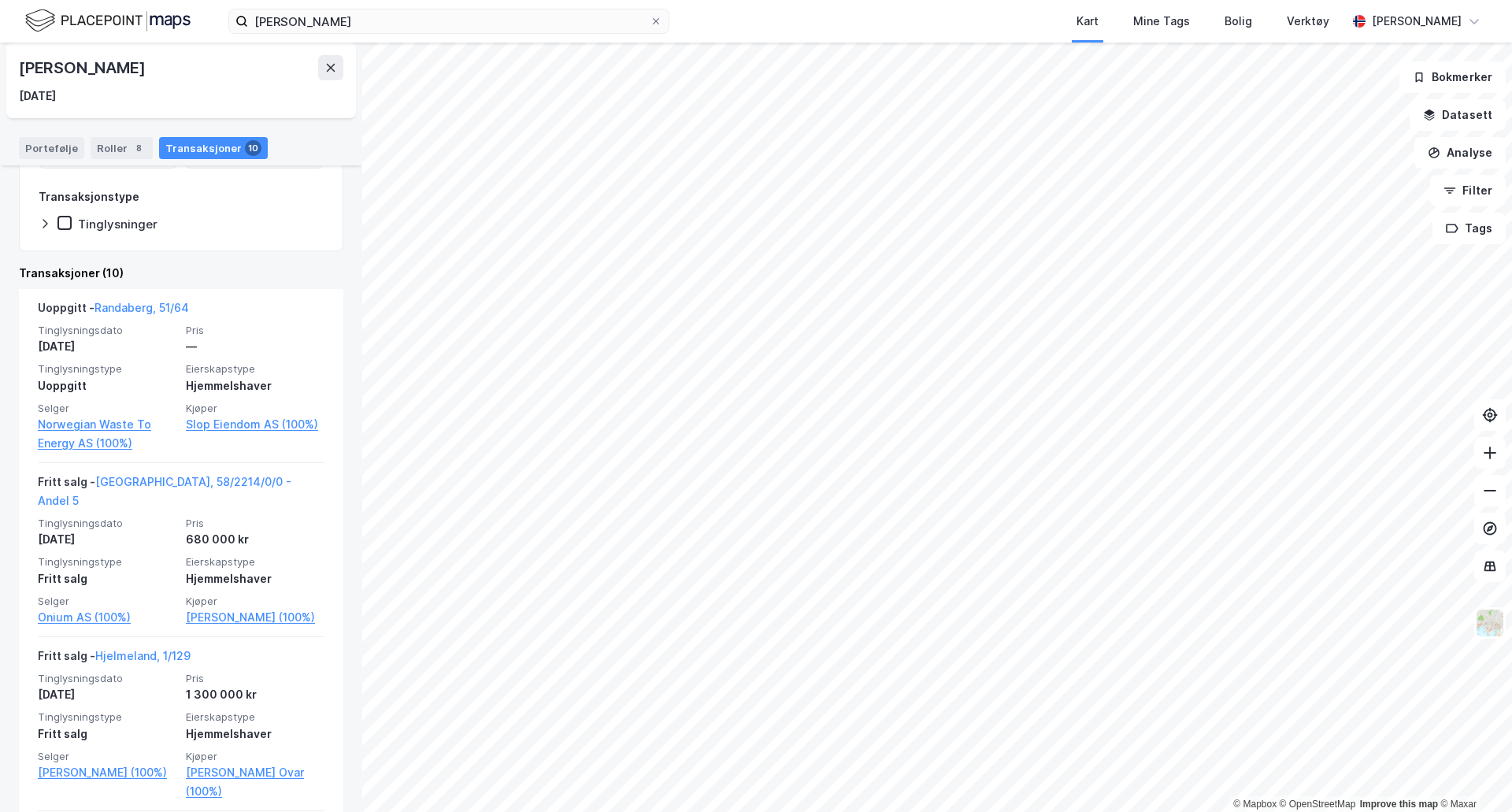
scroll to position [236, 0]
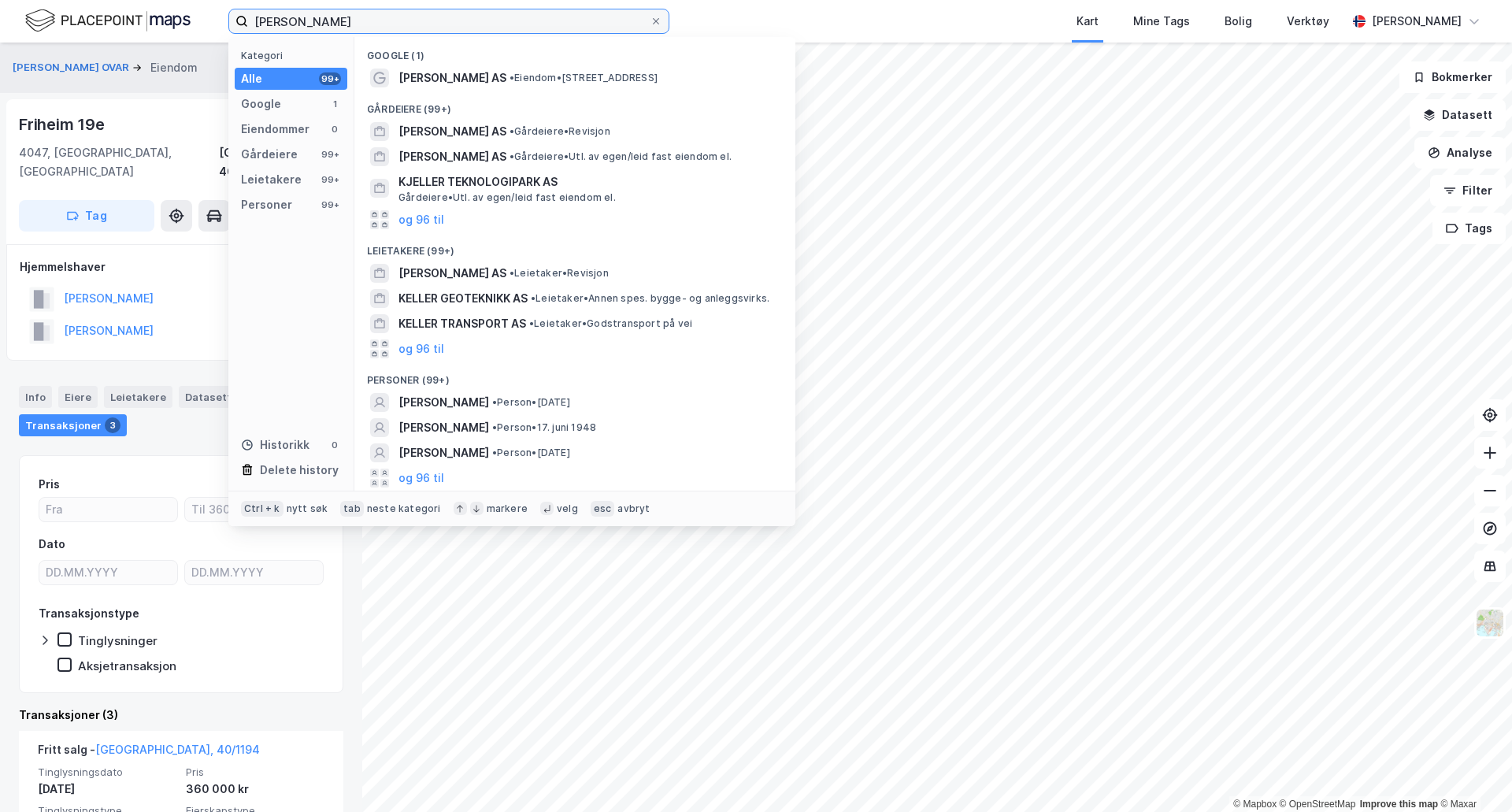
click at [381, 19] on input "[PERSON_NAME]" at bounding box center [449, 21] width 402 height 24
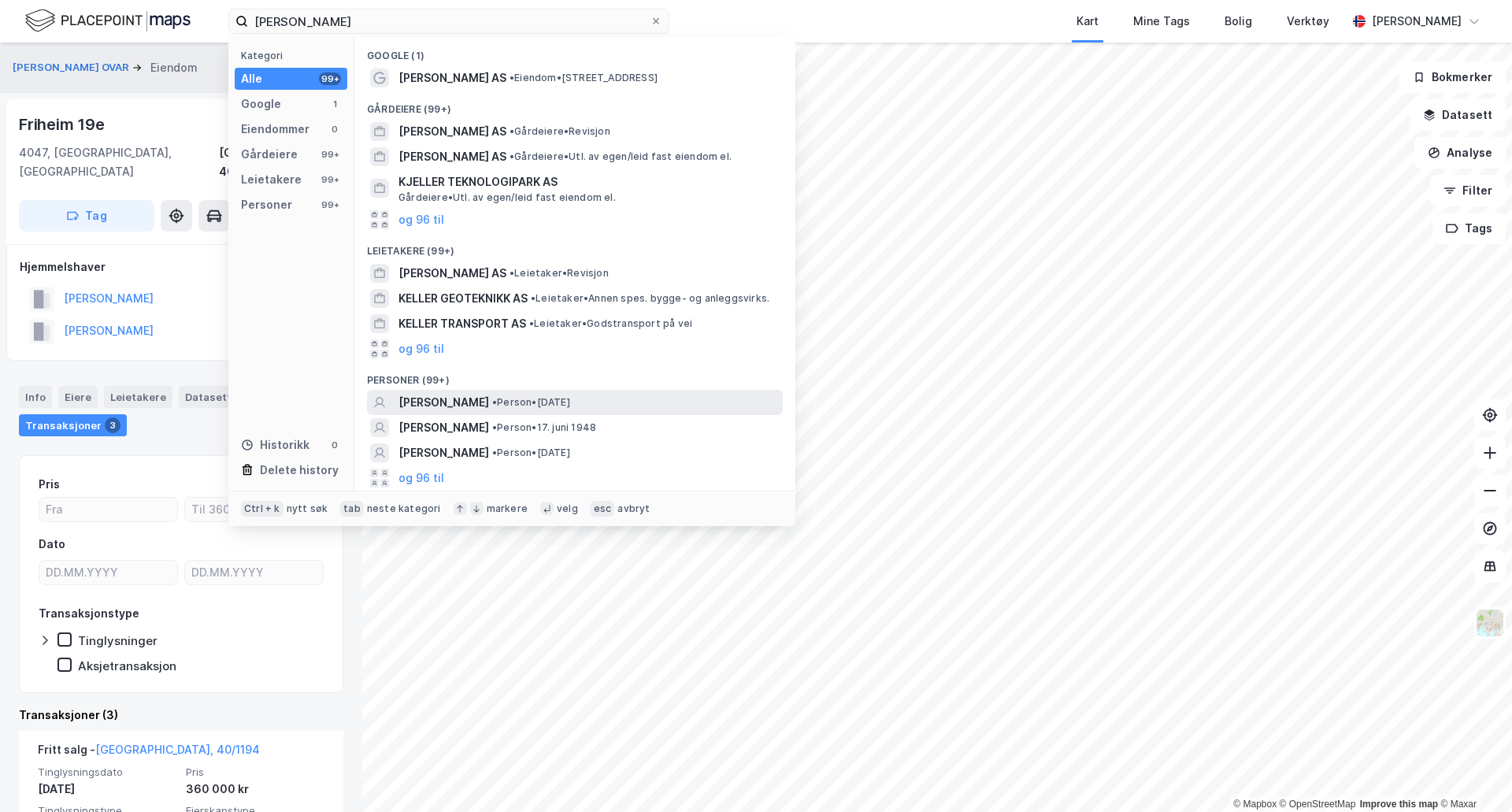
click at [423, 400] on span "[PERSON_NAME]" at bounding box center [443, 402] width 90 height 19
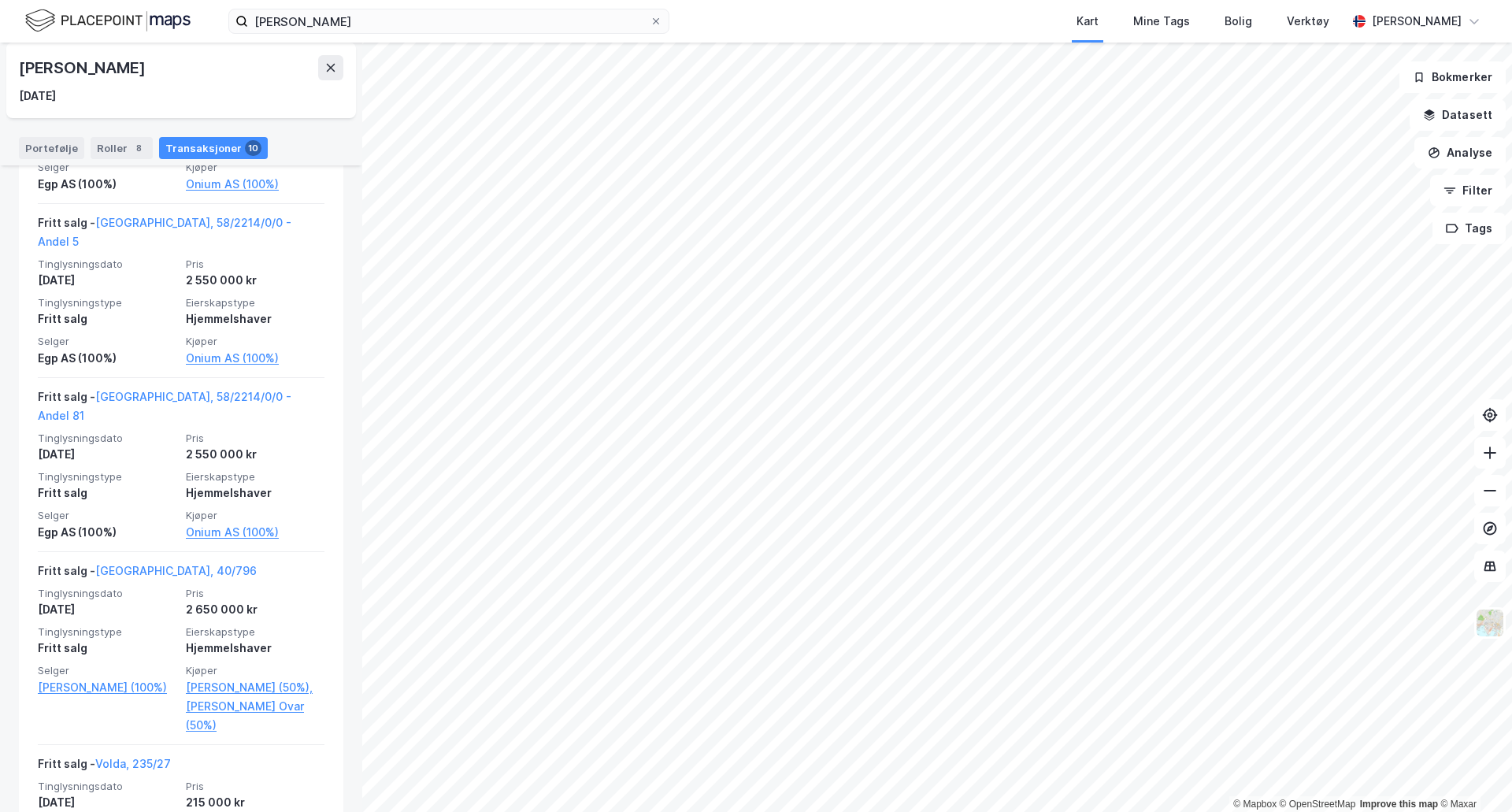
scroll to position [1339, 0]
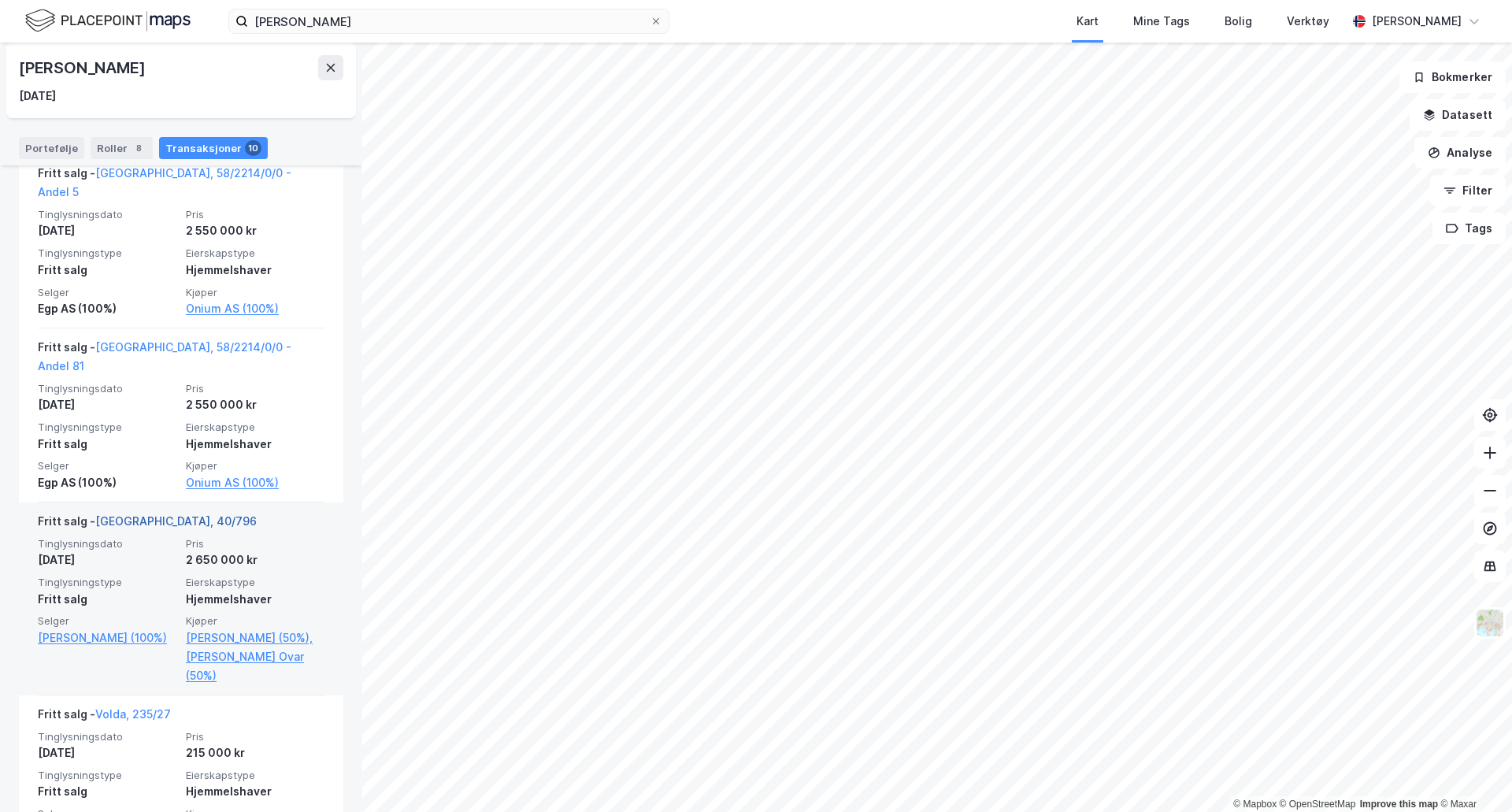
click at [159, 514] on link "[GEOGRAPHIC_DATA], 40/796" at bounding box center [175, 521] width 161 height 14
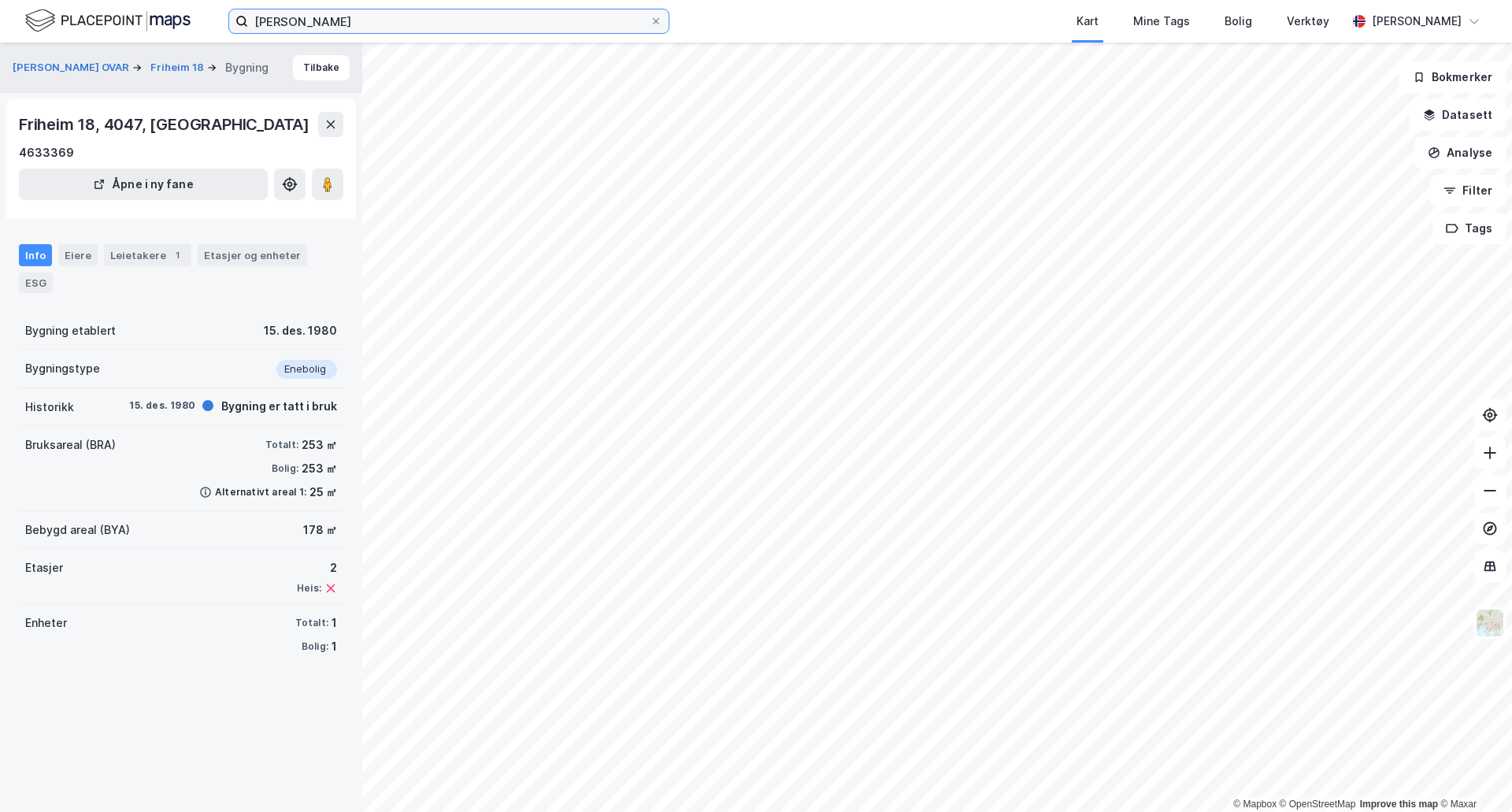
click at [356, 19] on input "[PERSON_NAME]" at bounding box center [449, 21] width 402 height 24
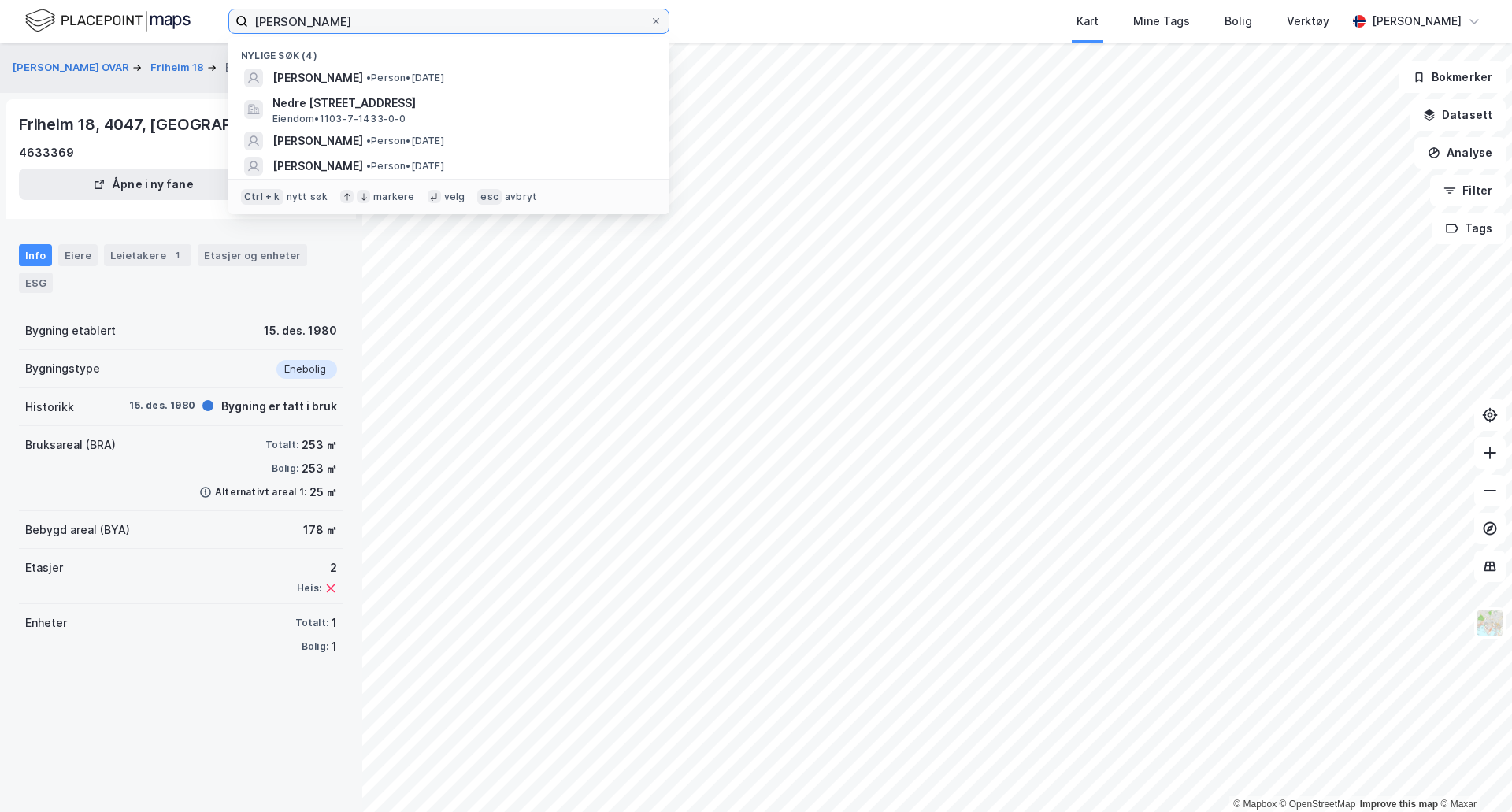
click at [356, 19] on input "[PERSON_NAME]" at bounding box center [449, 21] width 402 height 24
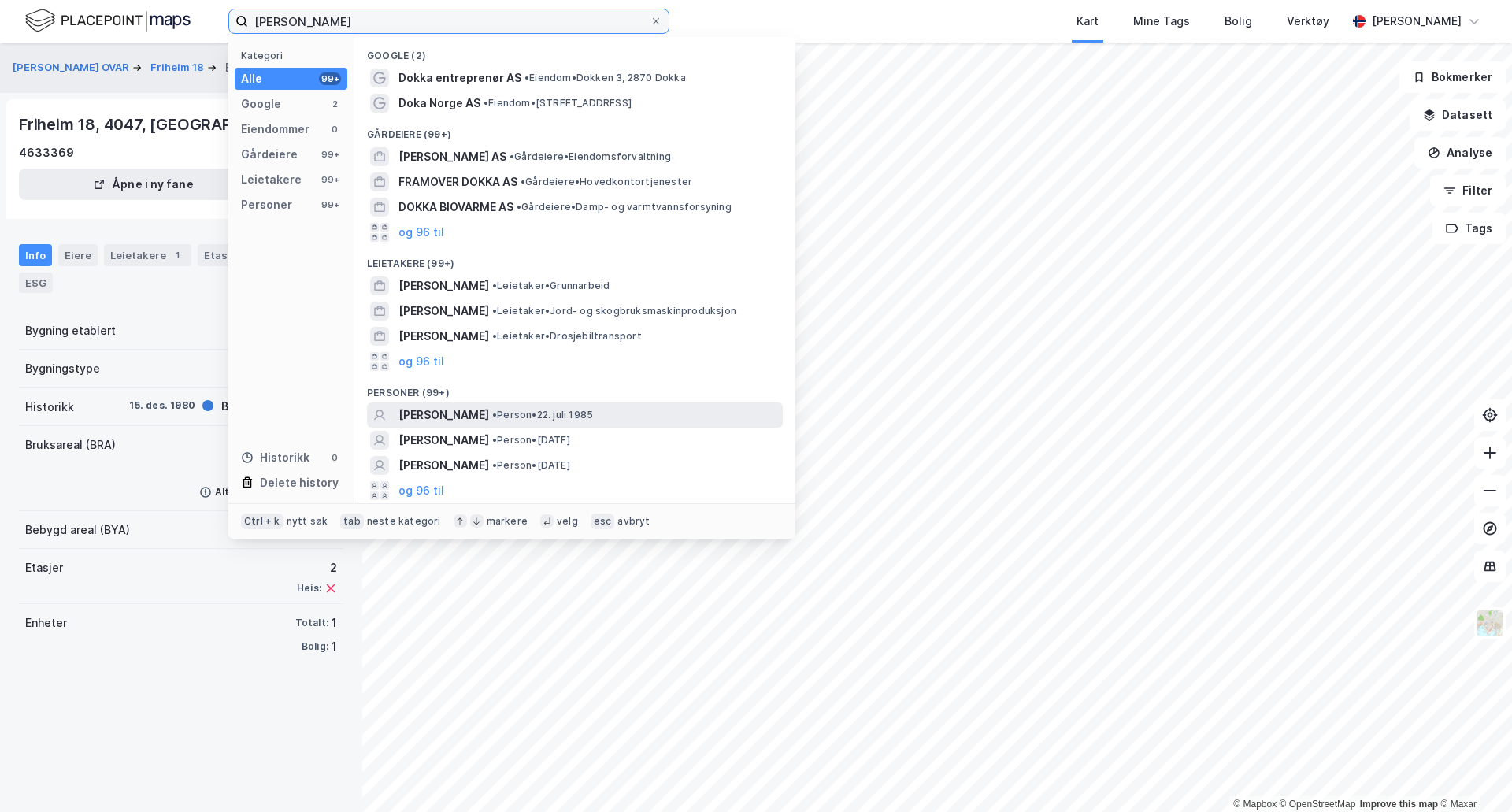
type input "[PERSON_NAME]"
click at [423, 411] on span "[PERSON_NAME]" at bounding box center [443, 415] width 90 height 19
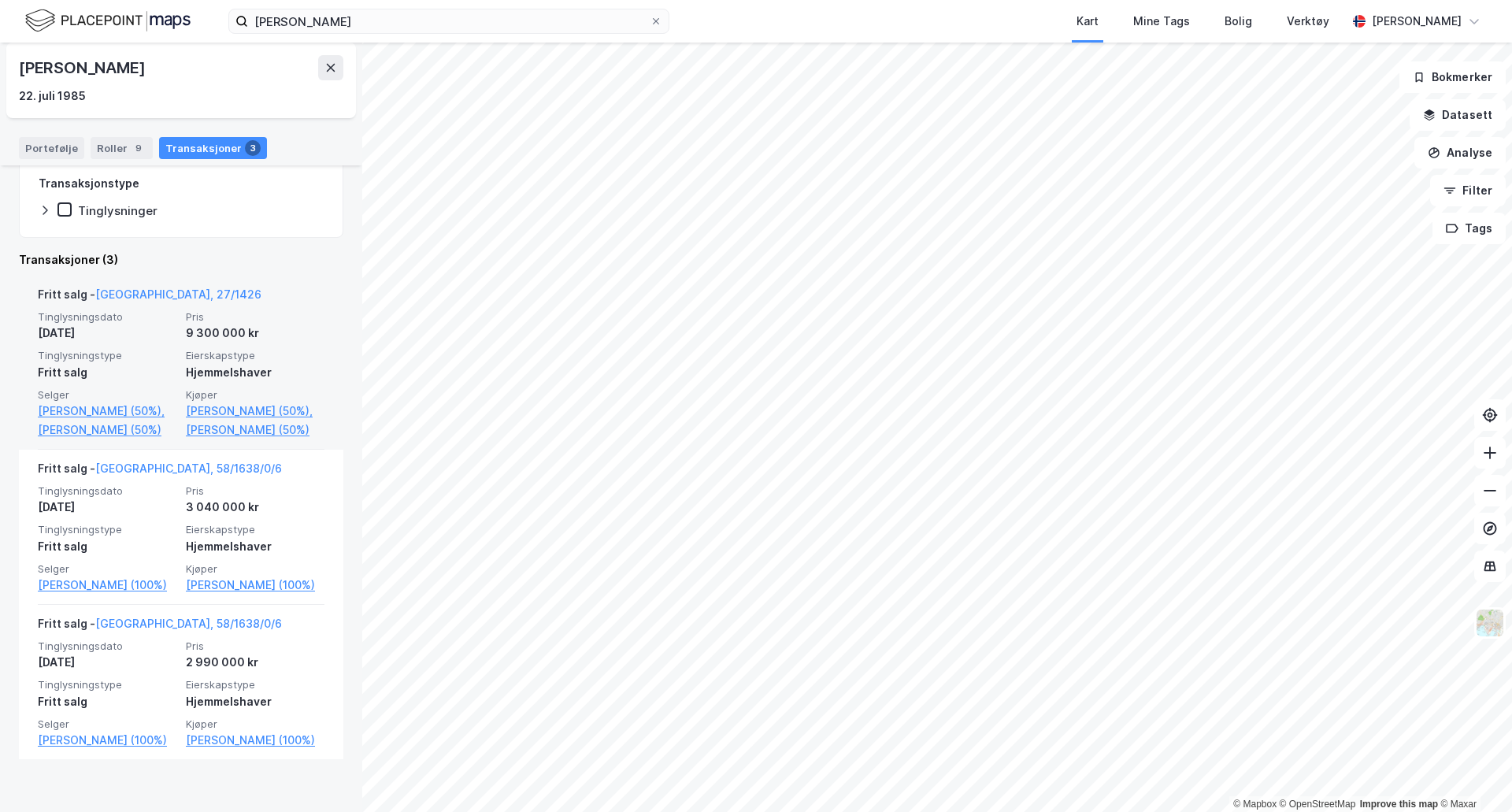
scroll to position [253, 0]
click at [273, 425] on link "[PERSON_NAME] (50%)" at bounding box center [255, 426] width 138 height 19
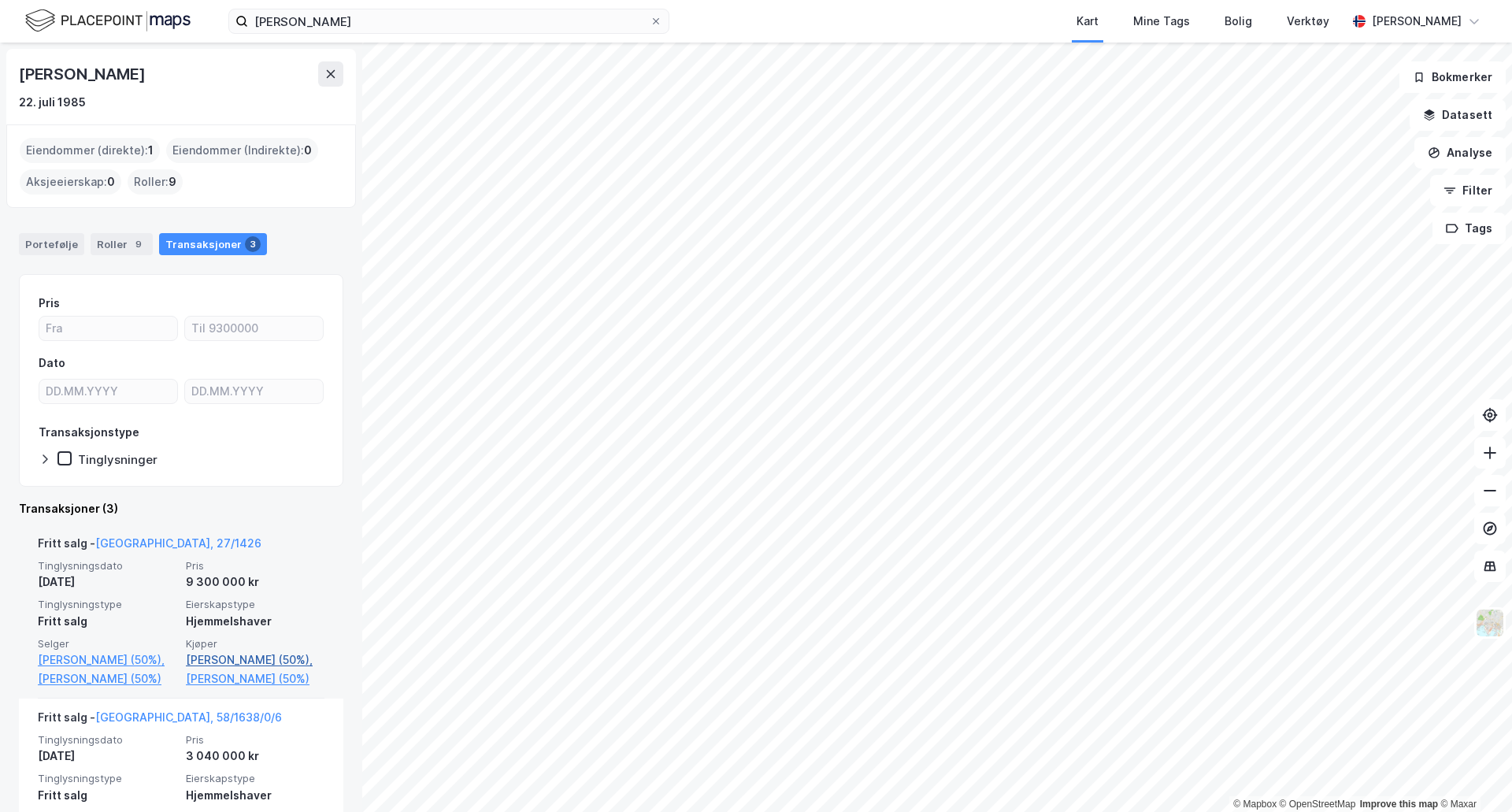
click at [239, 657] on link "[PERSON_NAME] (50%)," at bounding box center [255, 660] width 138 height 19
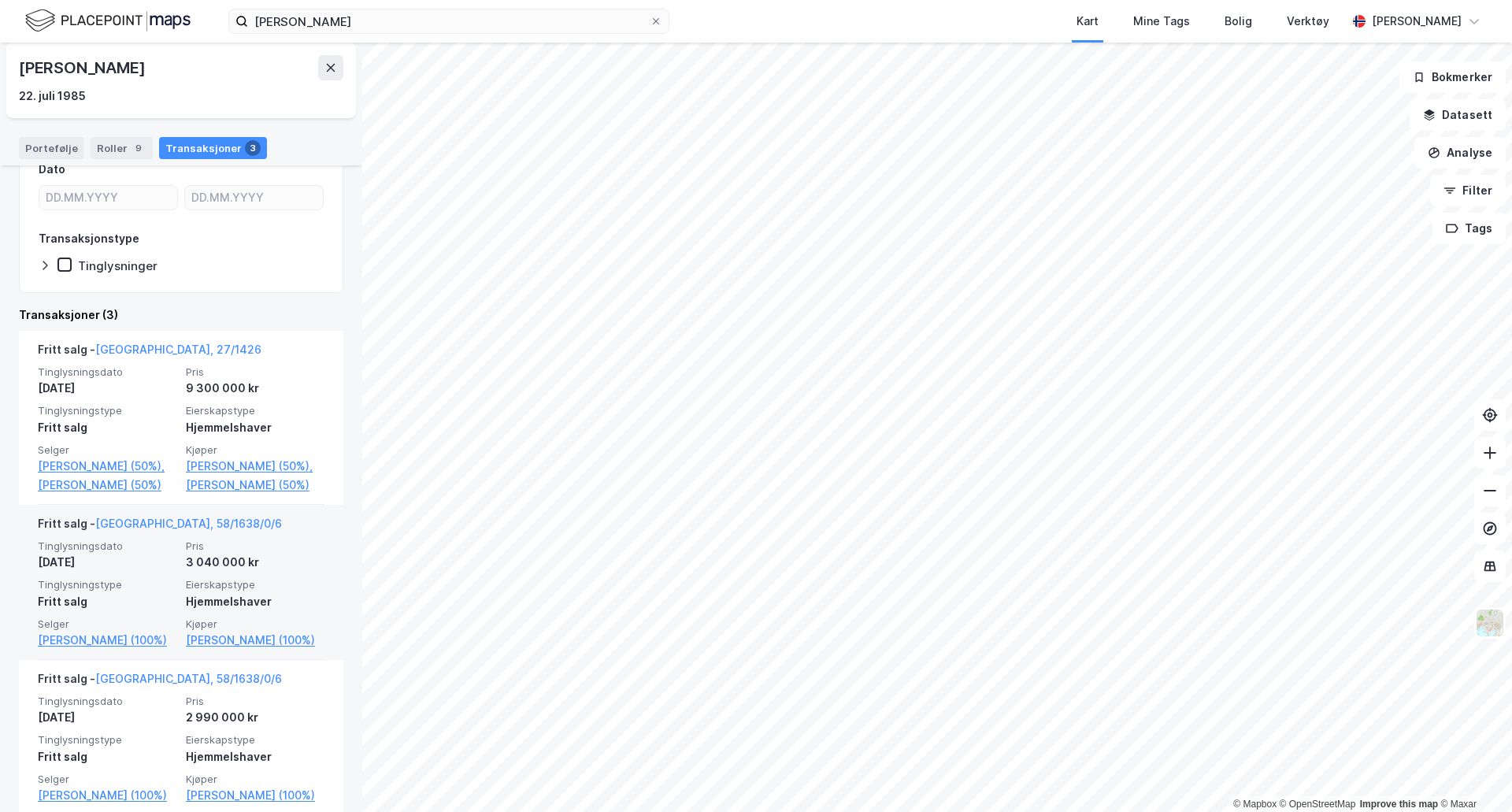
scroll to position [158, 0]
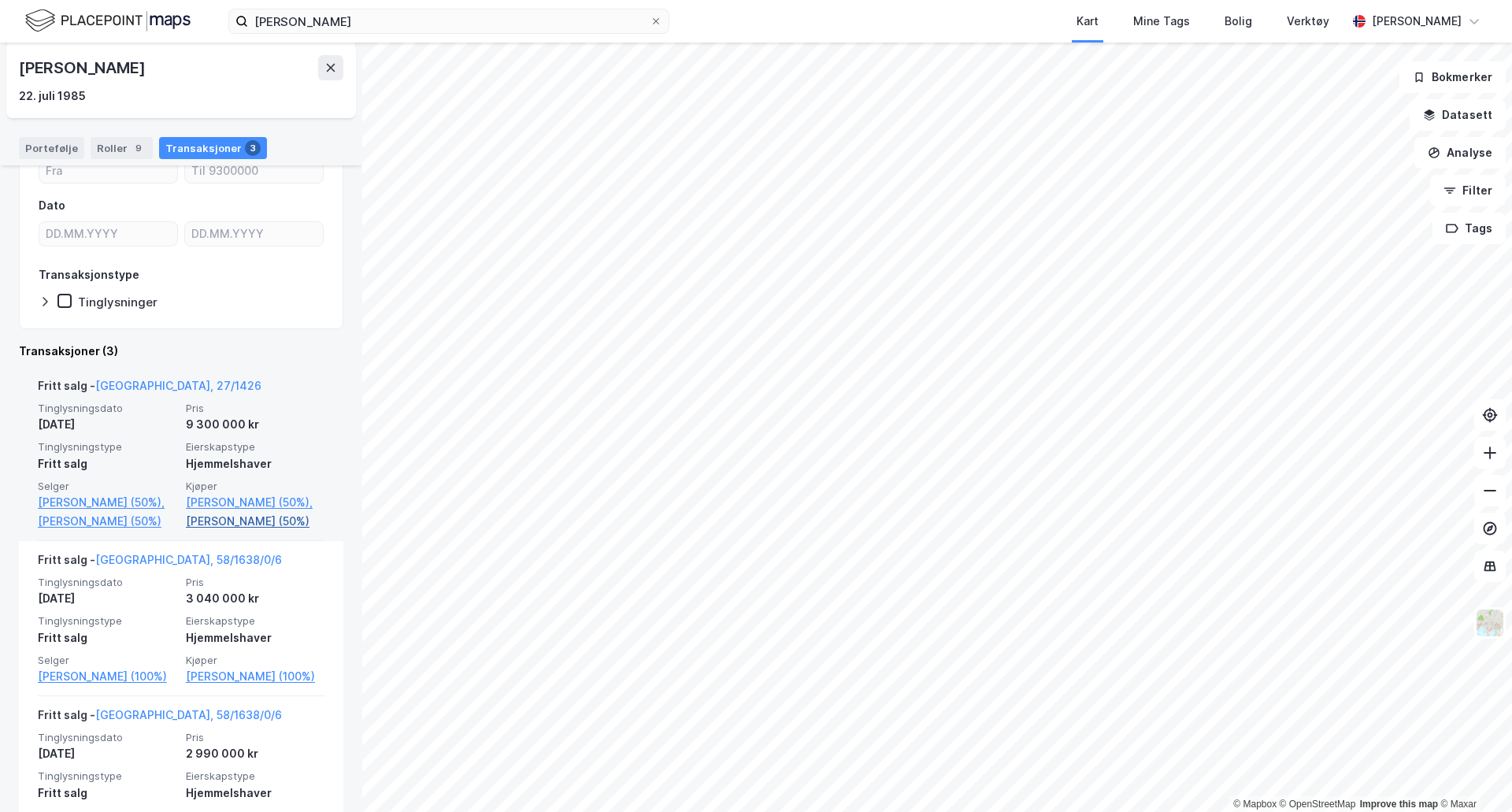
click at [246, 517] on link "[PERSON_NAME] (50%)" at bounding box center [255, 522] width 138 height 19
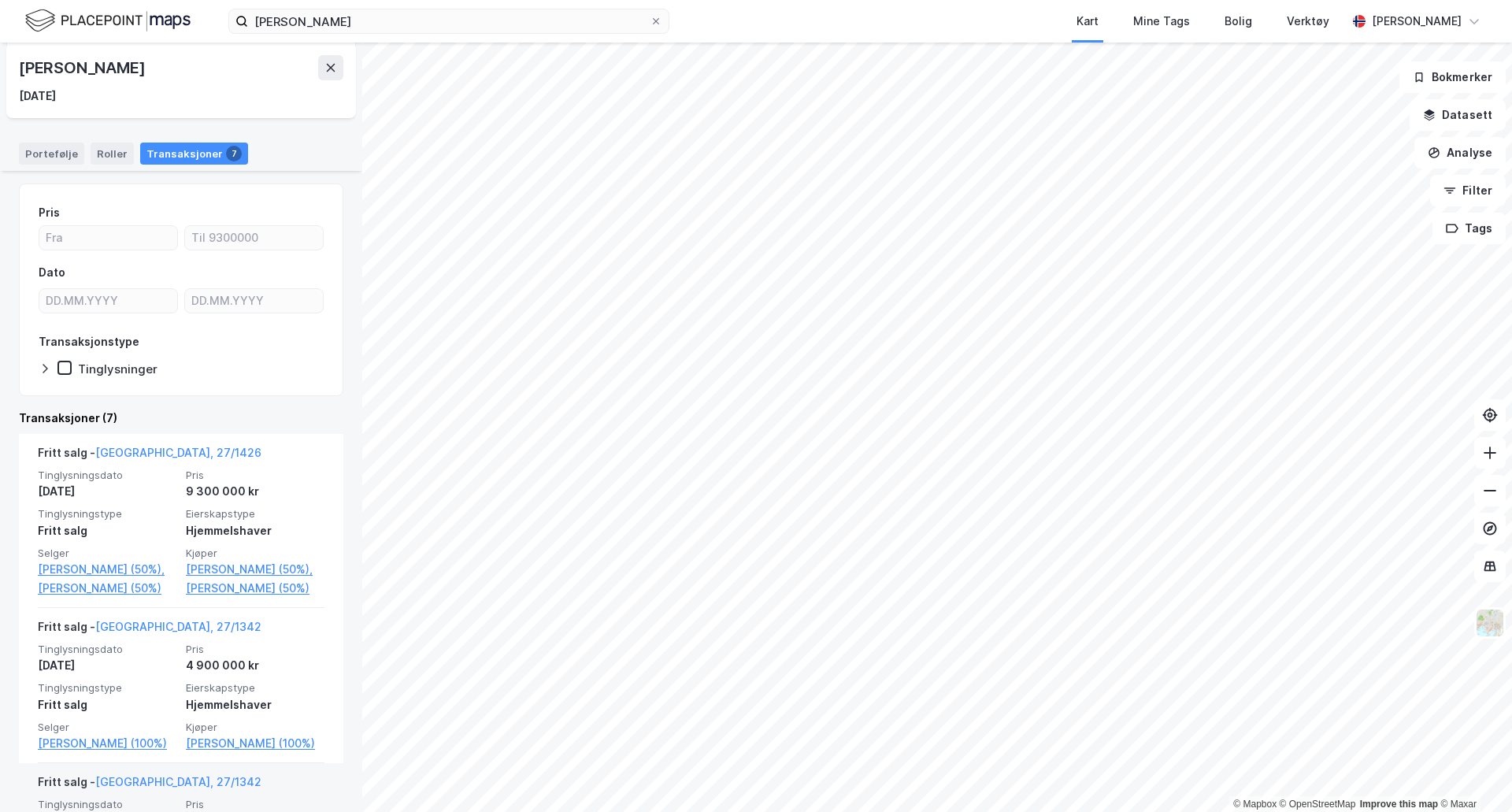
scroll to position [129, 0]
